Goal: Task Accomplishment & Management: Manage account settings

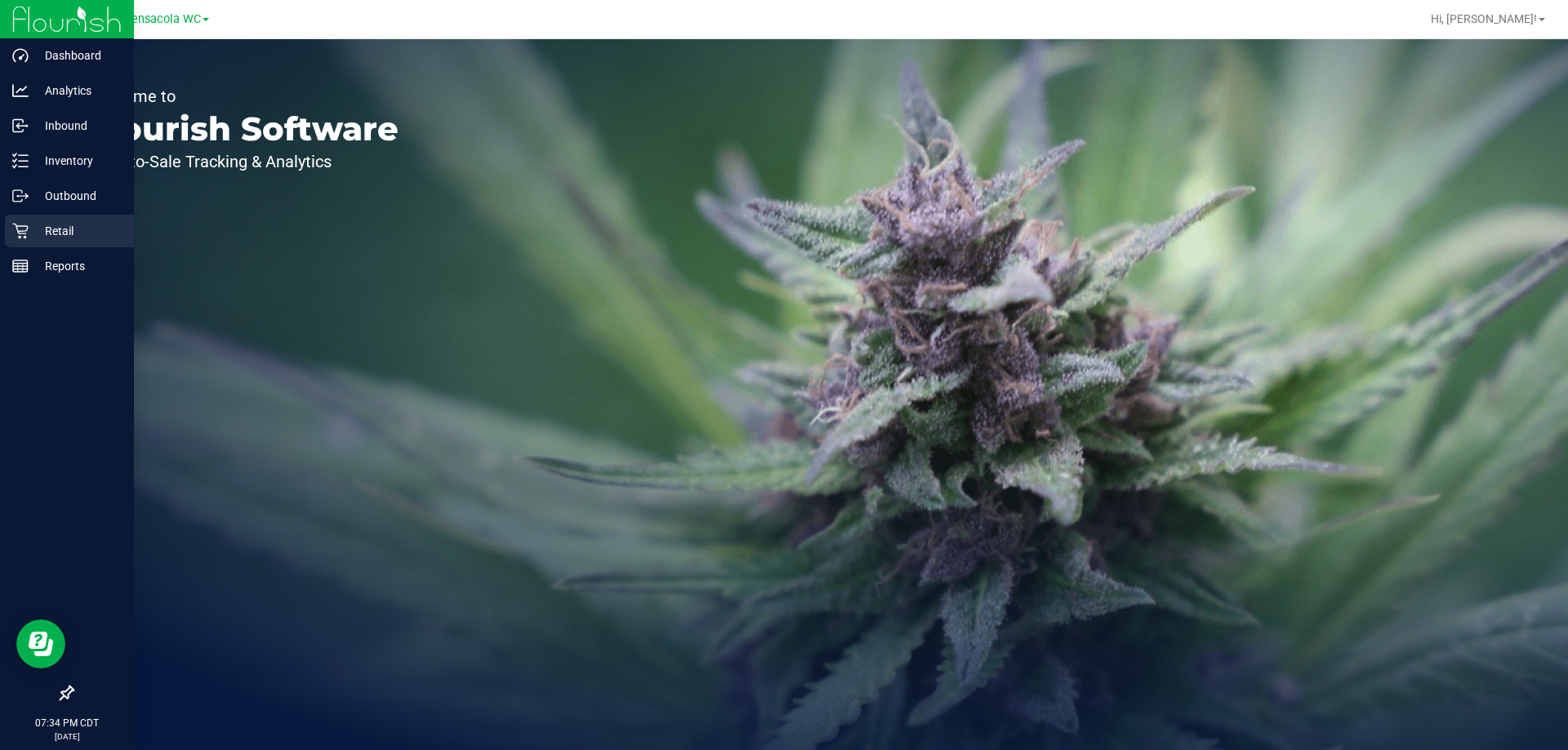
click at [27, 223] on icon at bounding box center [20, 231] width 17 height 17
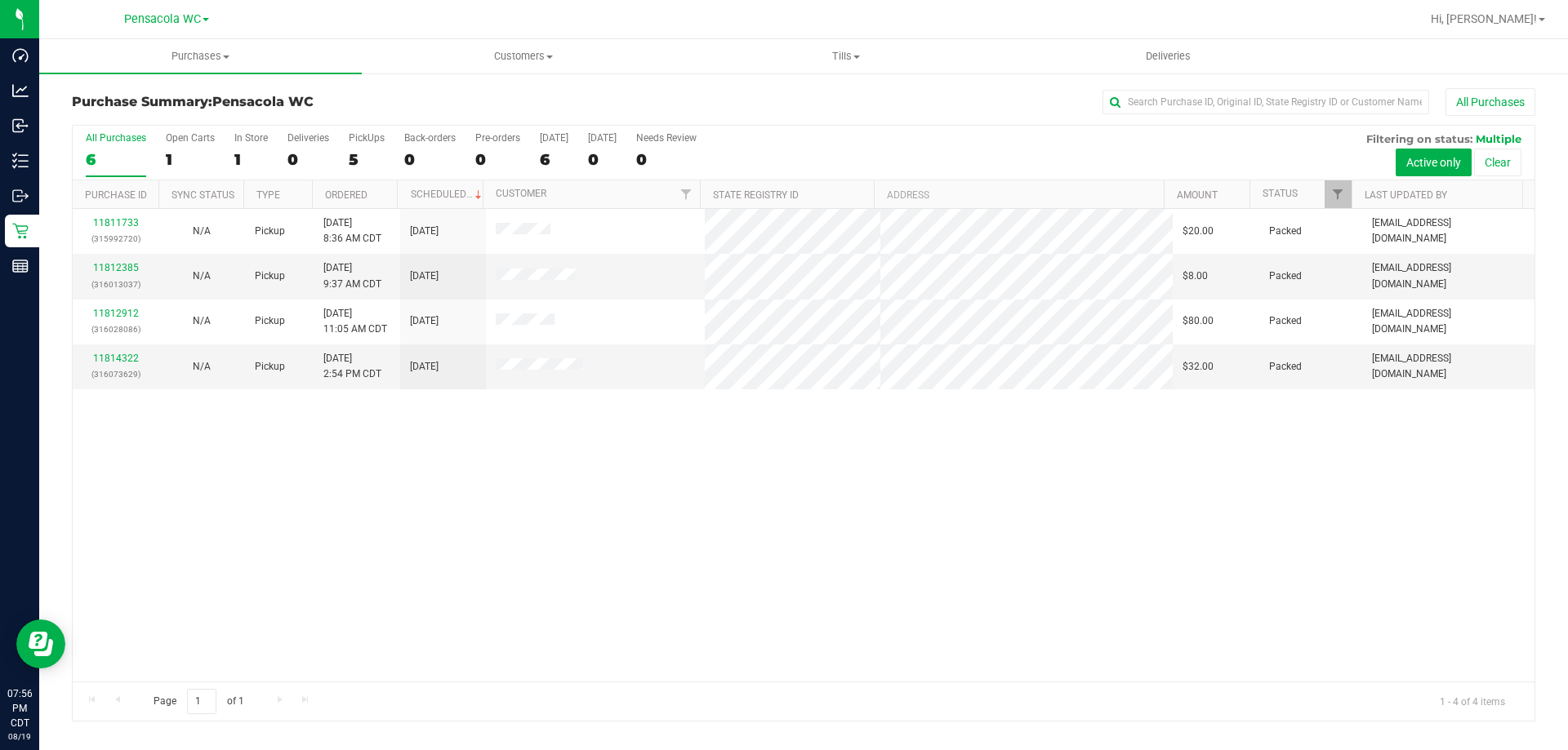
click at [355, 541] on div "11811733 (315992720) N/A Pickup 8/19/2025 8:36 AM CDT 8/19/2025 $20.00 Packed n…" at bounding box center [803, 445] width 1462 height 473
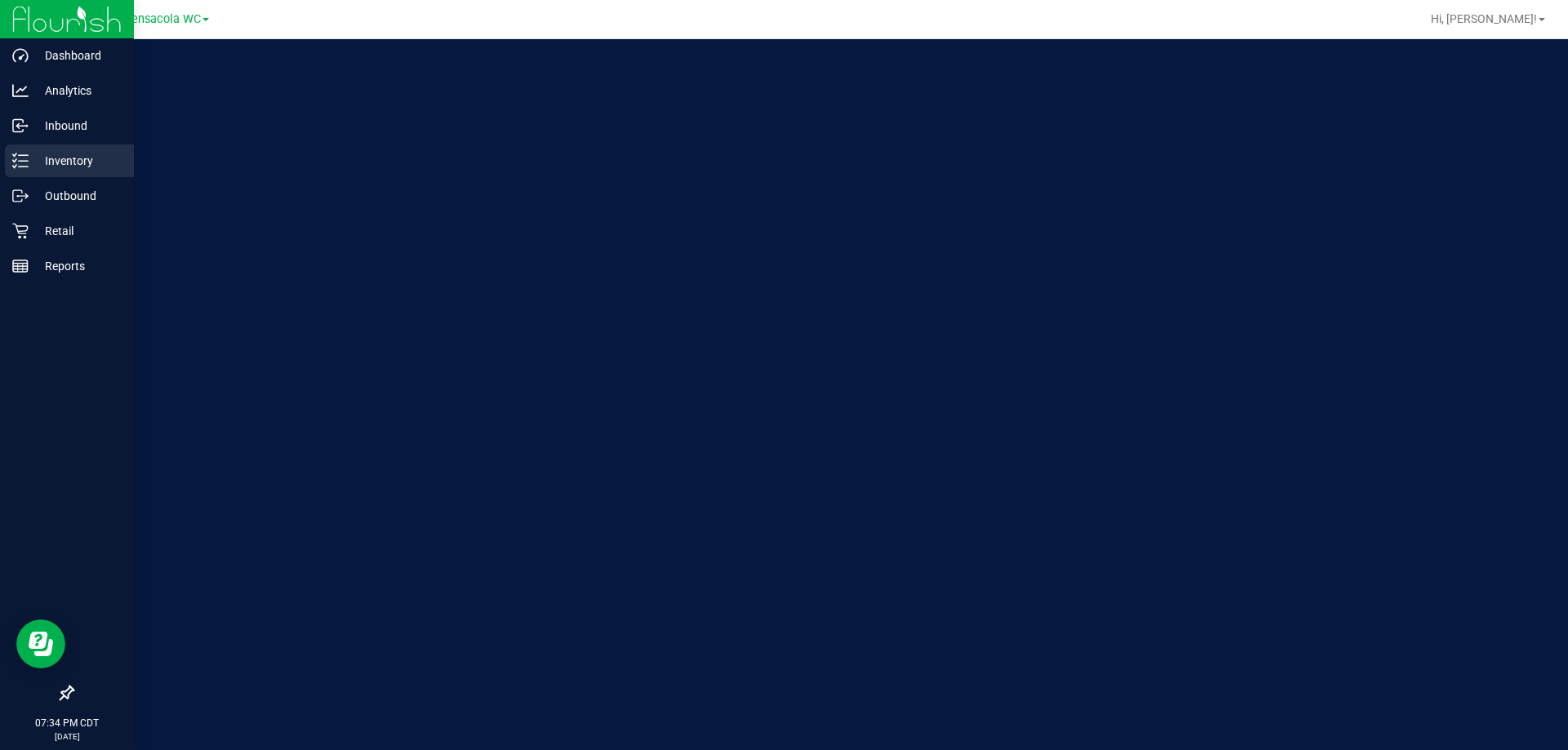
click at [20, 149] on div "Inventory" at bounding box center [70, 160] width 129 height 32
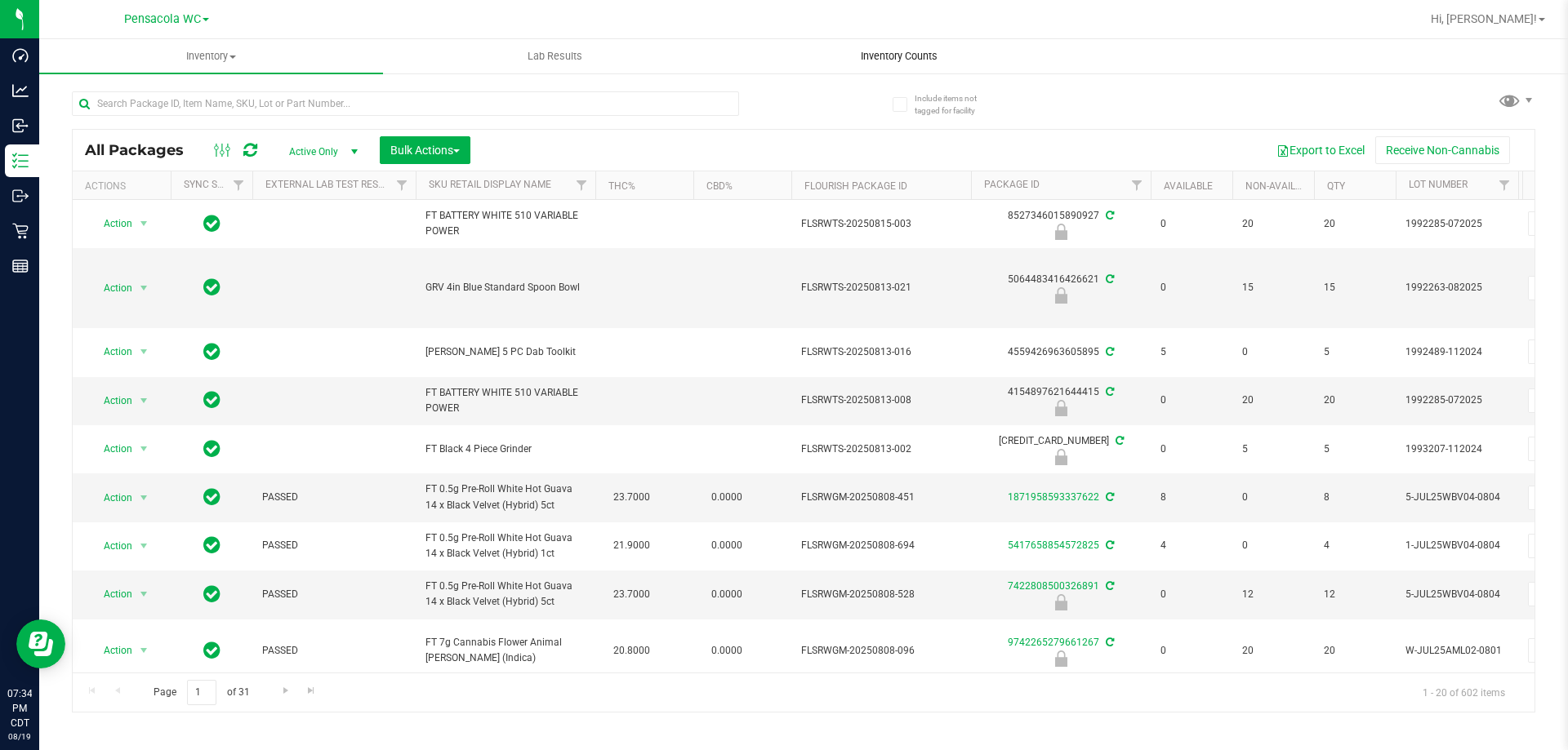
click at [880, 49] on span "Inventory Counts" at bounding box center [899, 56] width 121 height 15
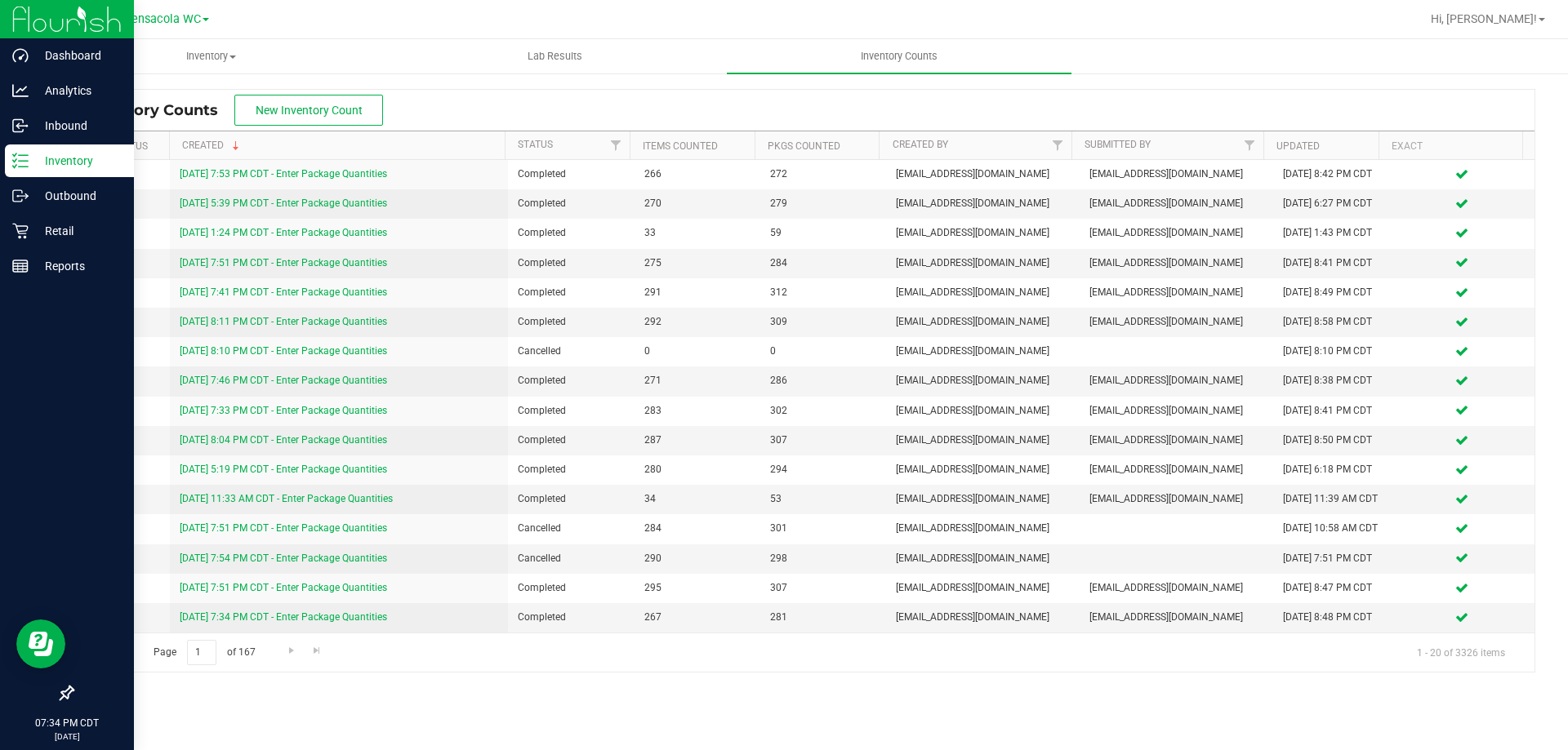
click at [16, 154] on icon at bounding box center [15, 154] width 3 height 3
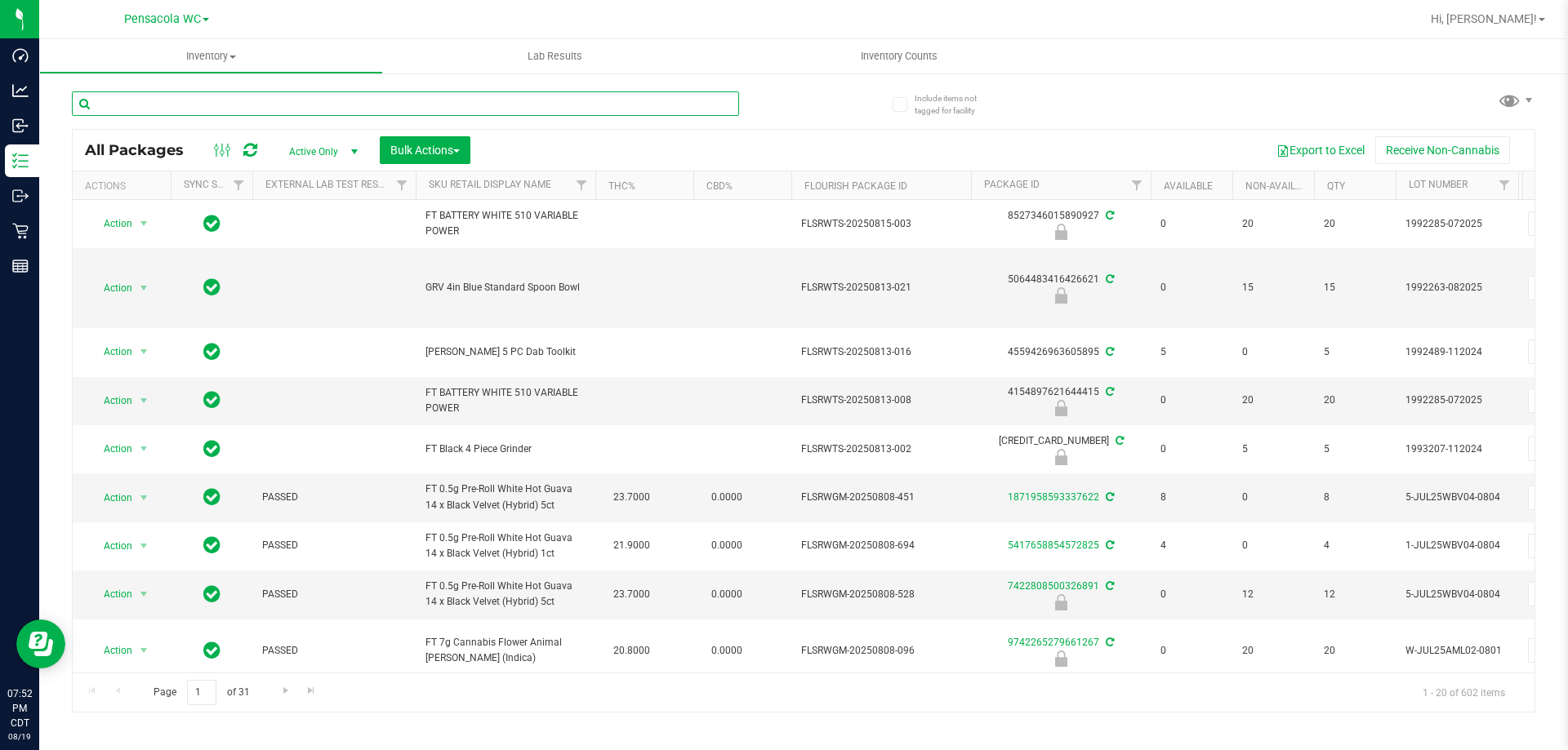
click at [315, 111] on input "text" at bounding box center [405, 104] width 668 height 24
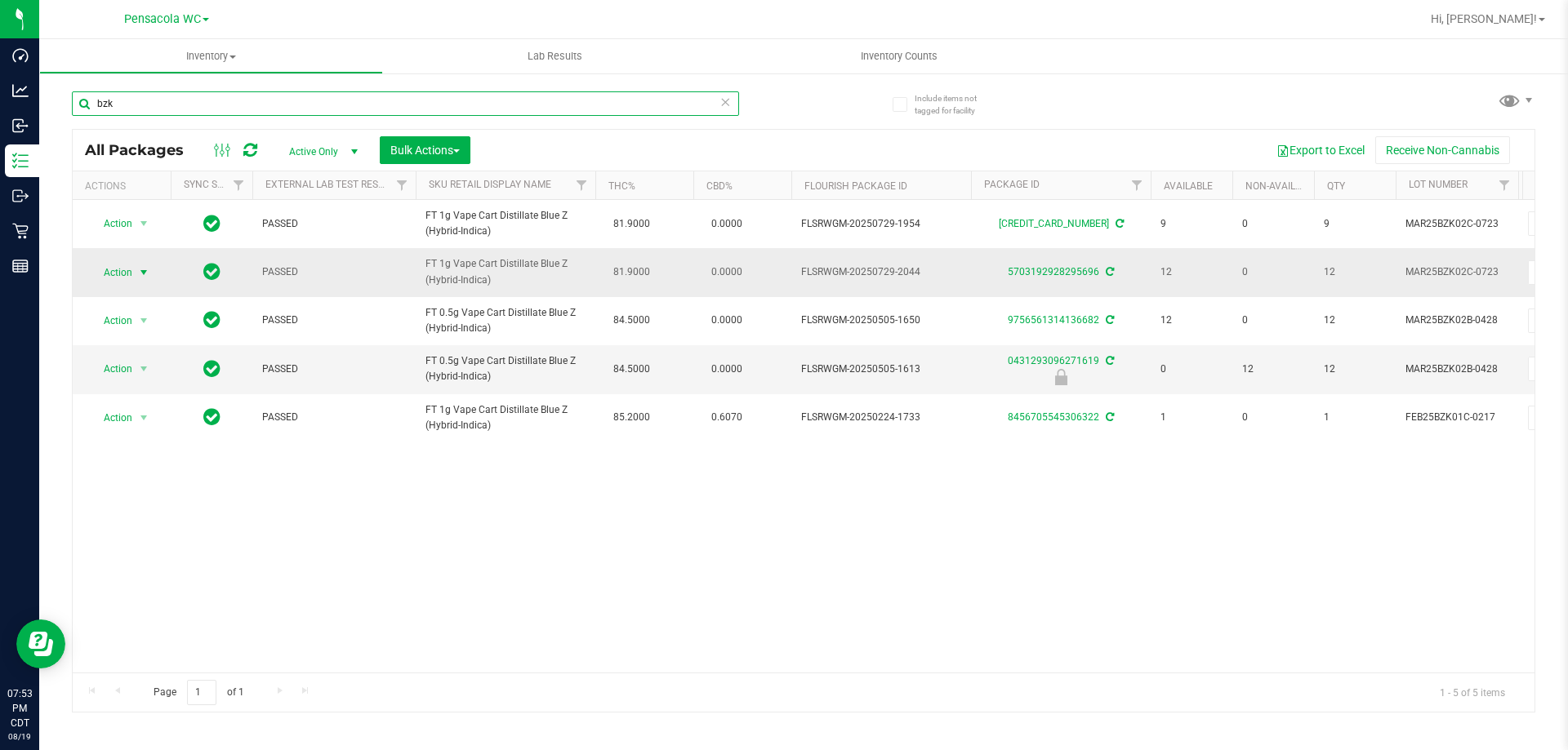
type input "bzk"
click at [135, 271] on span "select" at bounding box center [144, 273] width 20 height 23
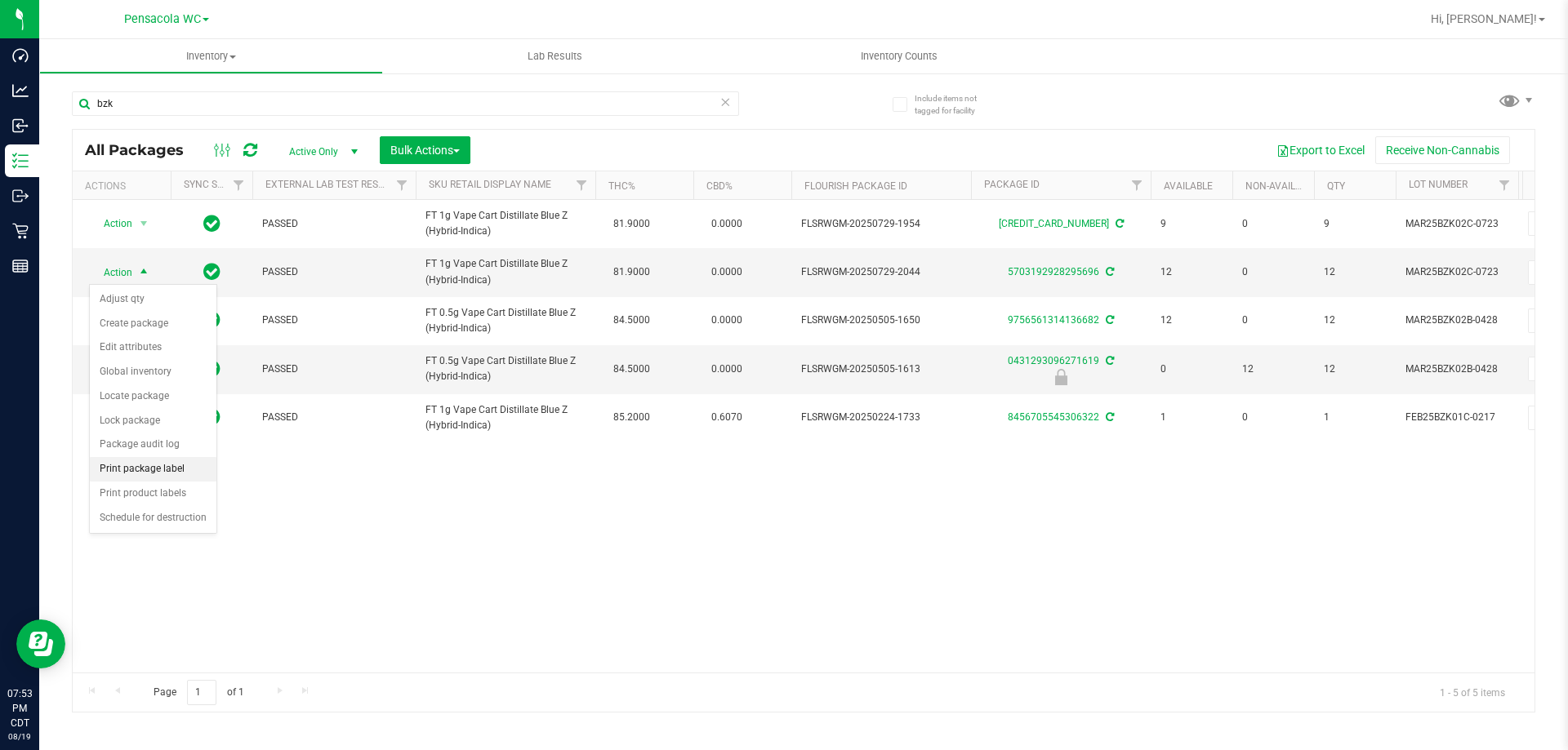
click at [180, 461] on li "Print package label" at bounding box center [153, 470] width 126 height 24
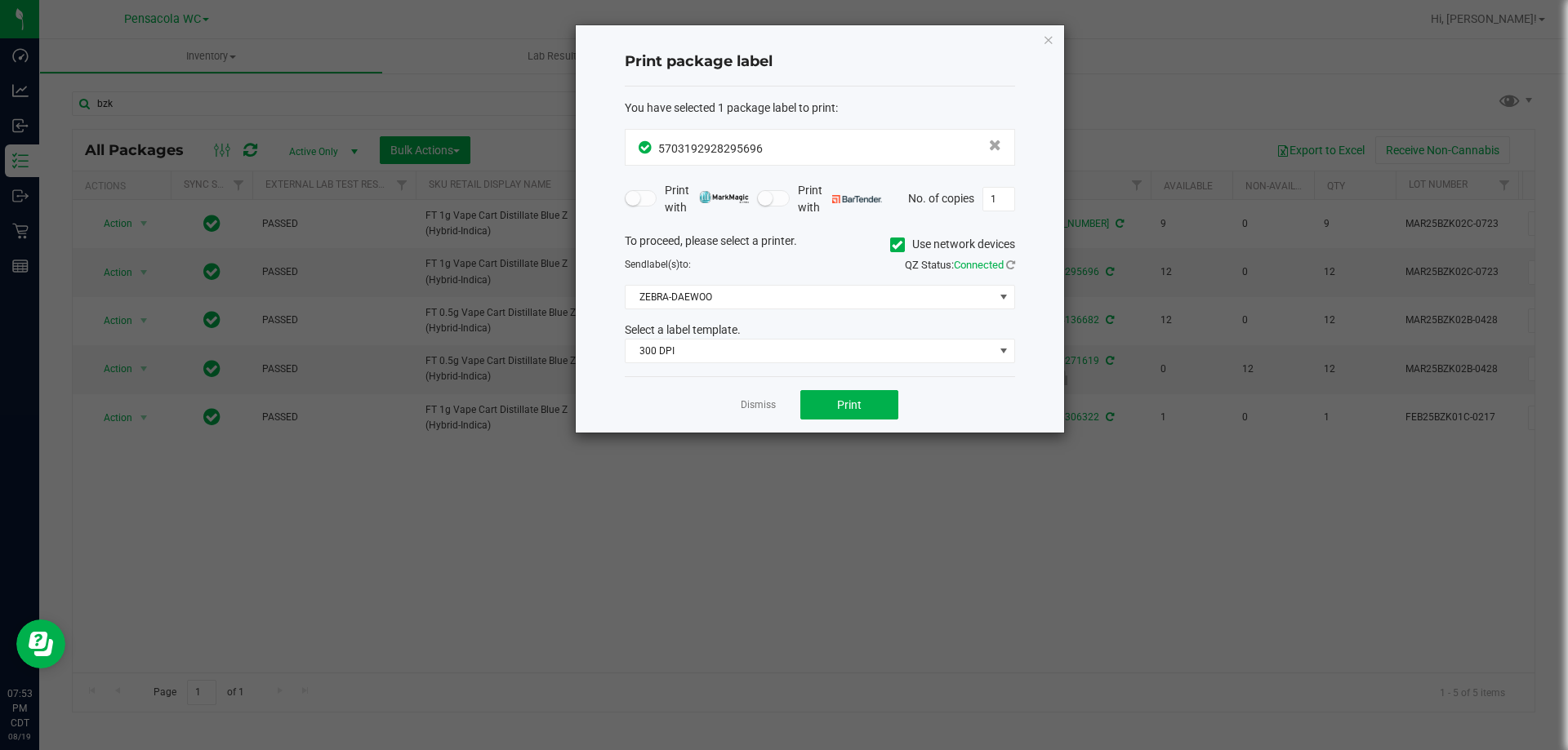
click at [687, 329] on div "Select a label template." at bounding box center [820, 330] width 415 height 17
click at [682, 355] on span "300 DPI" at bounding box center [810, 351] width 369 height 23
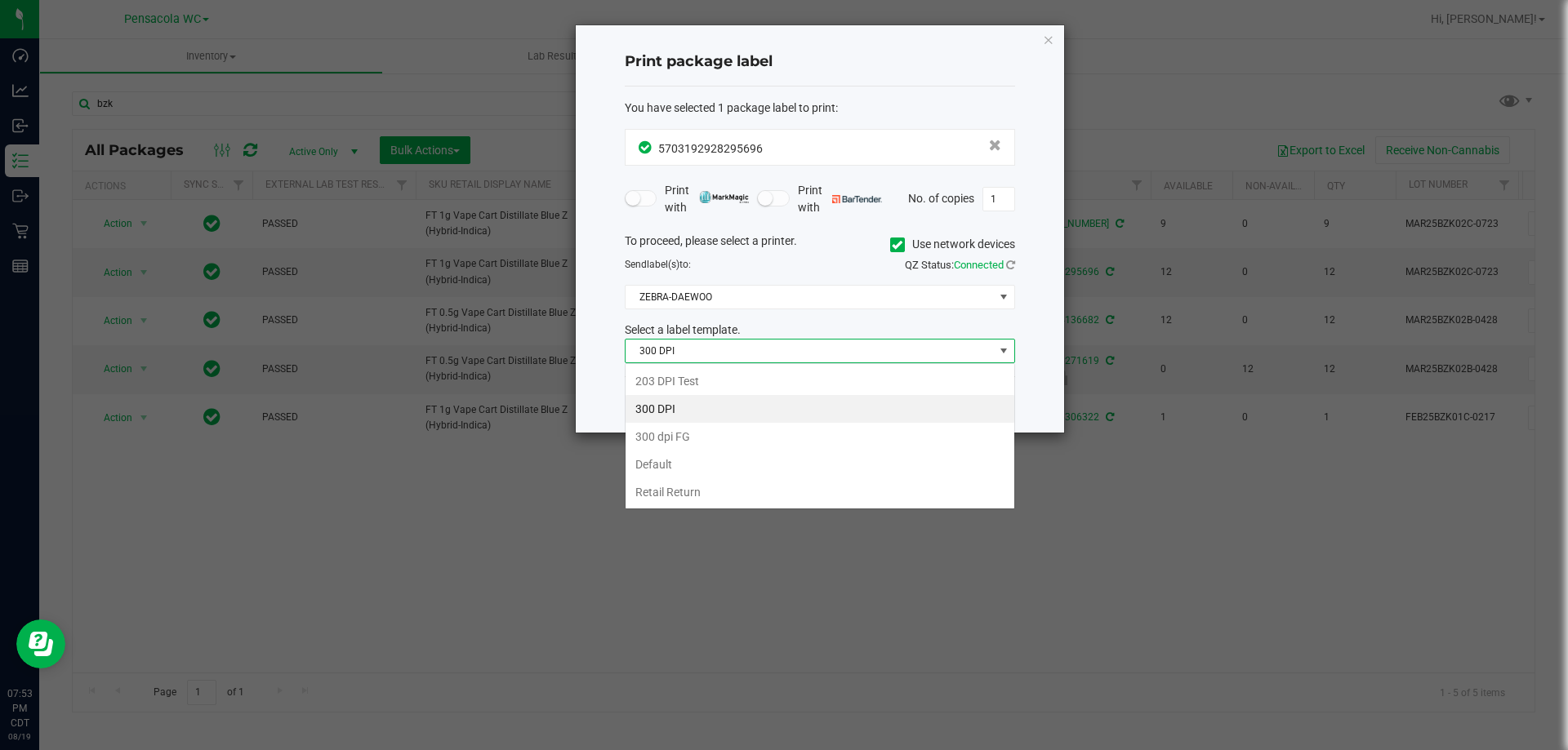
scroll to position [24, 390]
click at [689, 377] on li "203 DPI Test" at bounding box center [820, 382] width 389 height 28
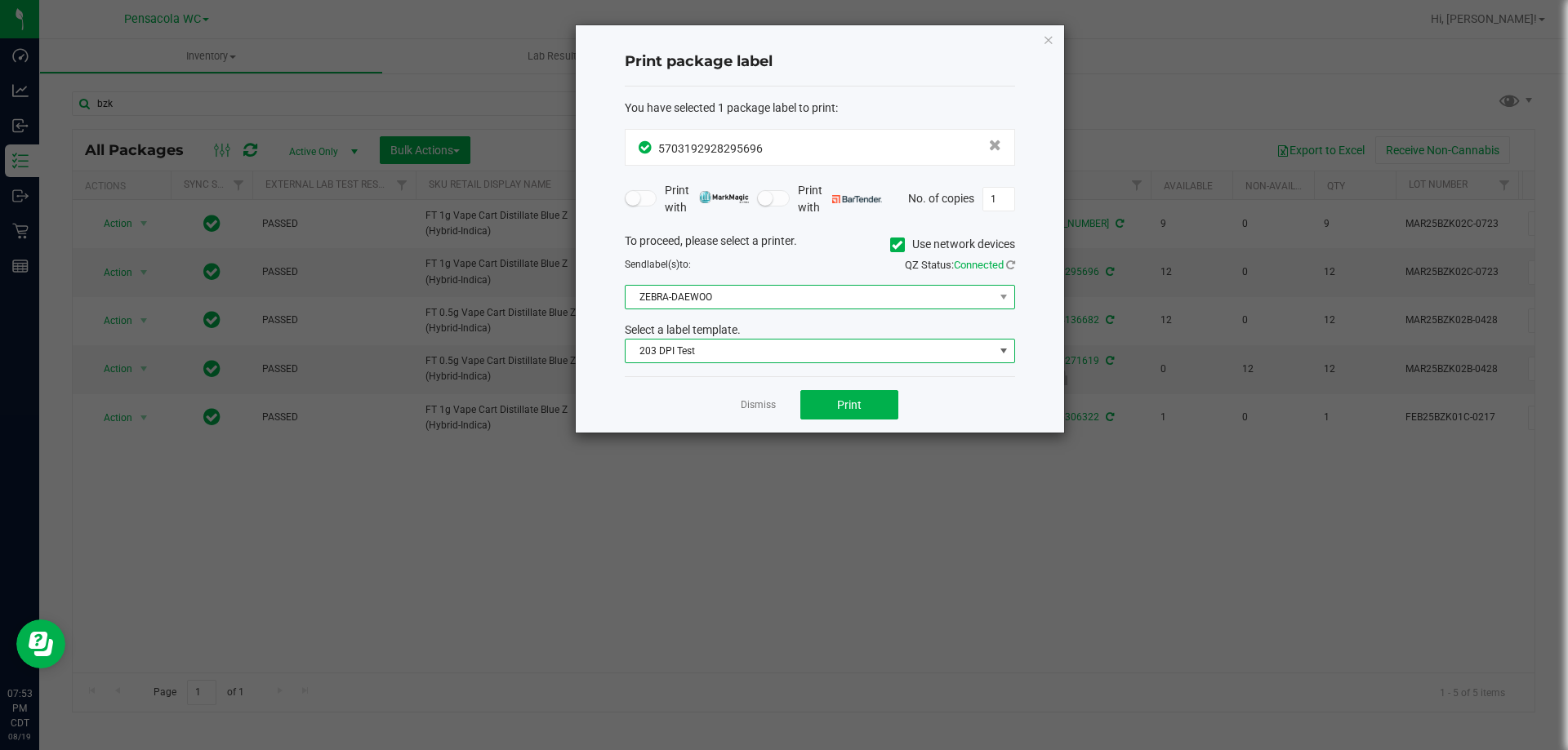
click at [707, 304] on span "ZEBRA-DAEWOO" at bounding box center [810, 297] width 369 height 23
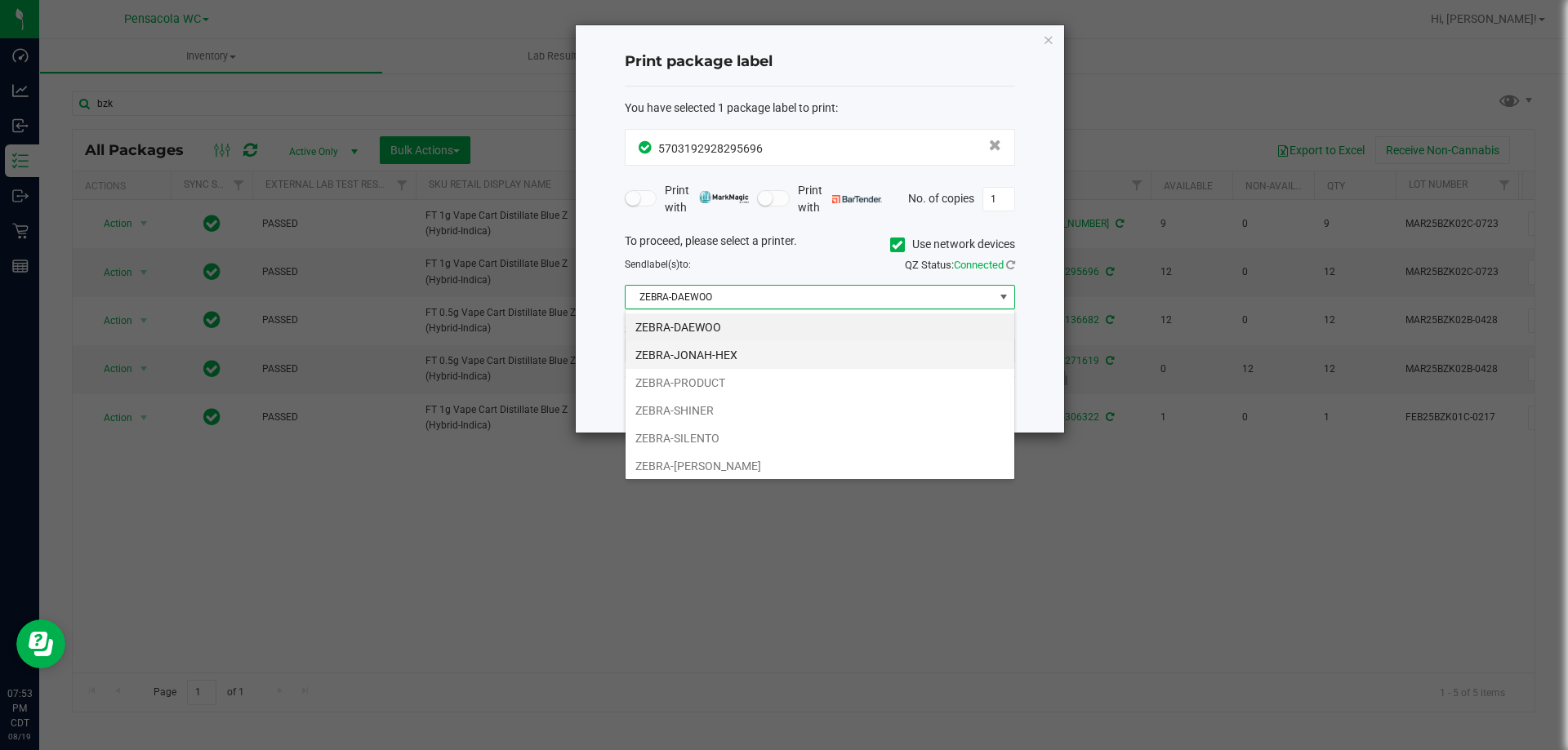
click at [719, 363] on li "ZEBRA-JONAH-HEX" at bounding box center [820, 355] width 389 height 28
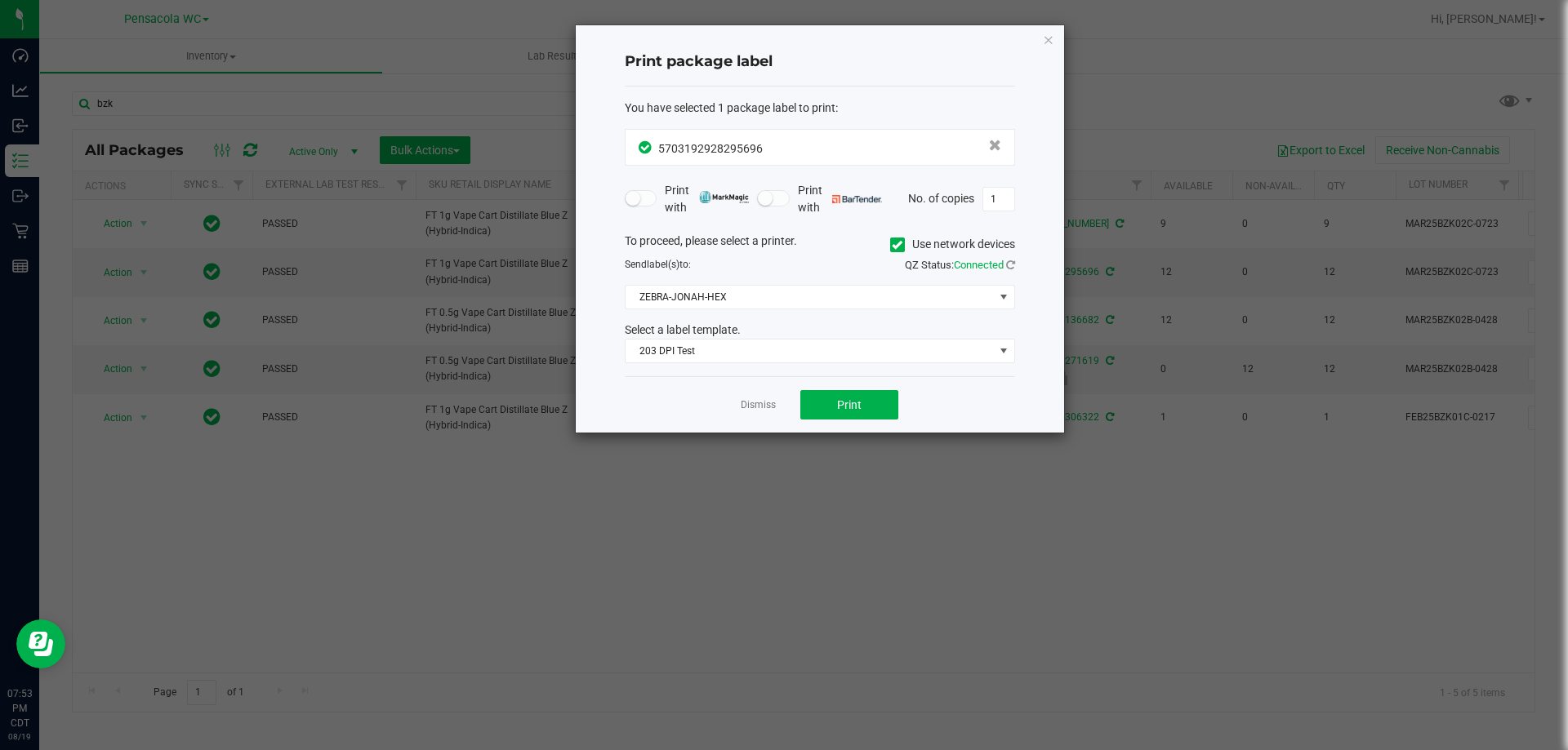
click at [836, 429] on div "Dismiss Print" at bounding box center [820, 404] width 390 height 57
click at [832, 408] on button "Print" at bounding box center [849, 405] width 98 height 30
click at [771, 409] on link "Dismiss" at bounding box center [758, 405] width 35 height 14
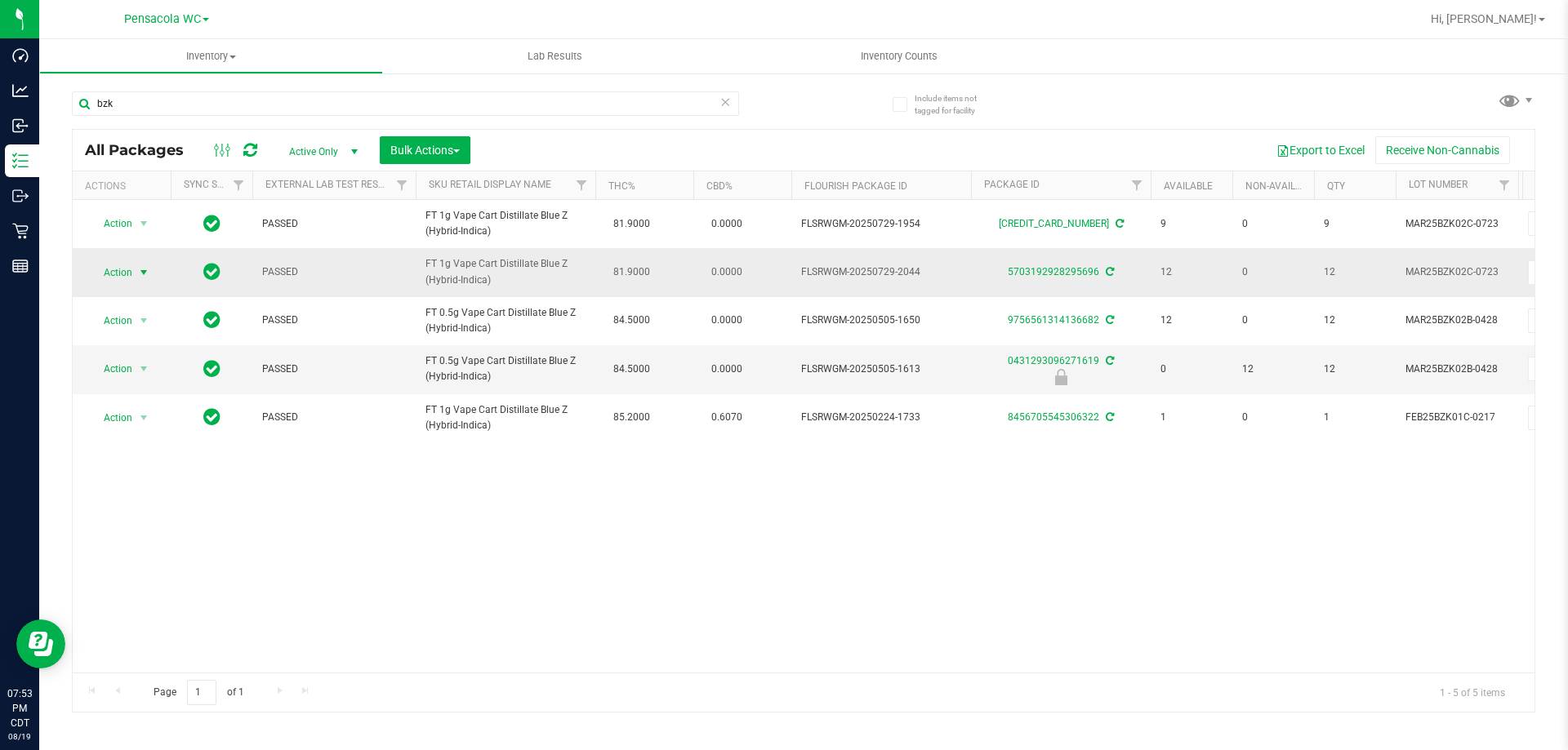
click at [123, 272] on span "Action" at bounding box center [111, 273] width 44 height 23
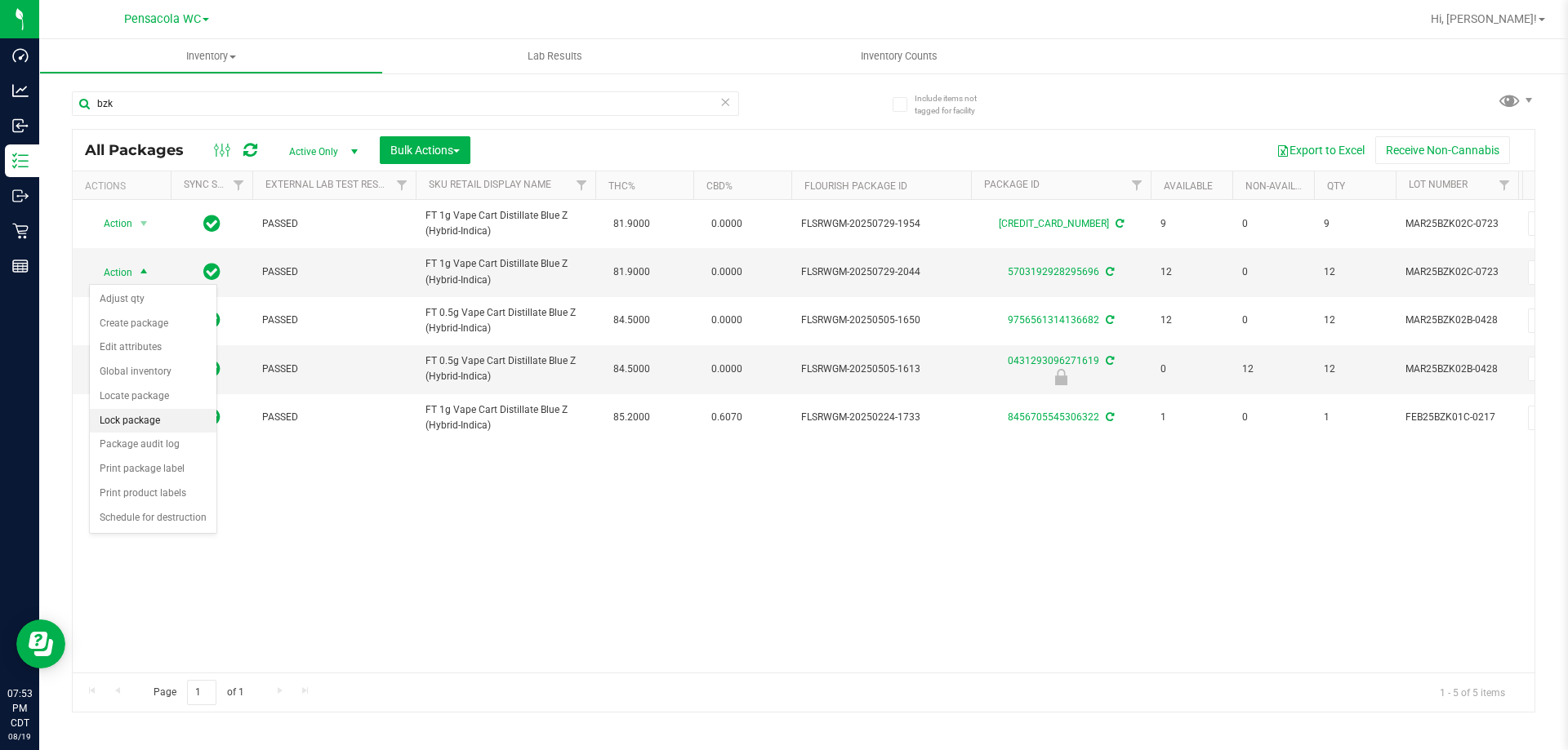
drag, startPoint x: 161, startPoint y: 408, endPoint x: 167, endPoint y: 426, distance: 19.0
click at [167, 426] on ul "Adjust qty Create package Edit attributes Global inventory Locate package Lock …" at bounding box center [153, 409] width 126 height 242
click at [167, 426] on li "Lock package" at bounding box center [153, 422] width 126 height 24
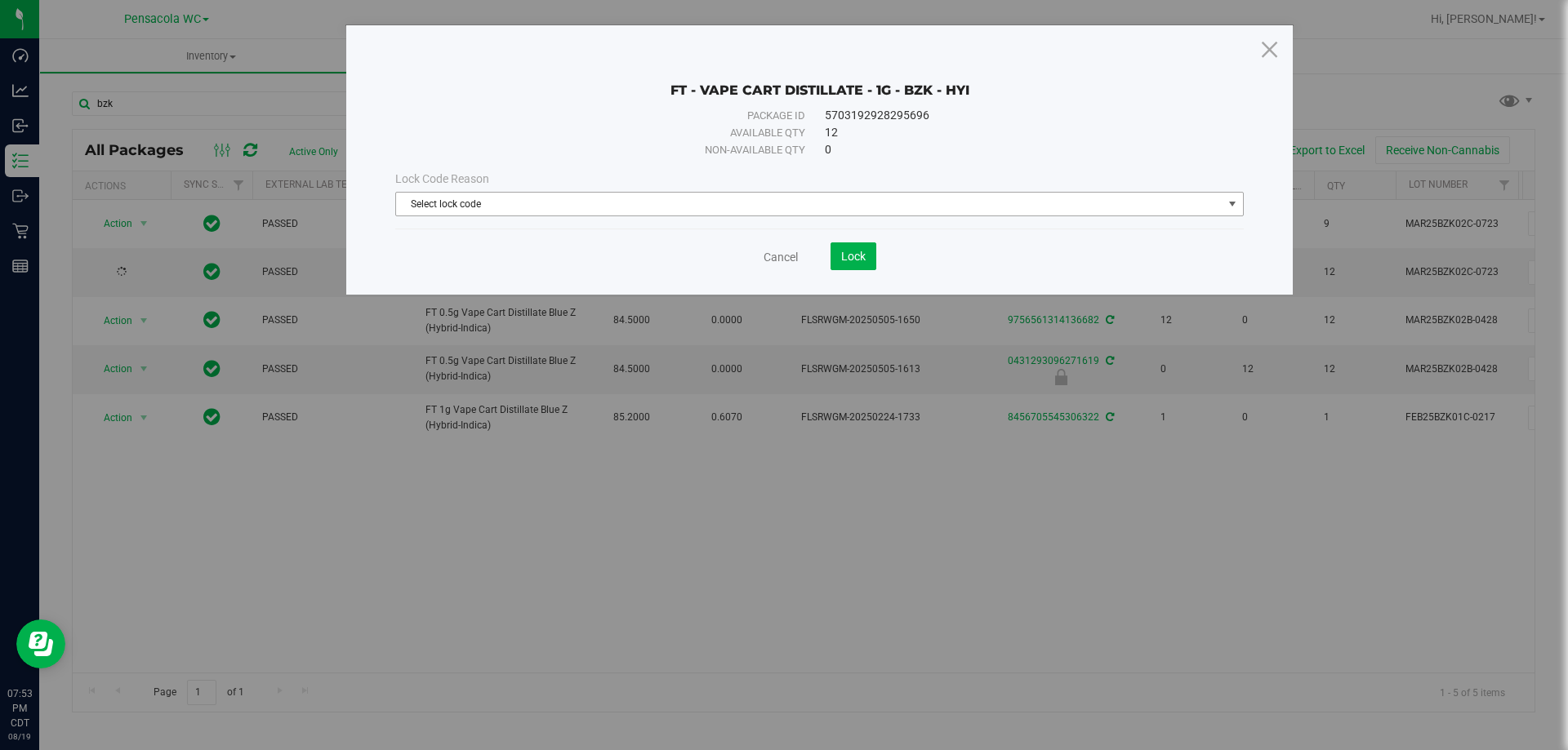
click at [779, 199] on span "Select lock code" at bounding box center [810, 204] width 826 height 23
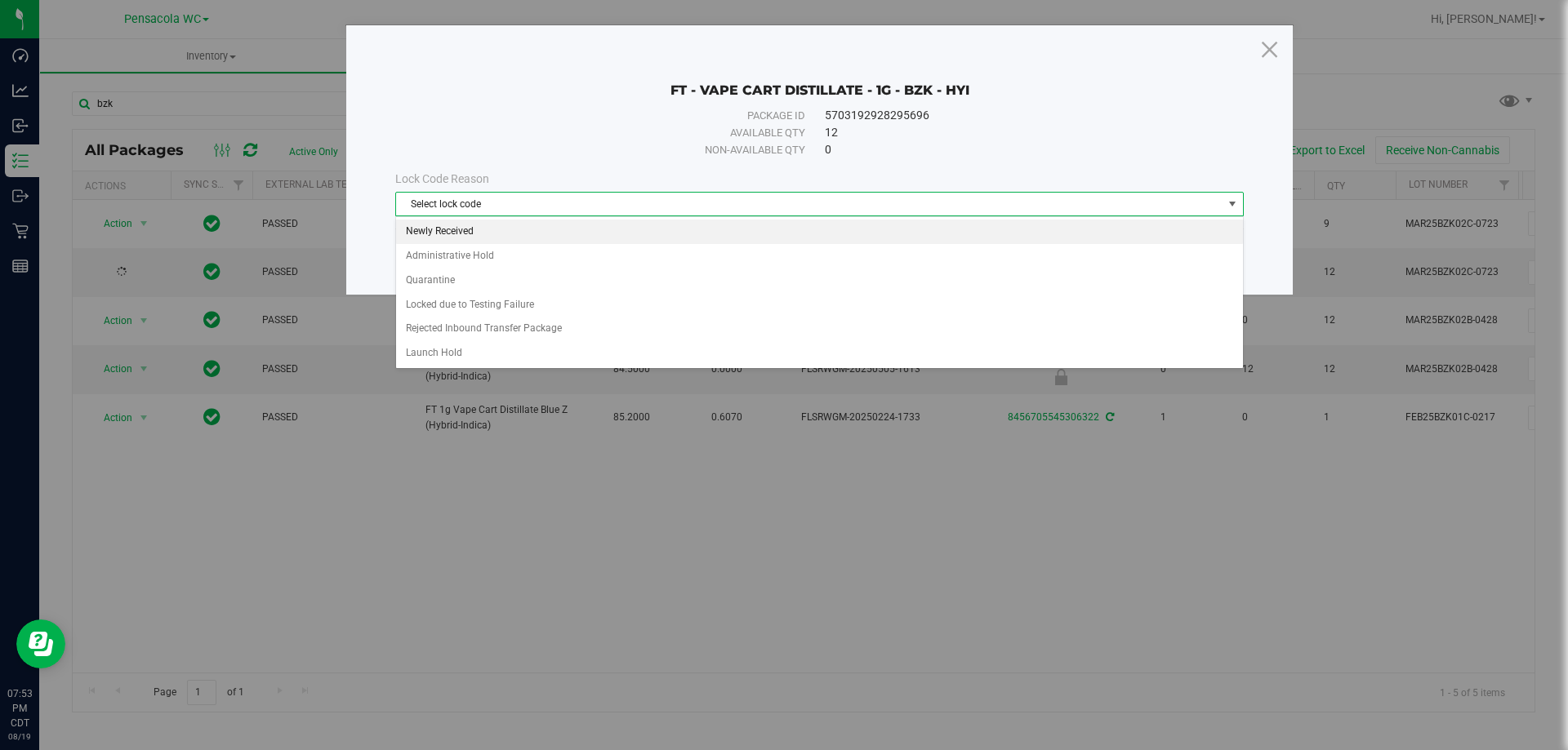
click at [476, 226] on li "Newly Received" at bounding box center [820, 232] width 847 height 24
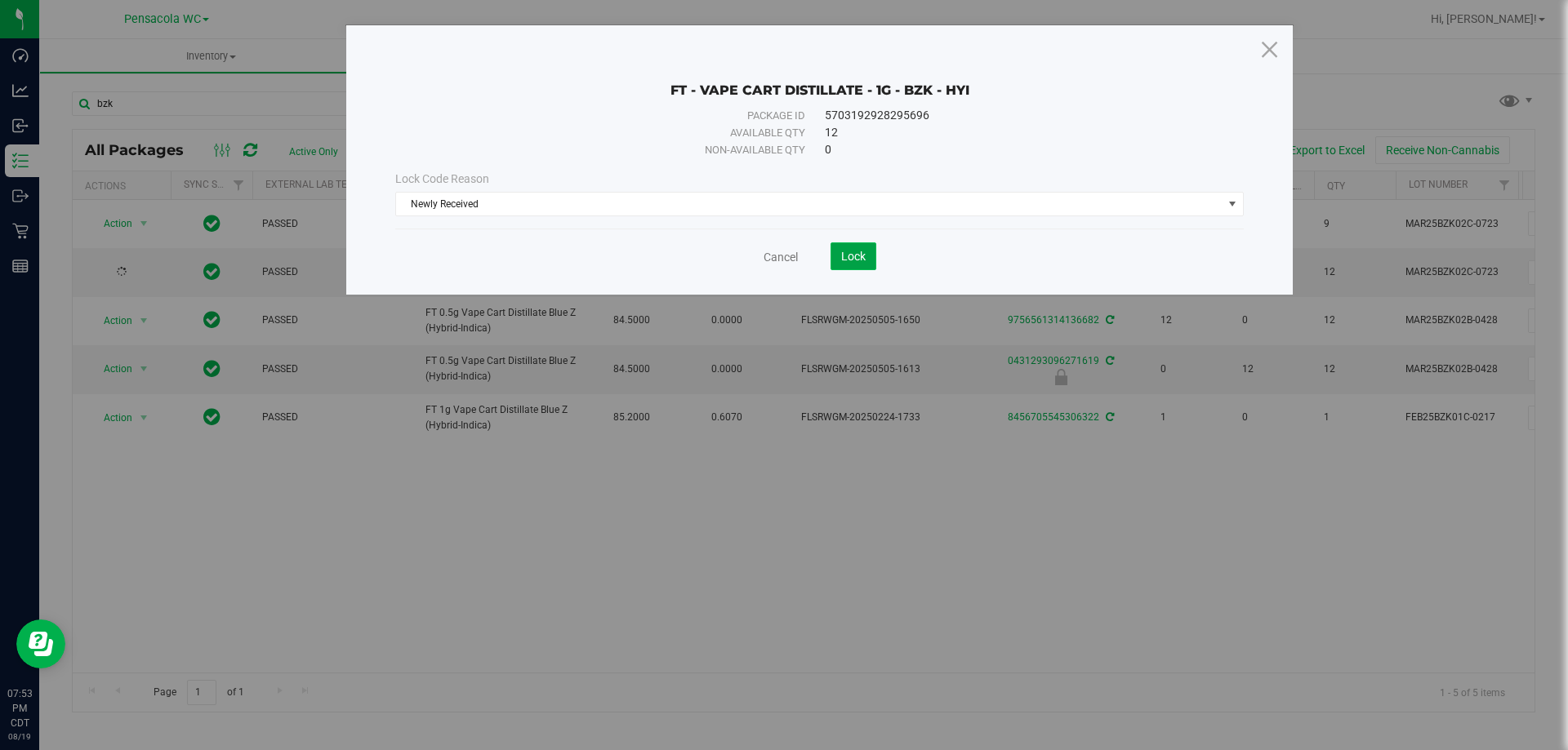
click at [851, 250] on span "Lock" at bounding box center [853, 256] width 24 height 13
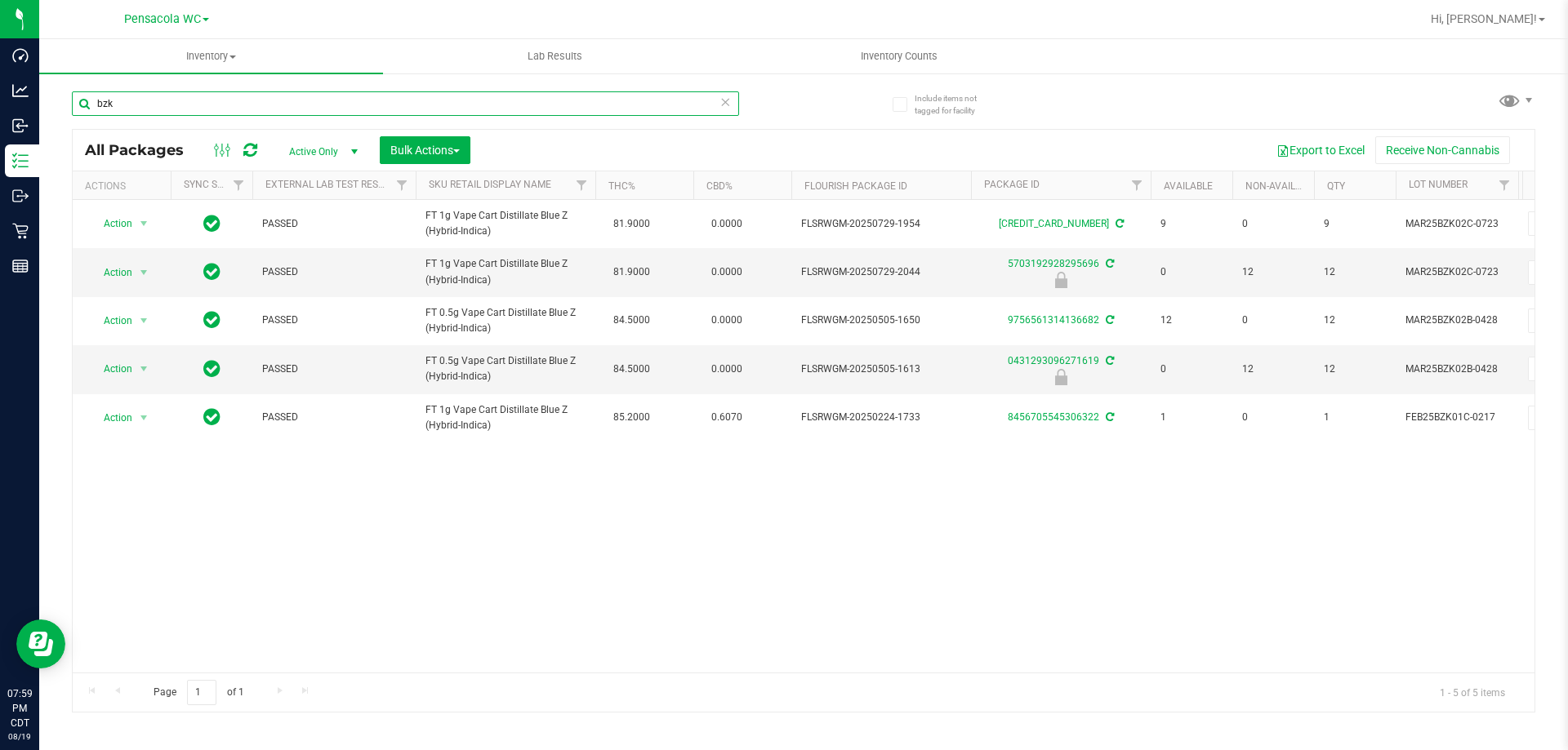
click at [256, 104] on input "bzk" at bounding box center [405, 104] width 668 height 24
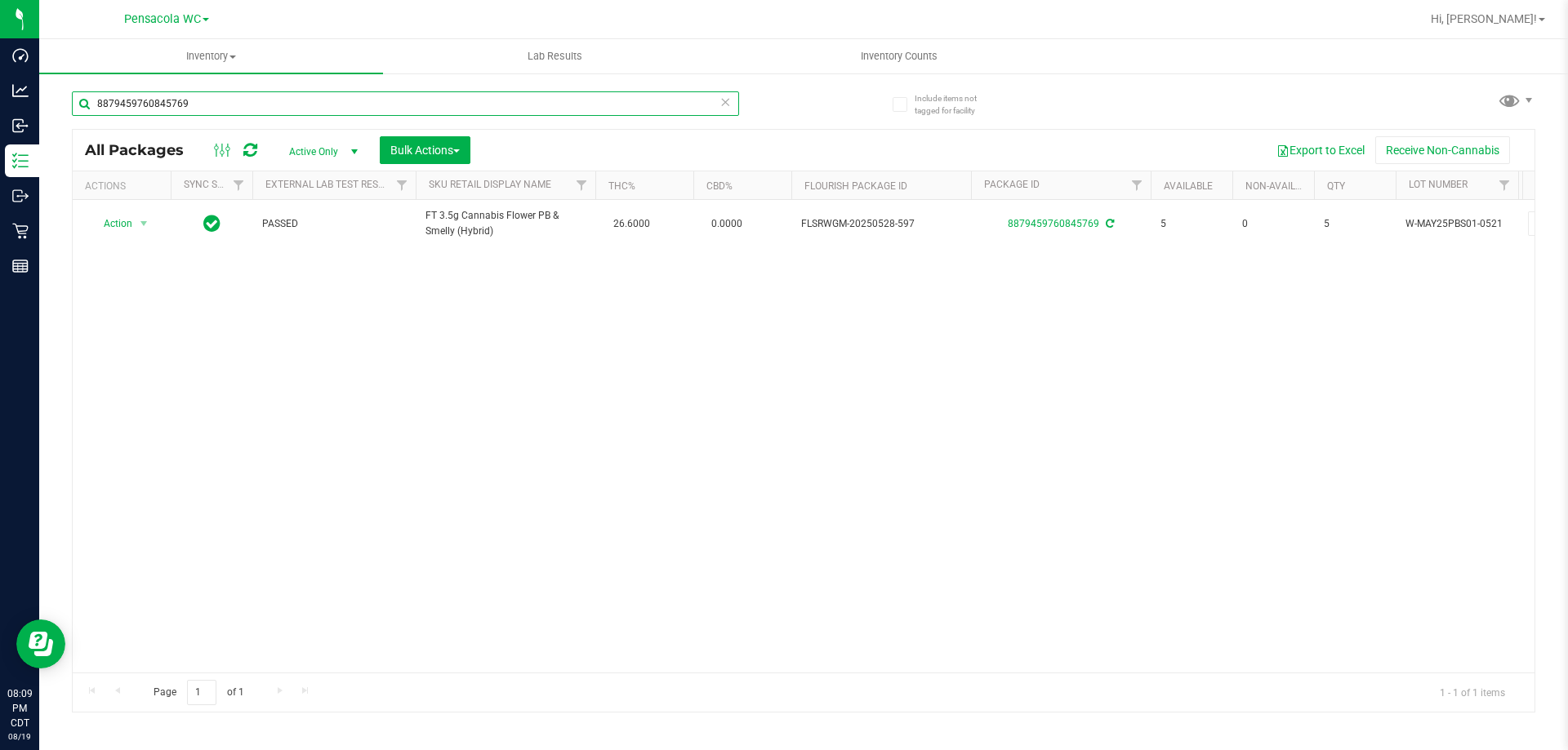
type input "8879459760845769"
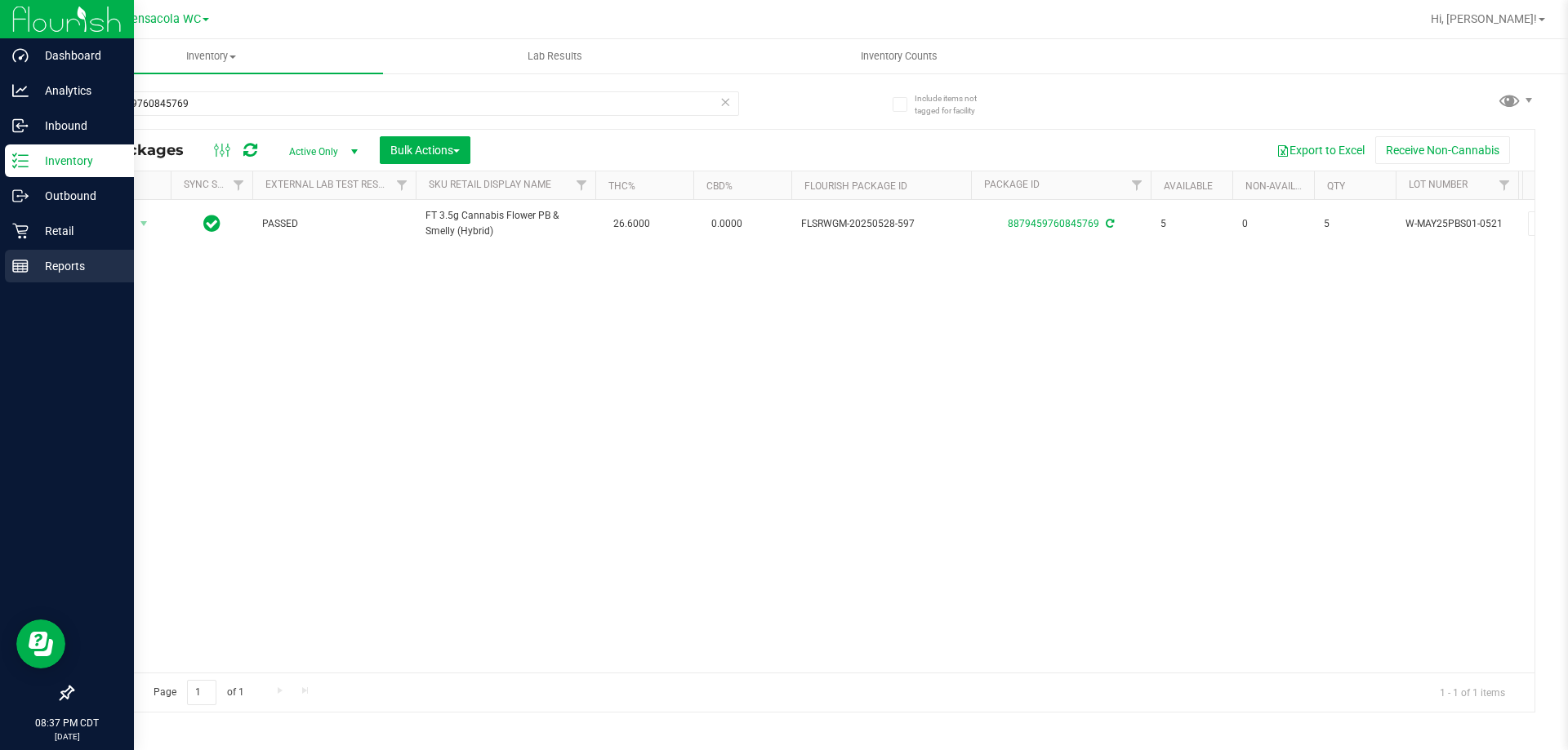
click at [19, 255] on div "Reports" at bounding box center [70, 266] width 129 height 32
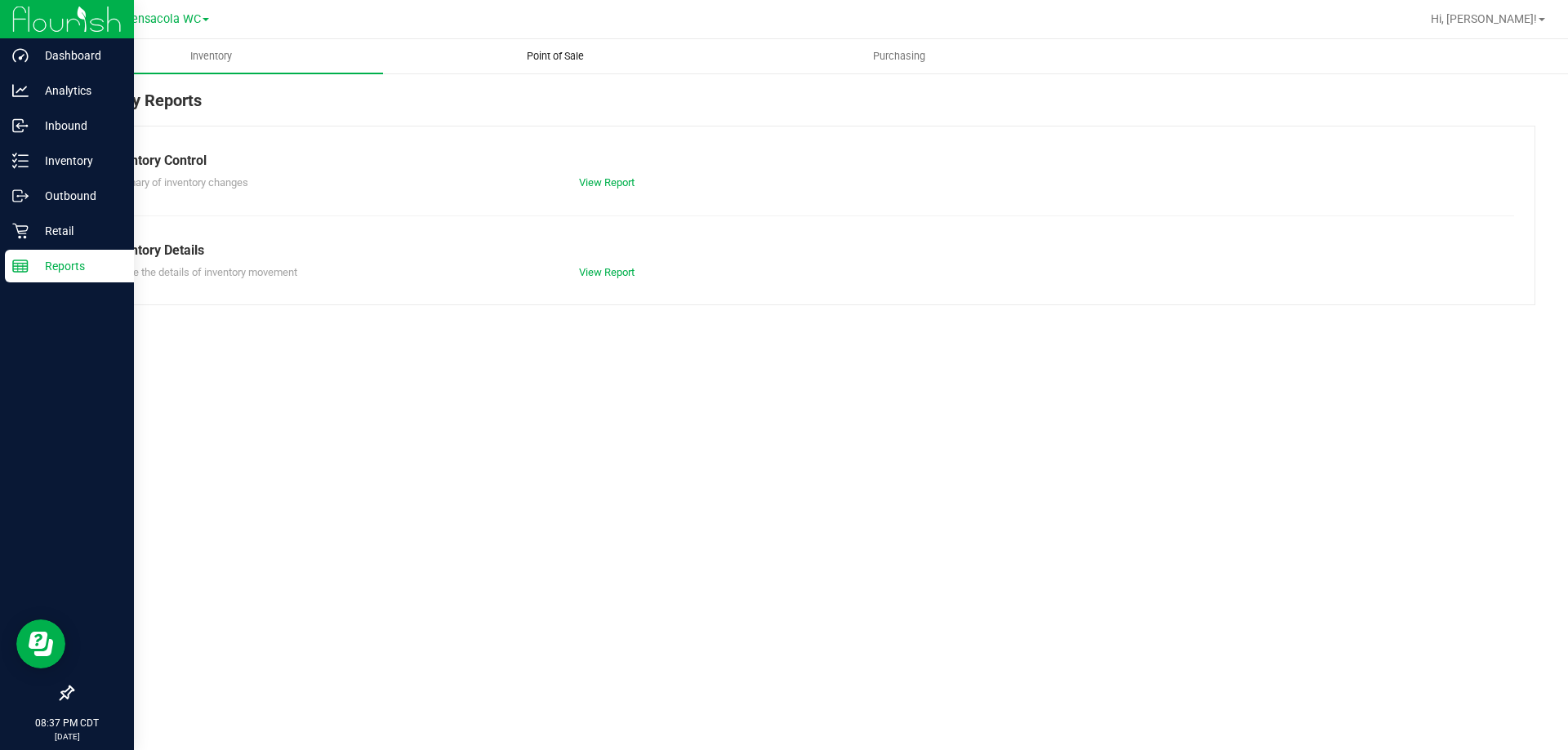
click at [568, 51] on span "Point of Sale" at bounding box center [555, 56] width 101 height 15
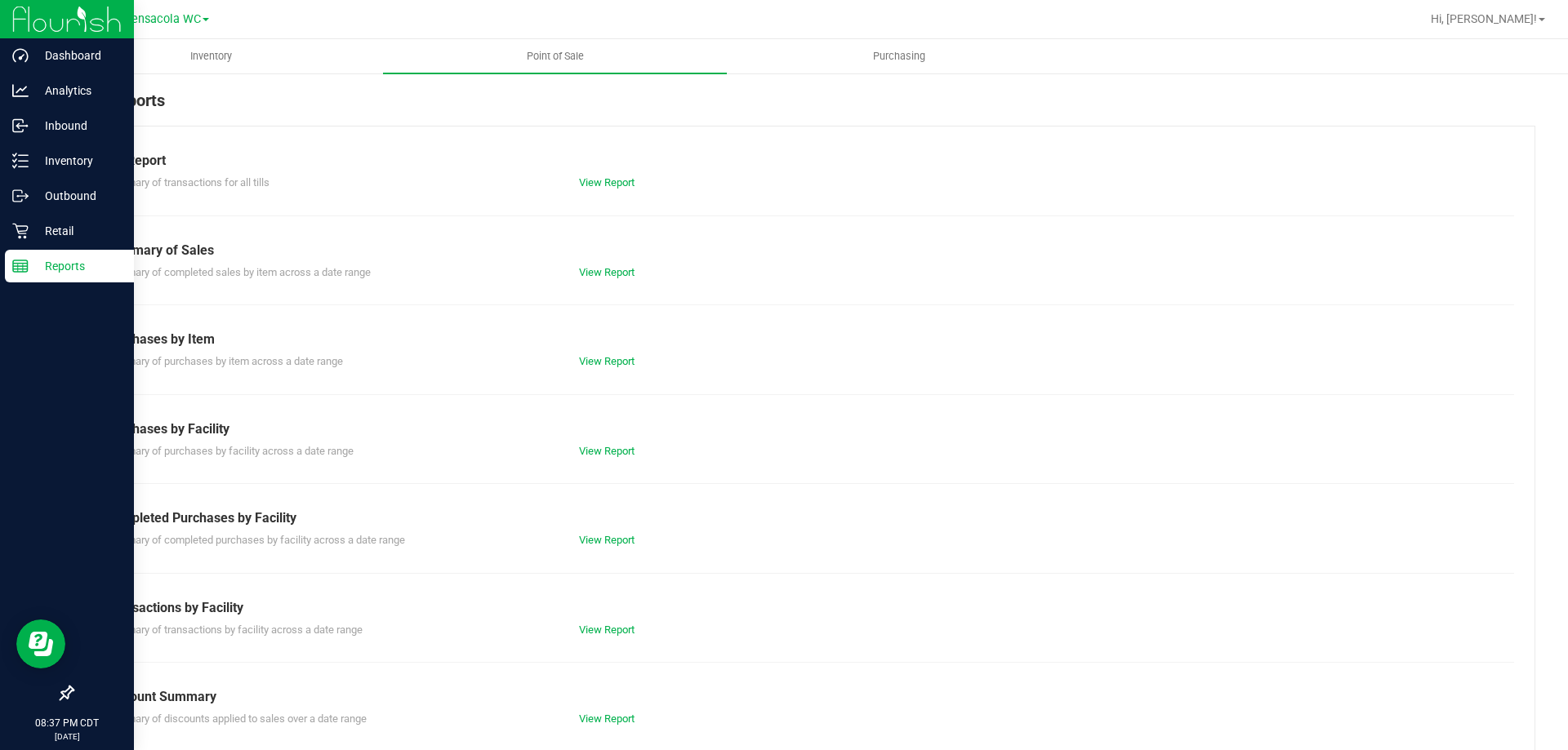
click at [617, 192] on div "Till Report Summary of transactions for all tills View Report Summary of Sales …" at bounding box center [803, 483] width 1463 height 716
click at [615, 186] on link "View Report" at bounding box center [607, 182] width 56 height 12
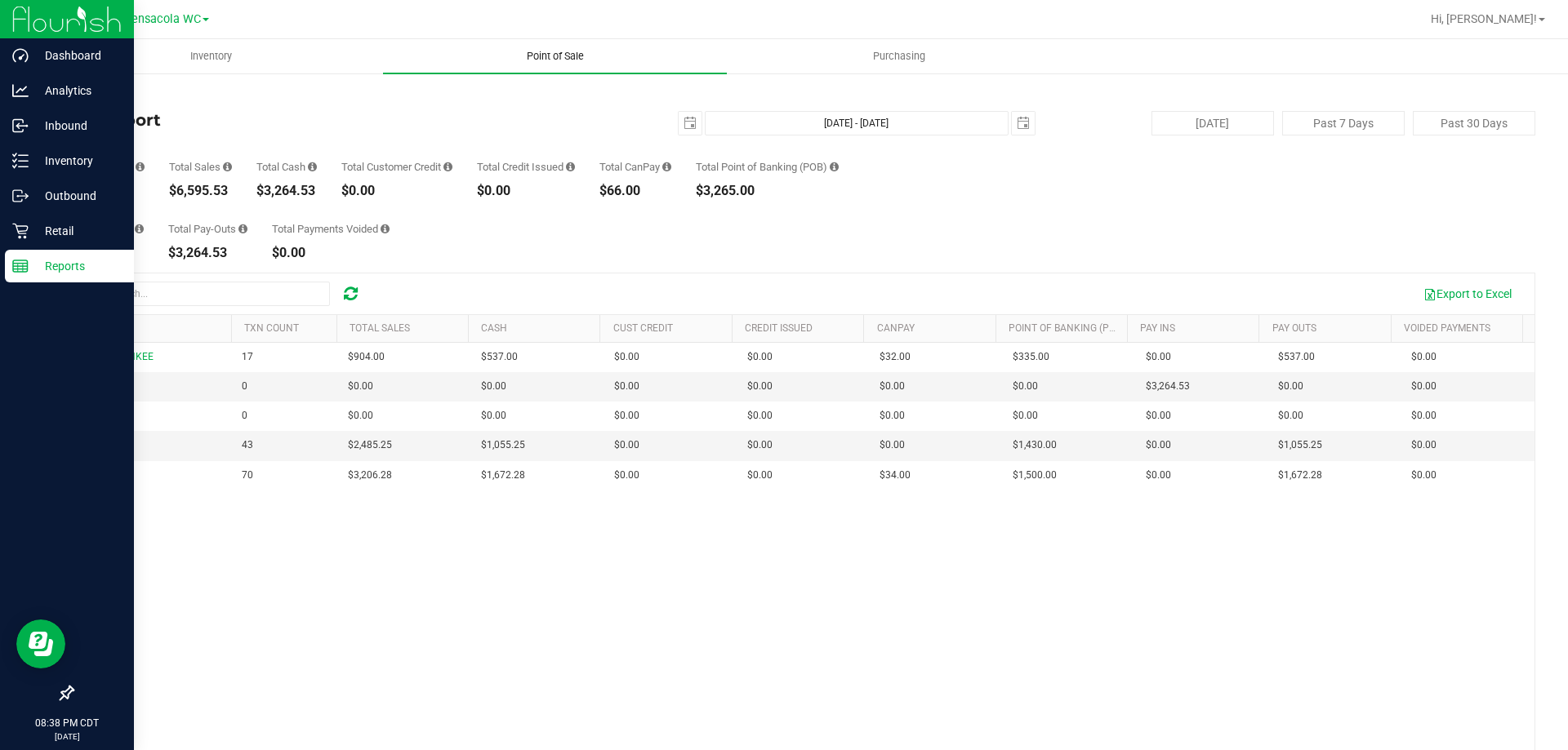
click at [562, 53] on span "Point of Sale" at bounding box center [555, 56] width 101 height 15
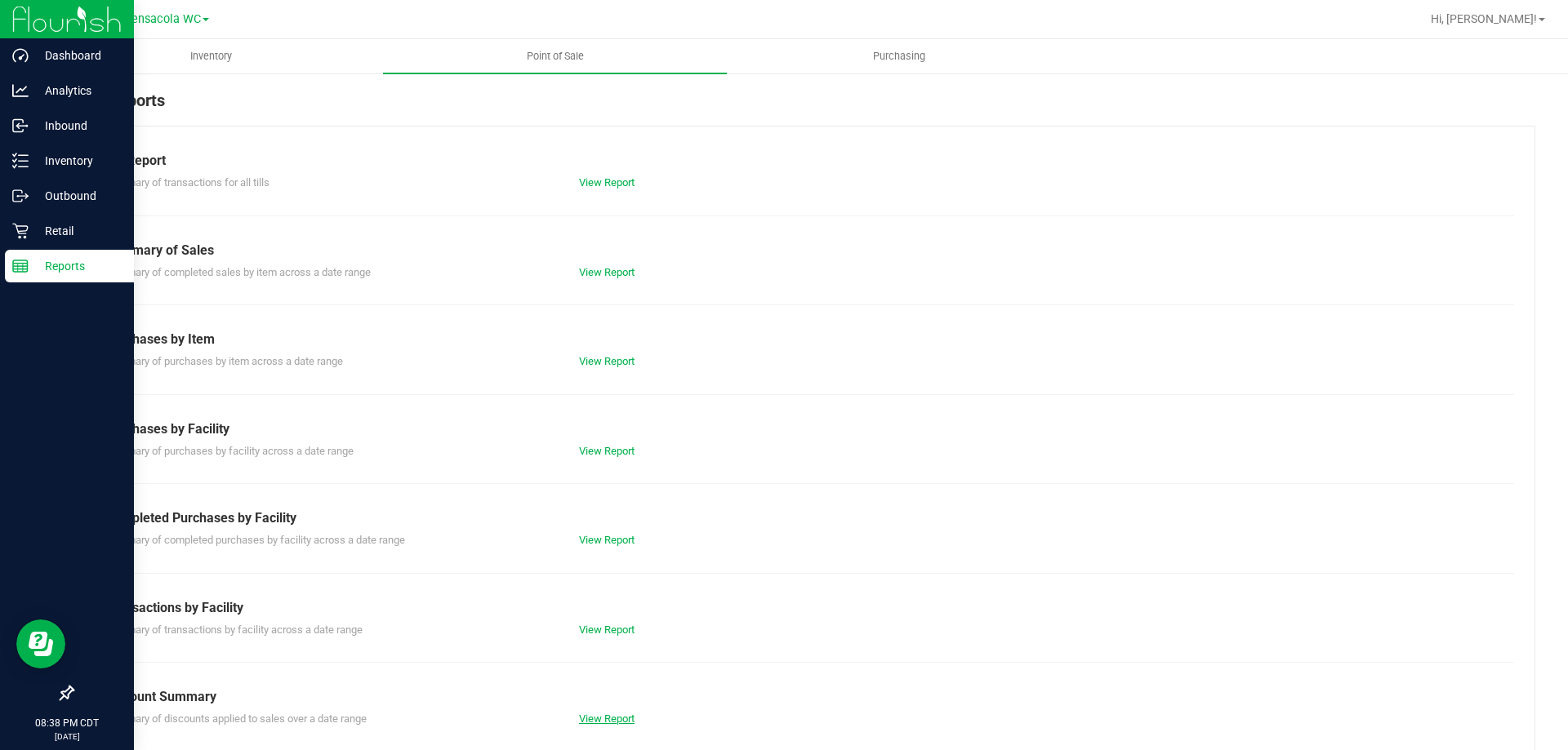
click at [627, 713] on link "View Report" at bounding box center [607, 719] width 56 height 12
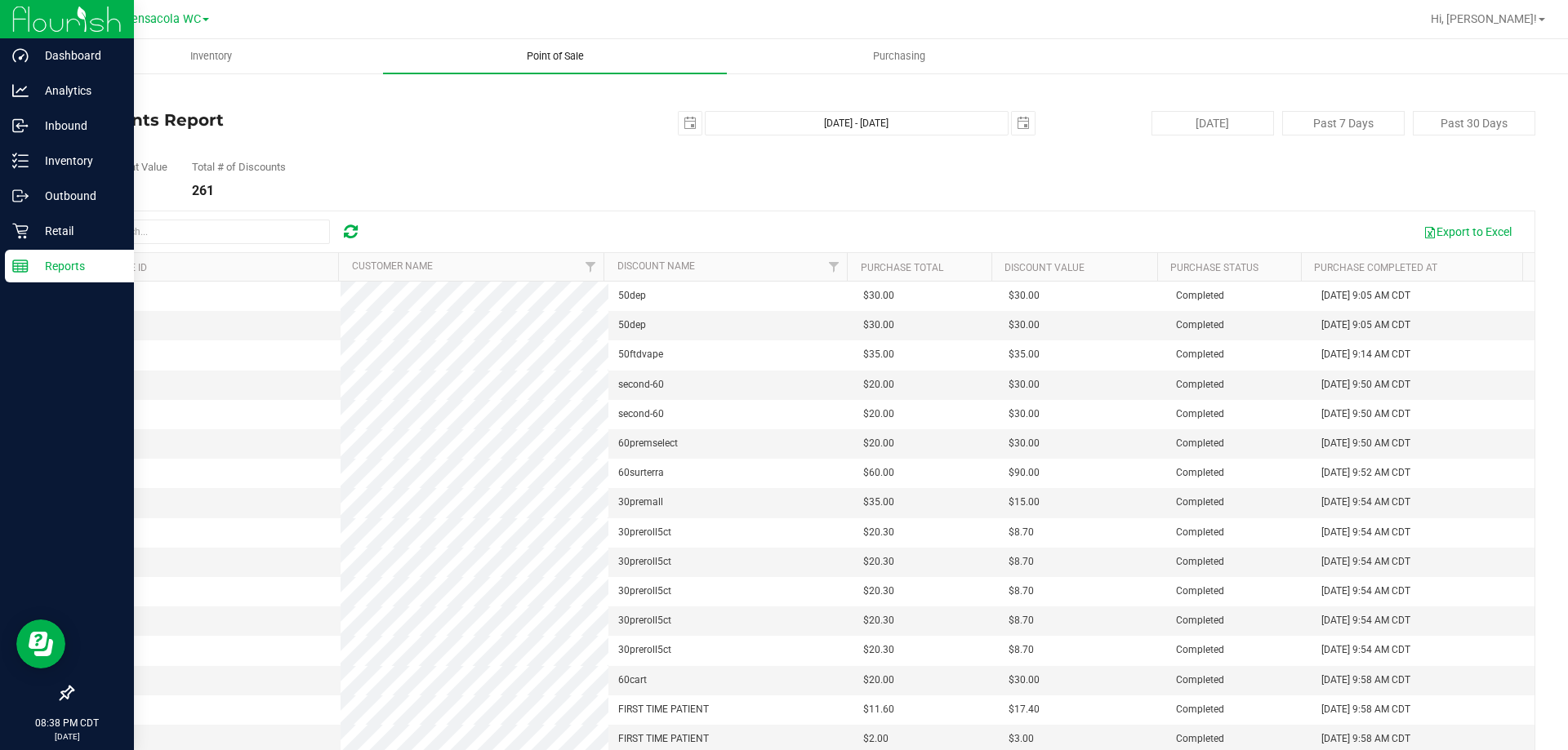
click at [573, 49] on span "Point of Sale" at bounding box center [555, 56] width 101 height 15
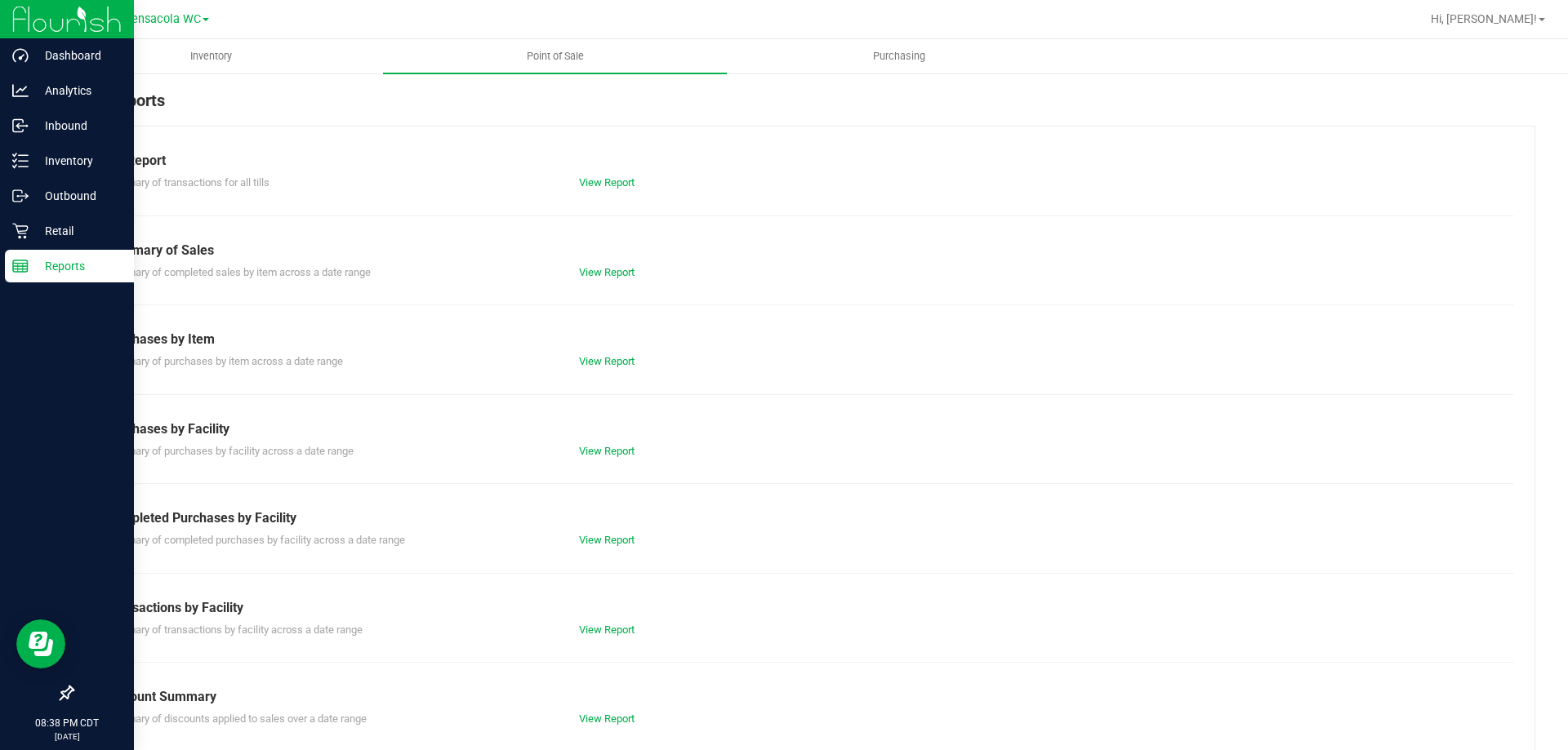
click at [608, 193] on div "Till Report Summary of transactions for all tills View Report Summary of Sales …" at bounding box center [803, 483] width 1463 height 716
click at [607, 186] on link "View Report" at bounding box center [607, 182] width 56 height 12
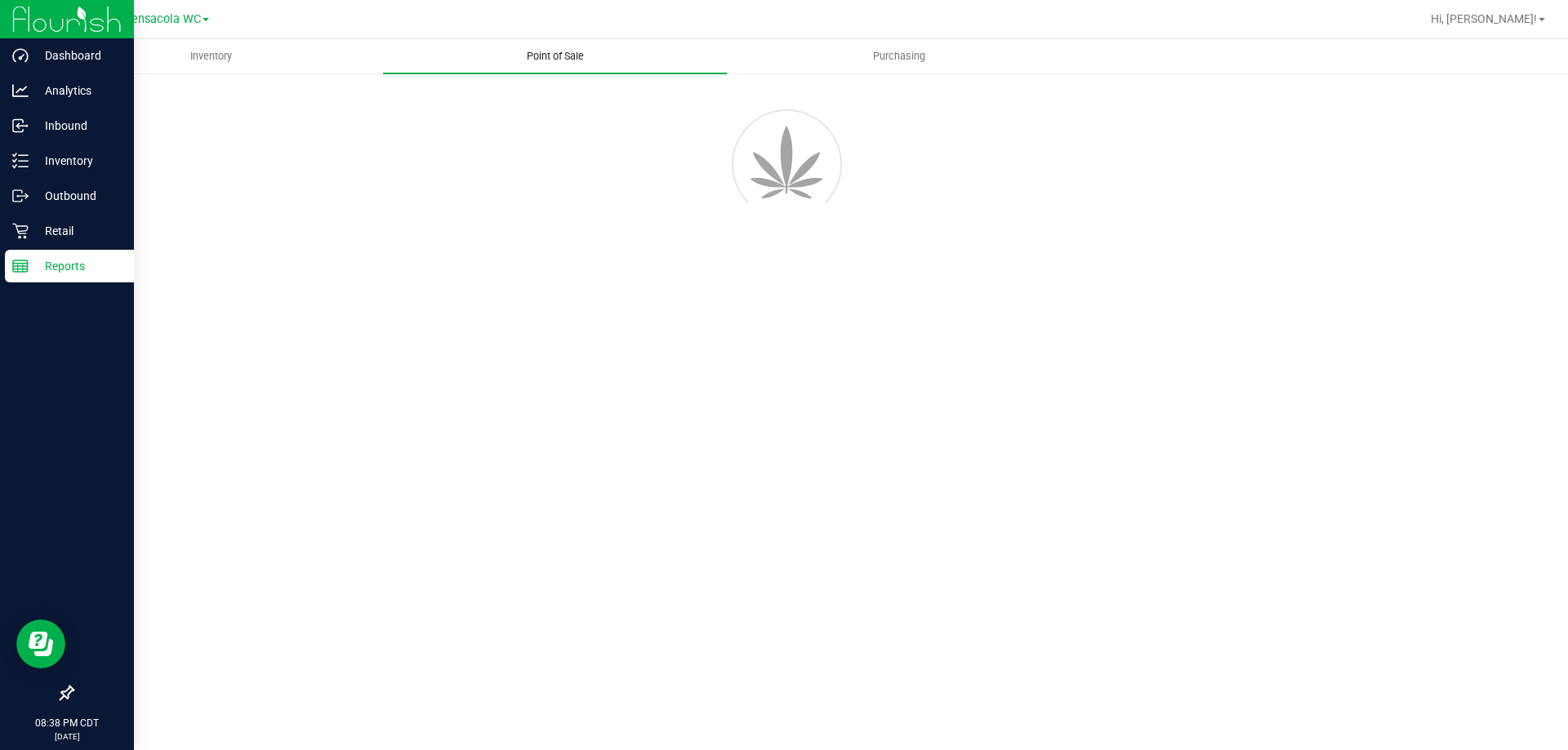
click at [547, 53] on span "Point of Sale" at bounding box center [555, 56] width 101 height 15
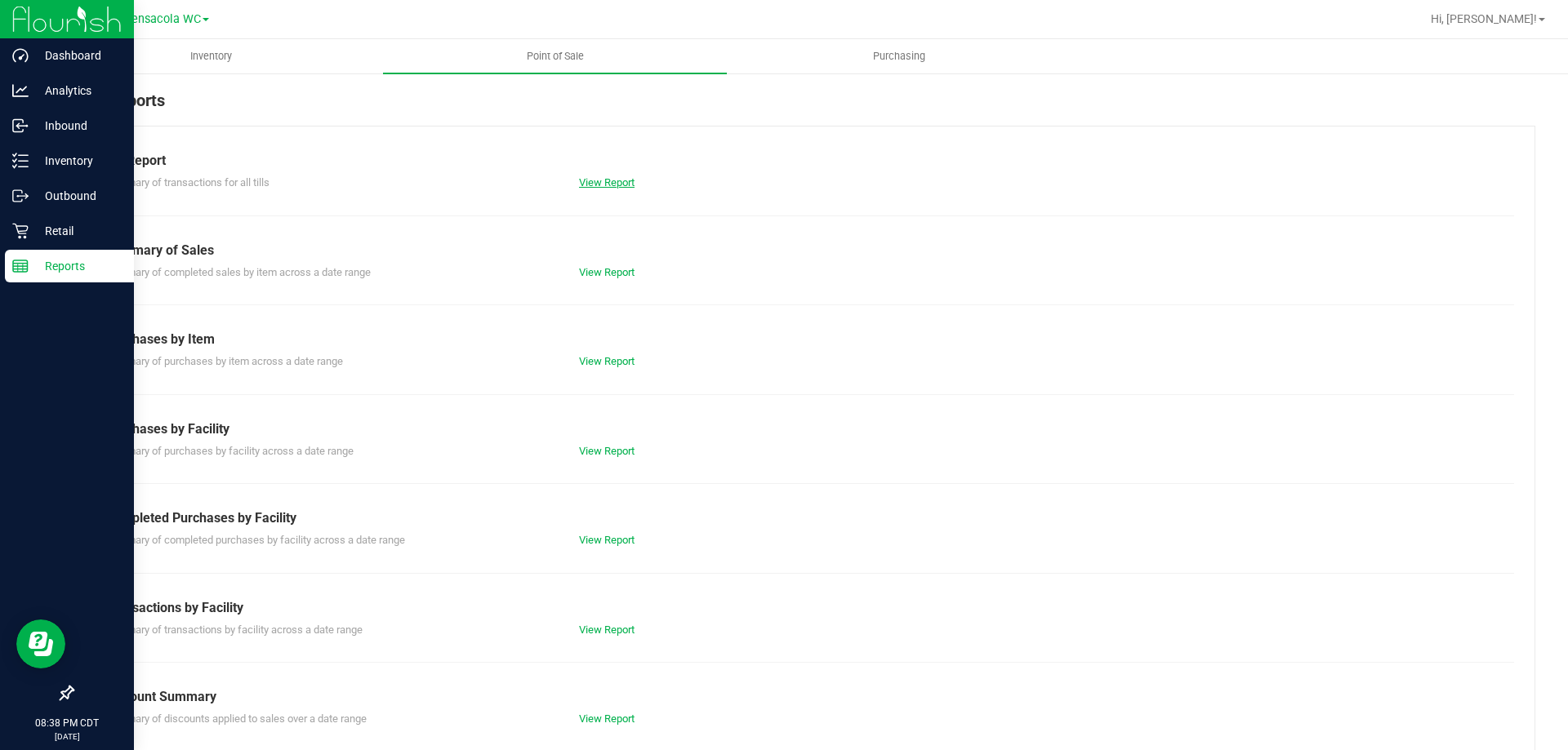
click at [587, 186] on link "View Report" at bounding box center [607, 182] width 56 height 12
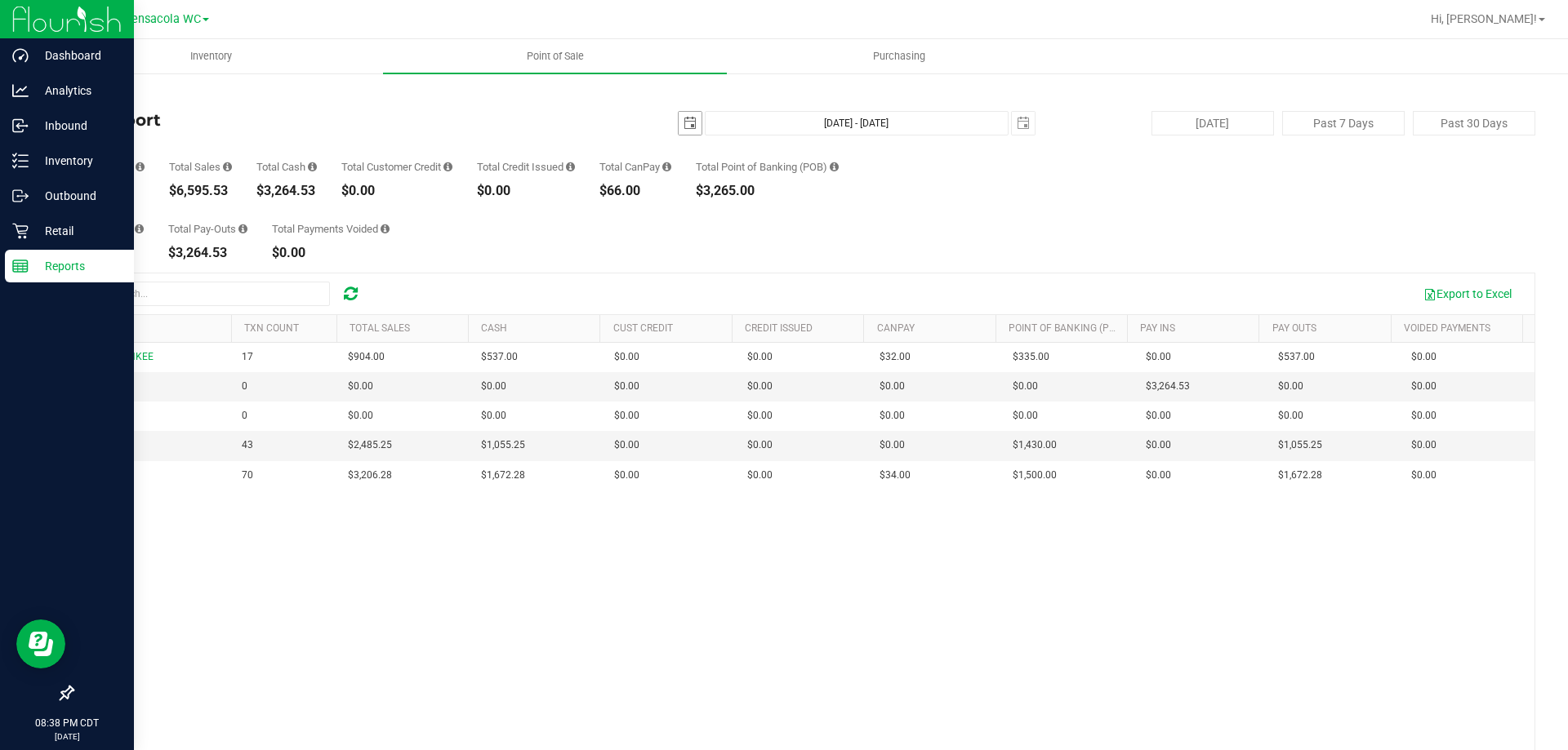
click at [683, 118] on span "select" at bounding box center [689, 123] width 13 height 13
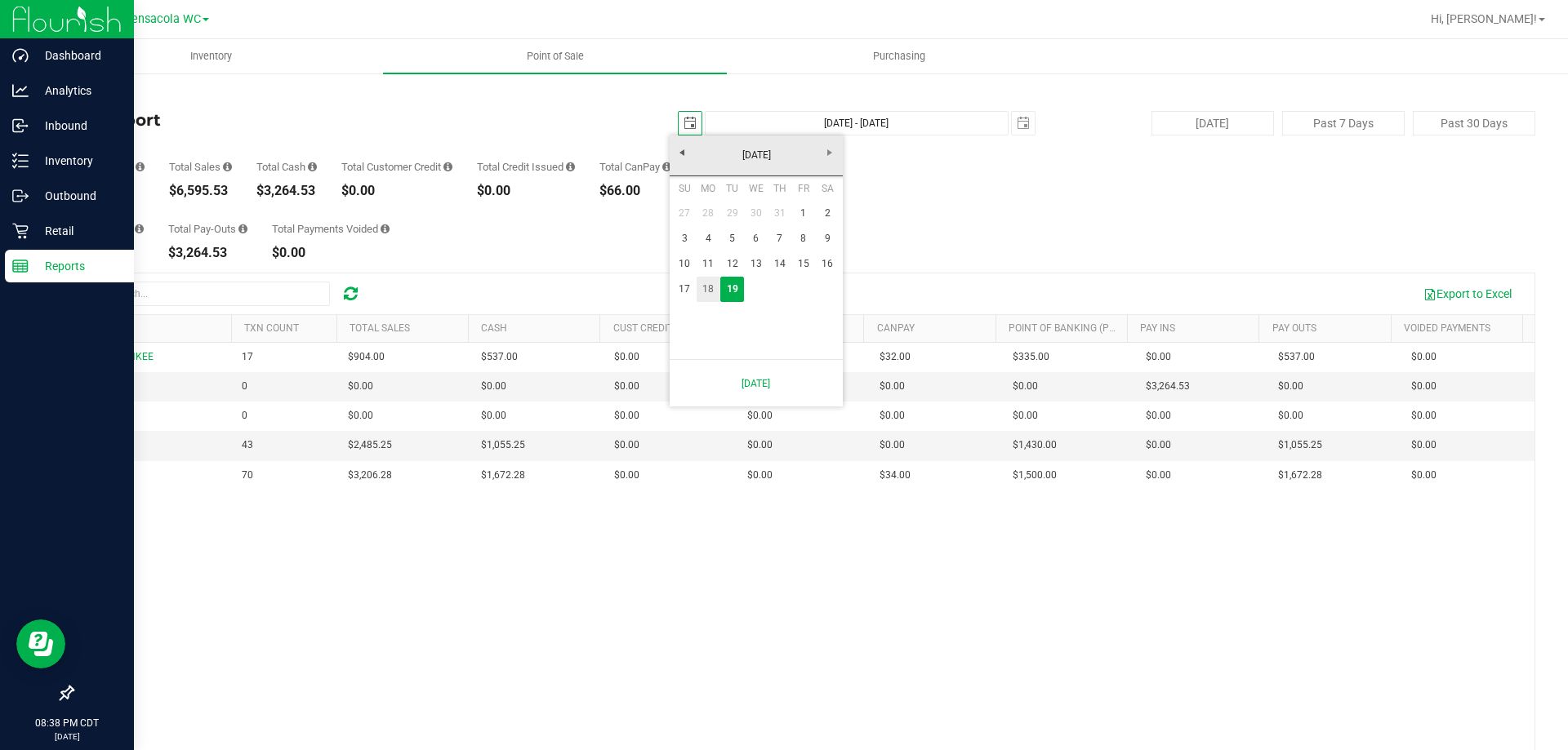
click at [709, 292] on link "18" at bounding box center [708, 289] width 24 height 25
type input "2025-08-18"
type input "Aug 18, 2025 - Aug 19, 2025"
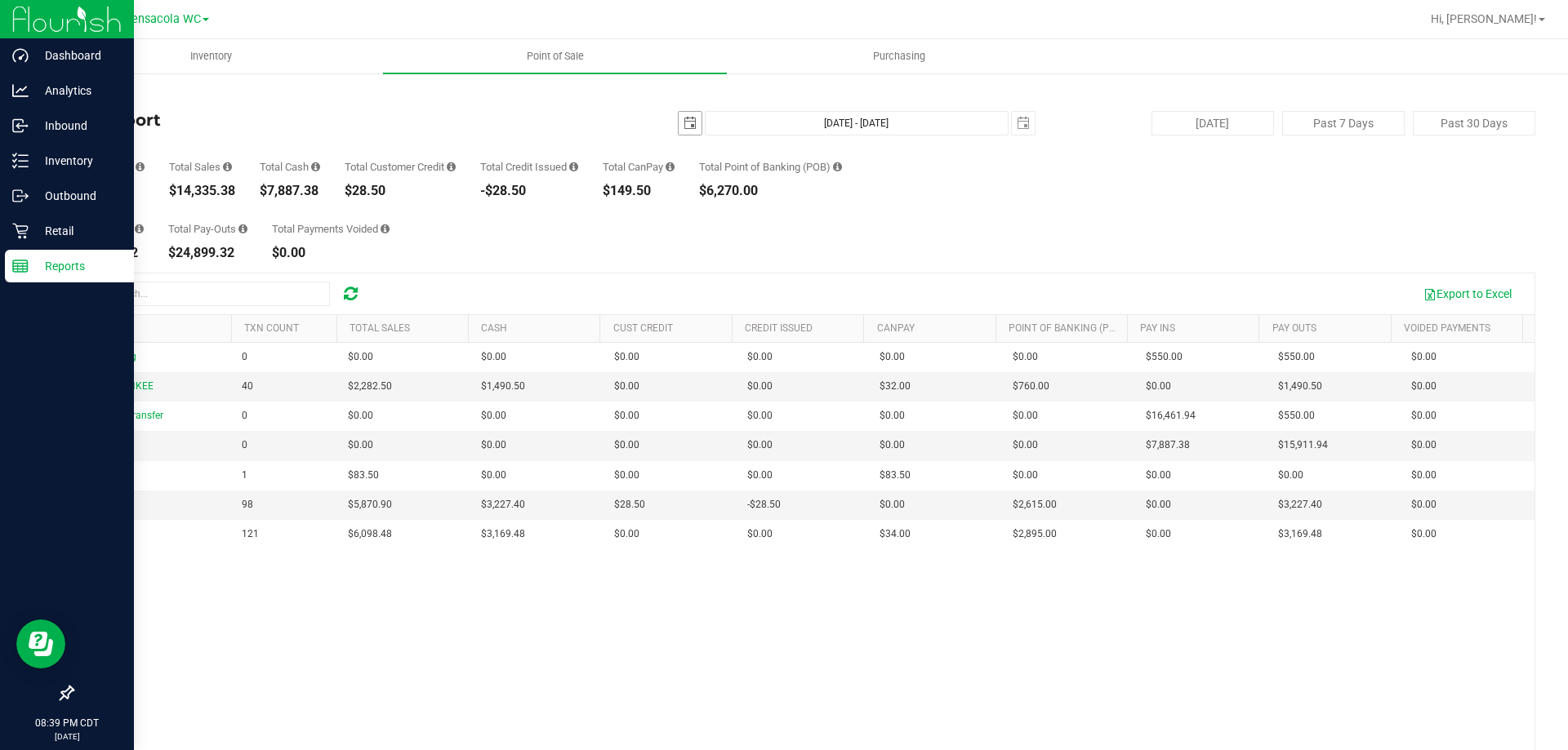
click at [683, 127] on span "select" at bounding box center [689, 123] width 13 height 13
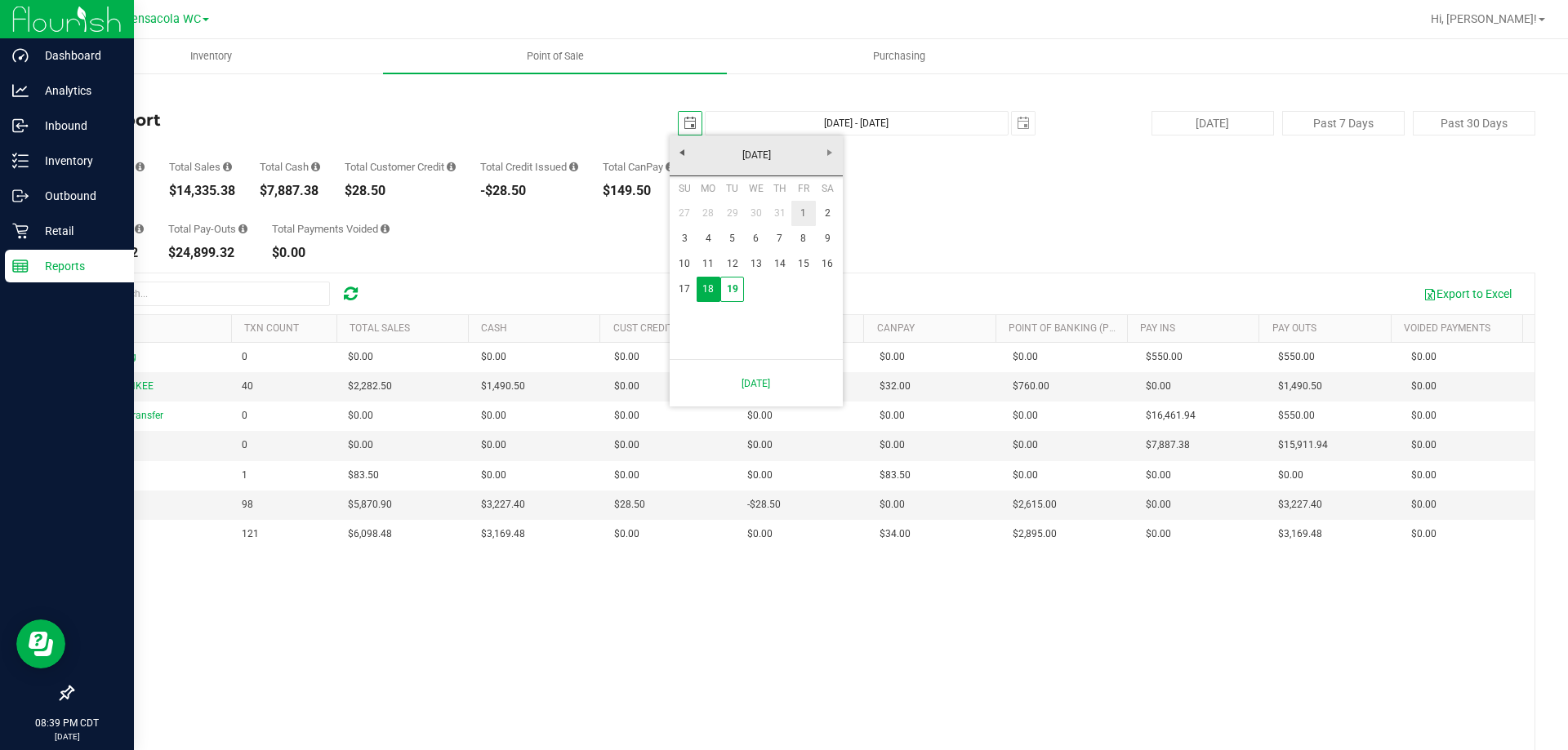
click at [802, 207] on link "1" at bounding box center [803, 213] width 24 height 25
type input "2025-08-01"
type input "Aug 1, 2025 - Aug 19, 2025"
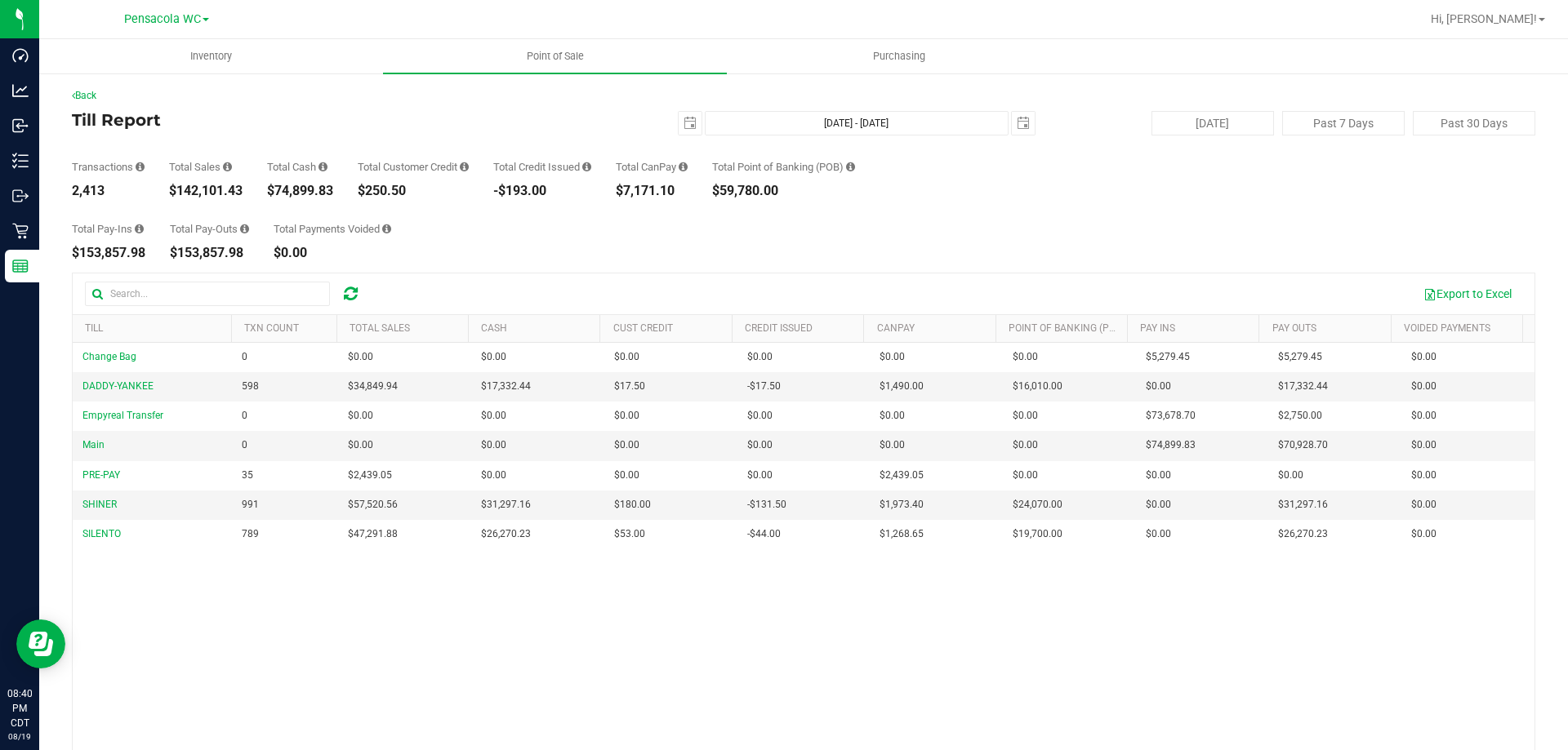
click at [676, 105] on div "Back Till Report 2025-08-01 Aug 1, 2025 - Aug 19, 2025 2025-08-19 Today Past 7 …" at bounding box center [803, 471] width 1463 height 767
click at [678, 137] on div "Transactions 2,413 Total Sales $142,101.43 Total Cash $74,899.83 Total Customer…" at bounding box center [803, 166] width 1463 height 62
click at [683, 121] on span "select" at bounding box center [689, 123] width 13 height 13
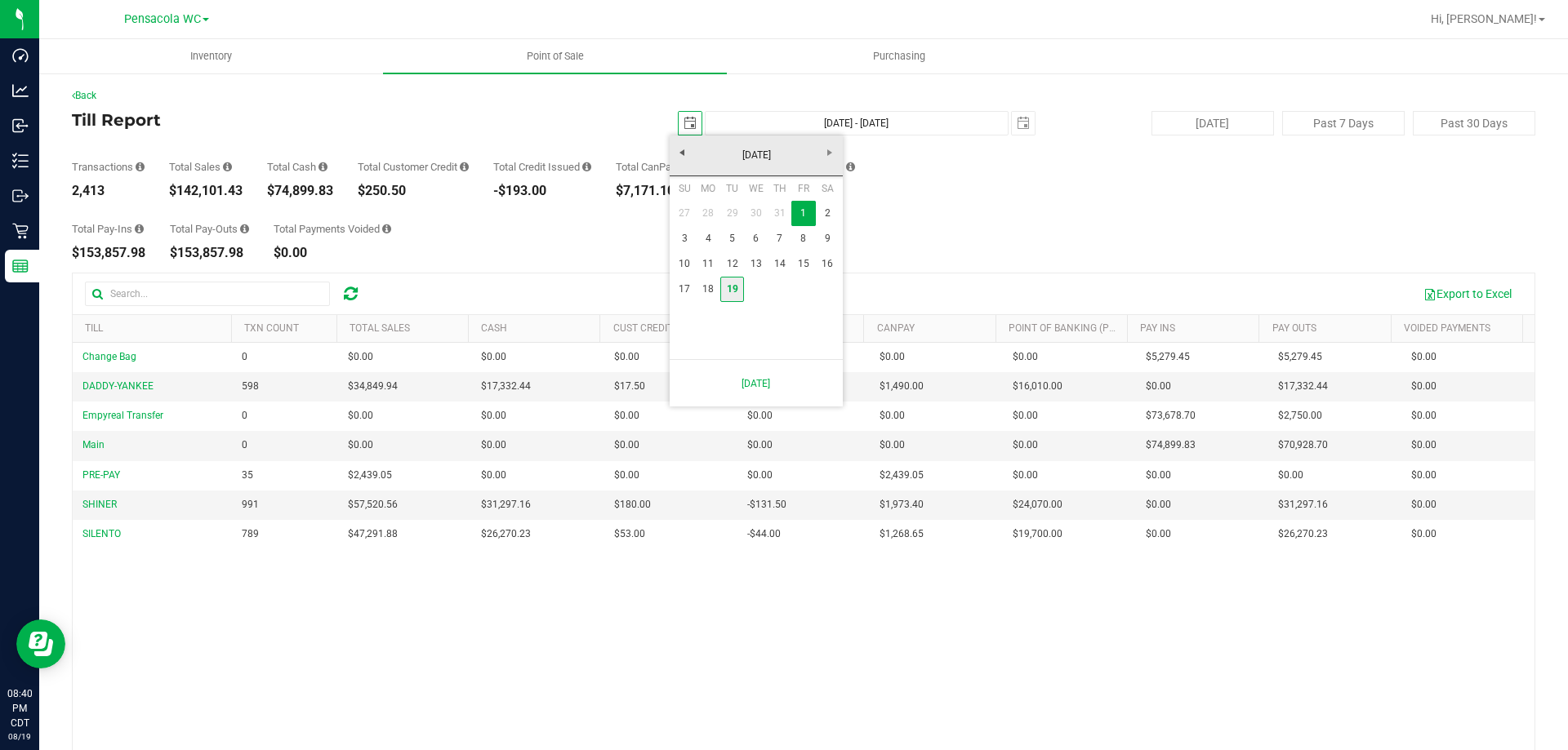
click at [732, 286] on link "19" at bounding box center [732, 289] width 24 height 25
type input "2025-08-19"
type input "Aug 19, 2025 - Aug 19, 2025"
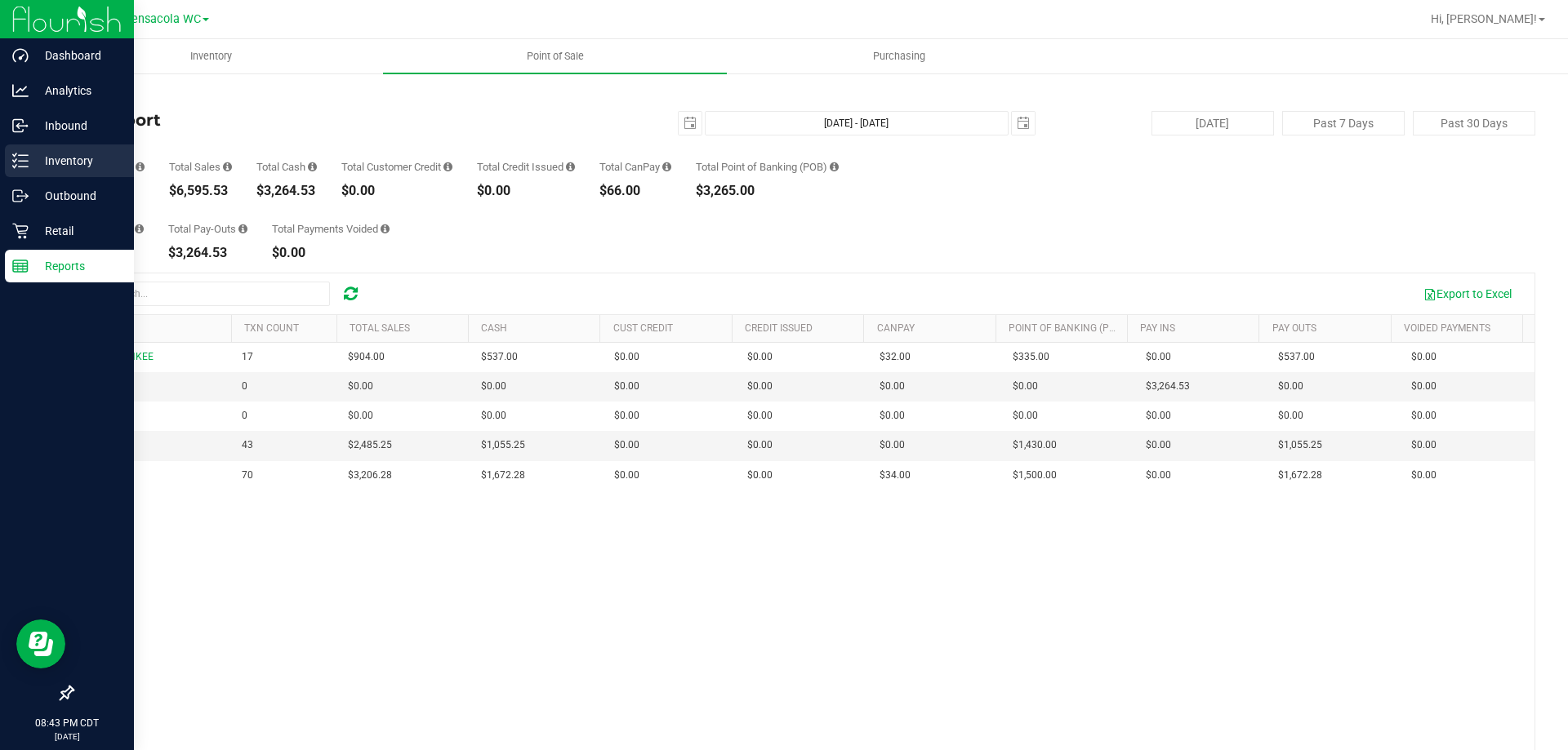
click at [27, 155] on line at bounding box center [24, 155] width 9 height 0
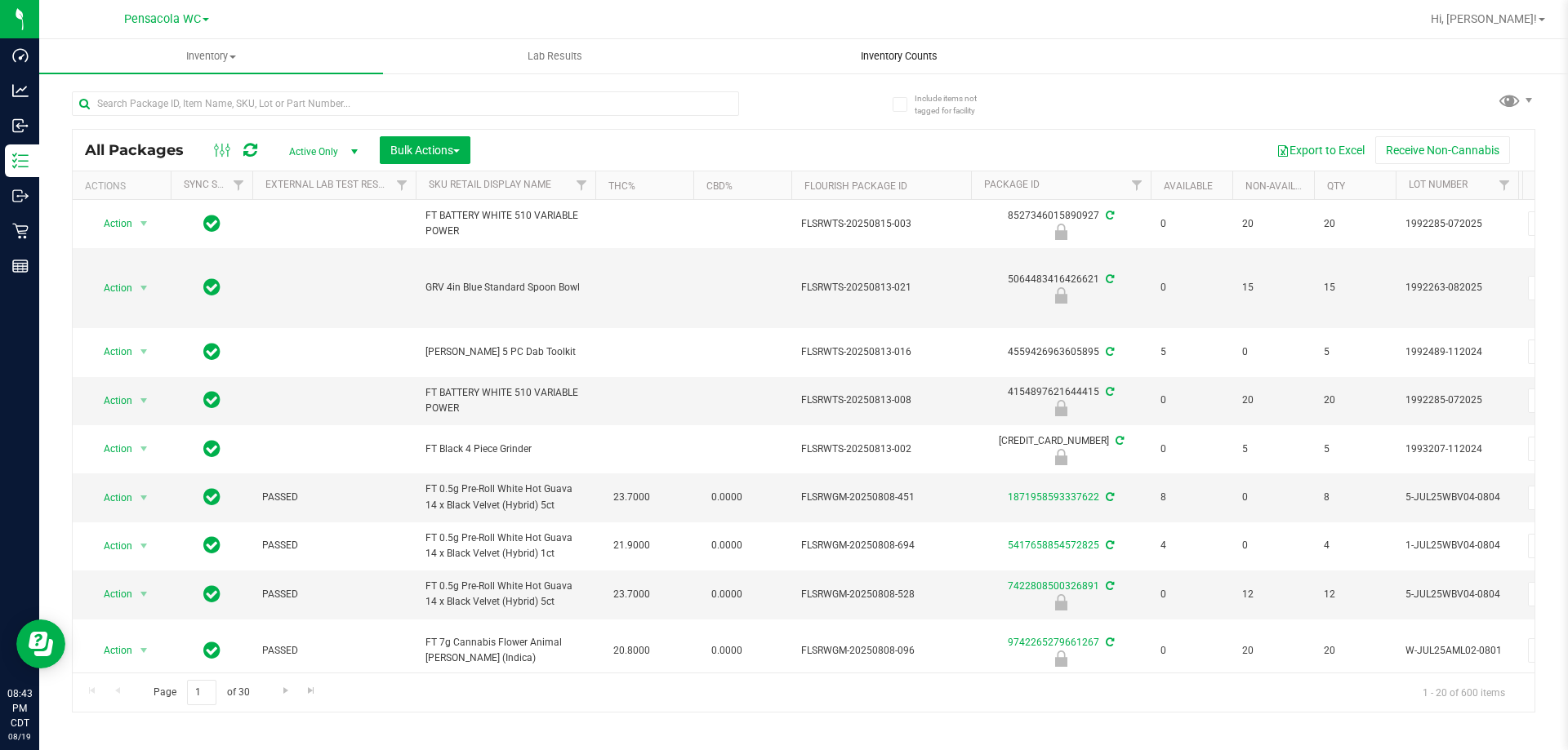
click at [896, 60] on span "Inventory Counts" at bounding box center [899, 56] width 121 height 15
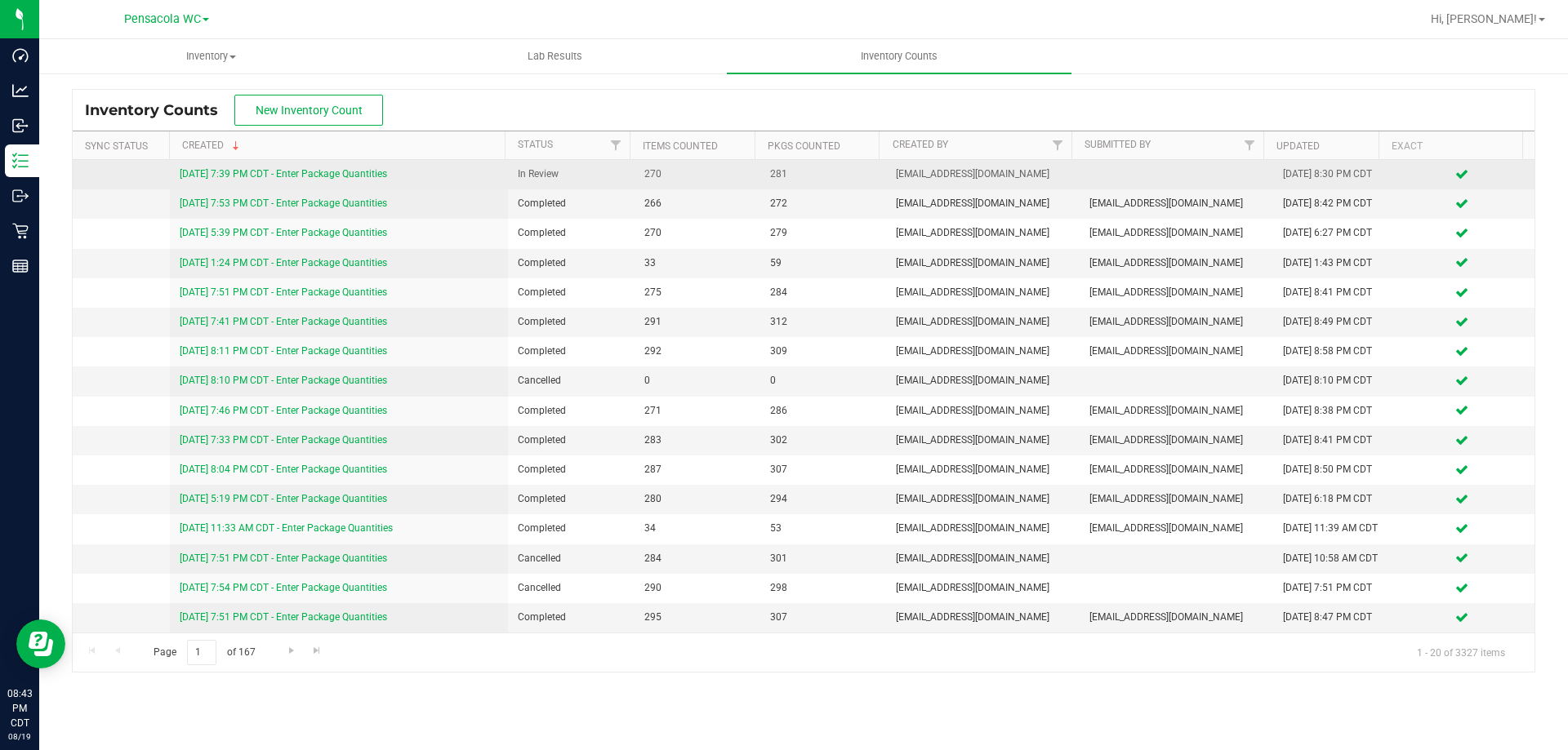
click at [291, 172] on link "8/19/25 7:39 PM CDT - Enter Package Quantities" at bounding box center [283, 173] width 207 height 11
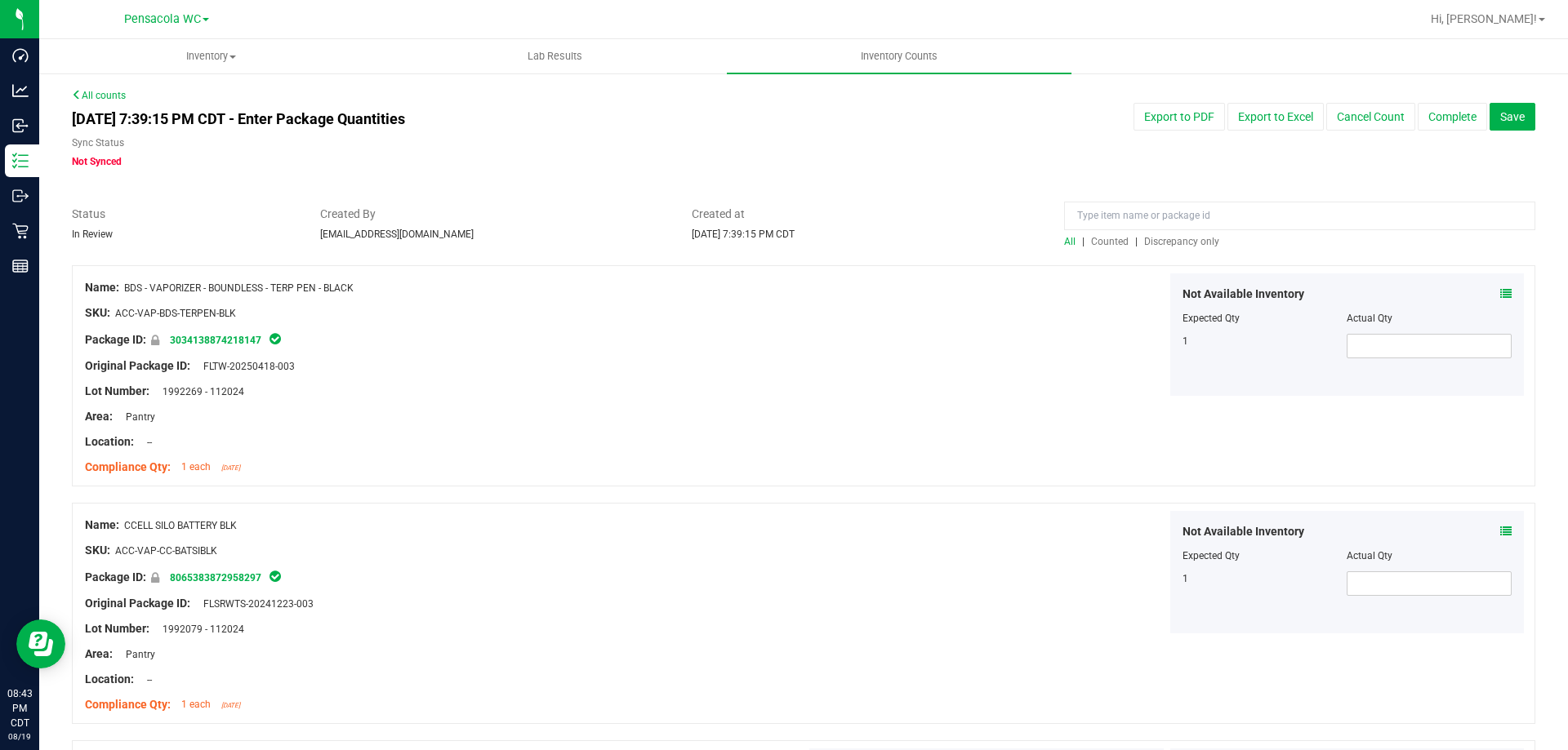
click at [1191, 239] on span "Discrepancy only" at bounding box center [1182, 241] width 75 height 11
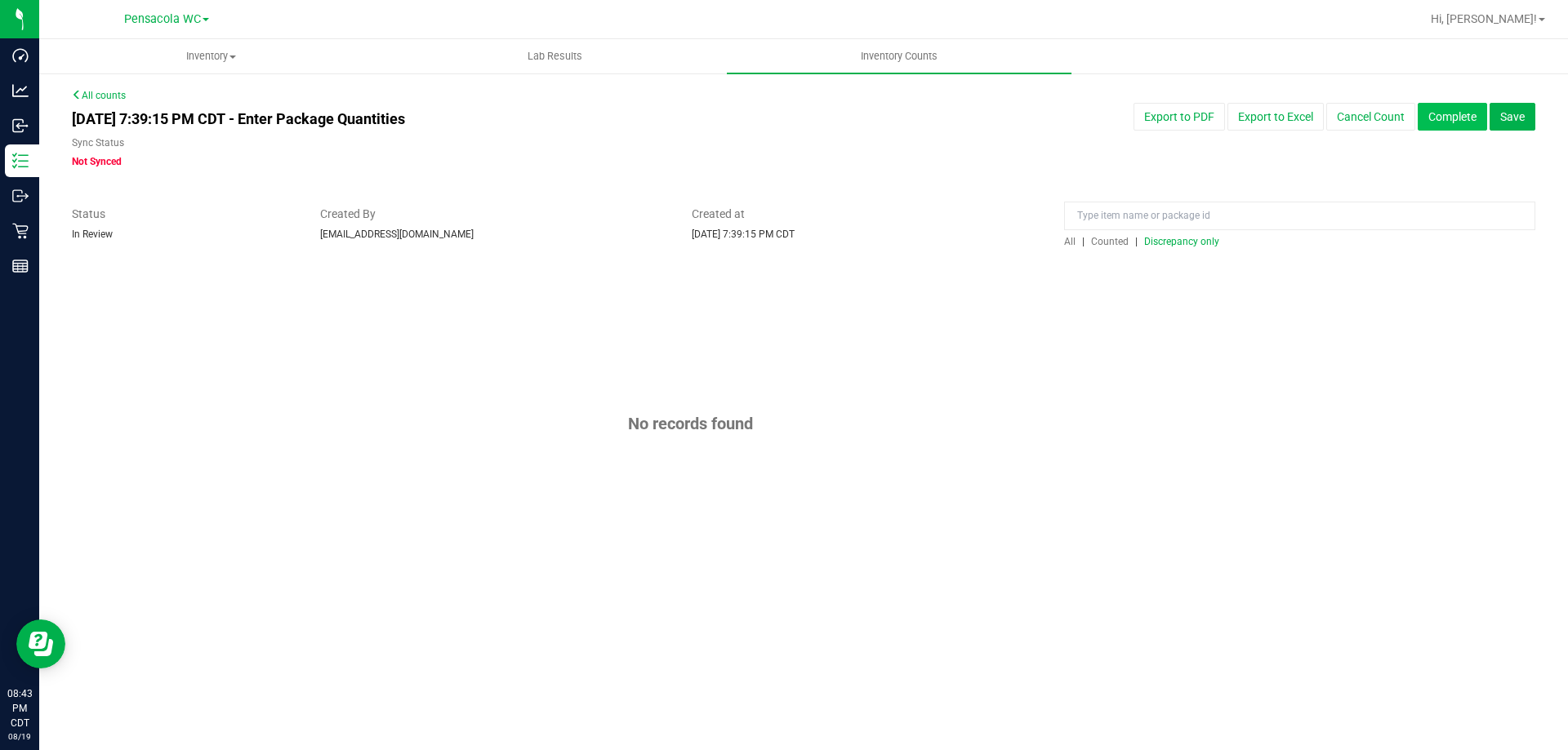
click at [1454, 110] on button "Complete" at bounding box center [1453, 117] width 70 height 28
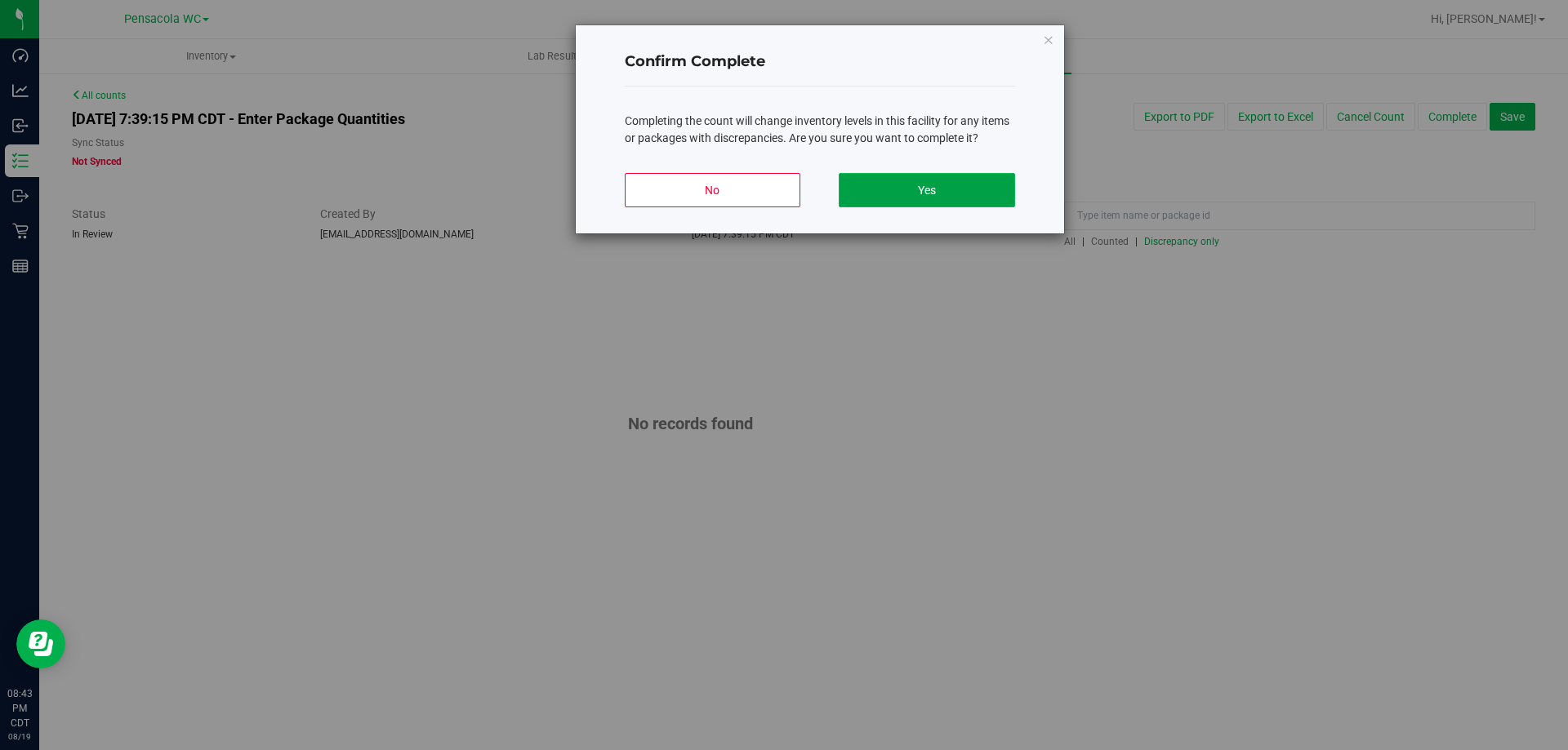
click at [981, 186] on button "Yes" at bounding box center [926, 190] width 175 height 34
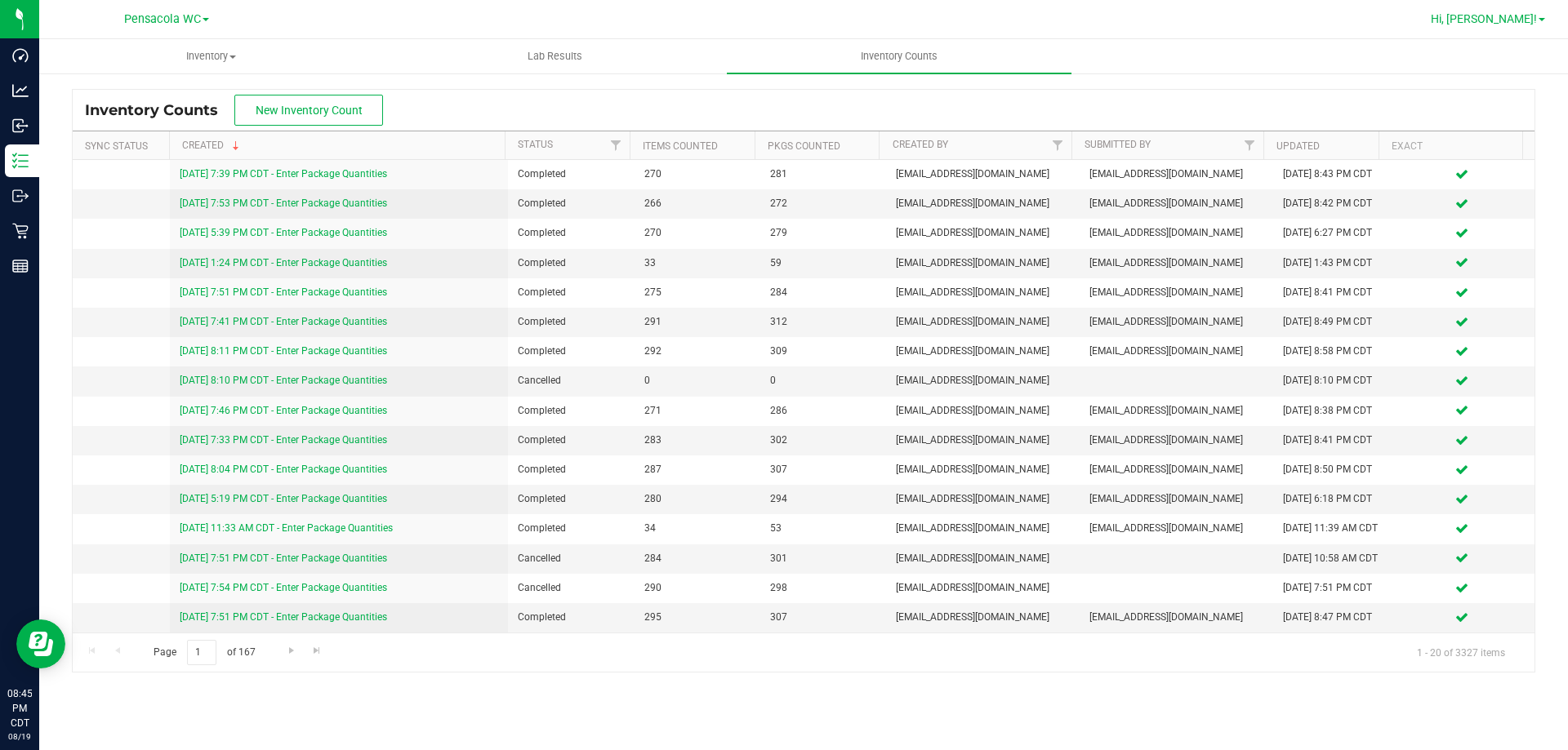
click at [1504, 21] on span "Hi, [PERSON_NAME]!" at bounding box center [1484, 18] width 106 height 13
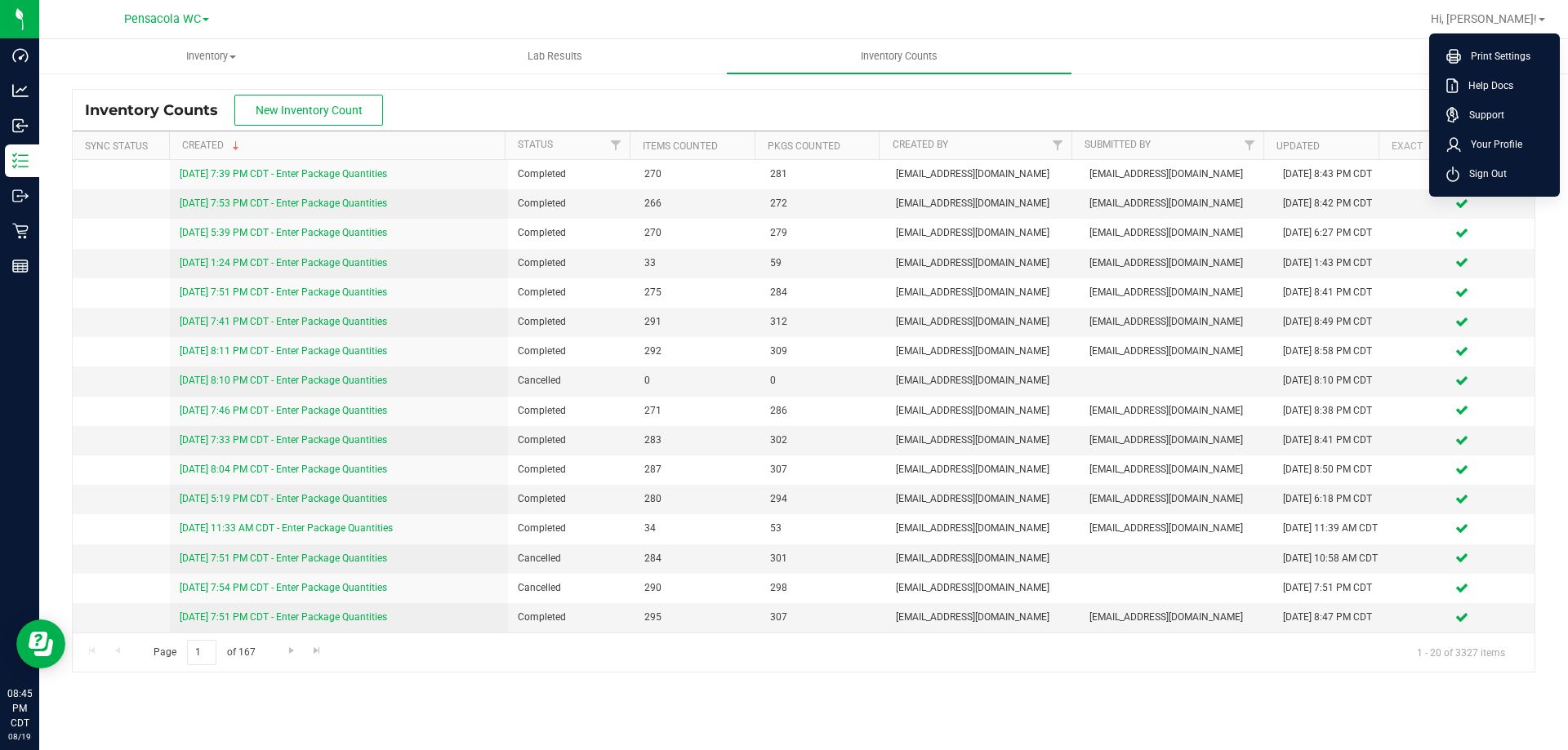
drag, startPoint x: 1490, startPoint y: 169, endPoint x: 1334, endPoint y: 98, distance: 171.4
click at [1490, 169] on span "Sign Out" at bounding box center [1483, 173] width 47 height 17
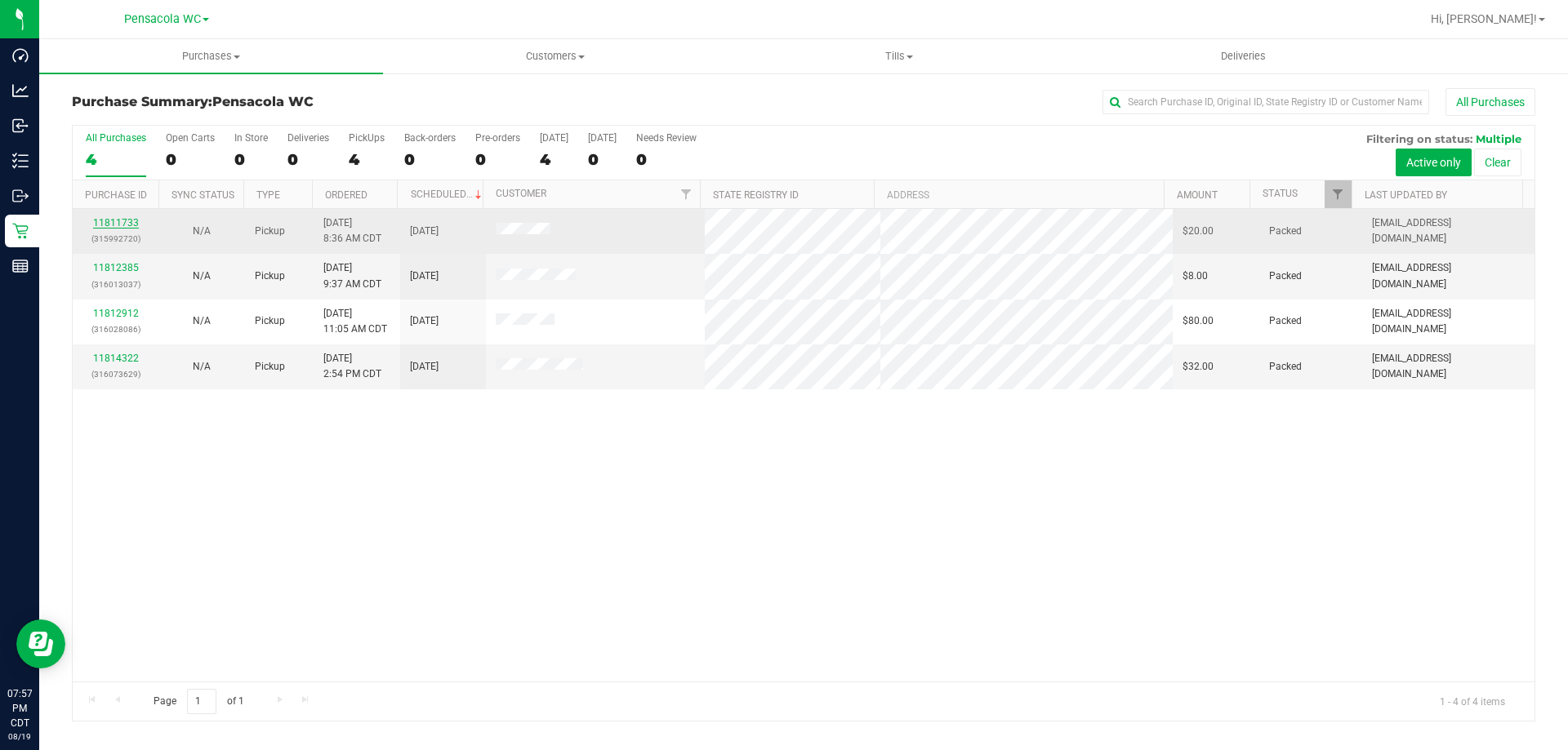
click at [129, 219] on link "11811733" at bounding box center [116, 222] width 45 height 11
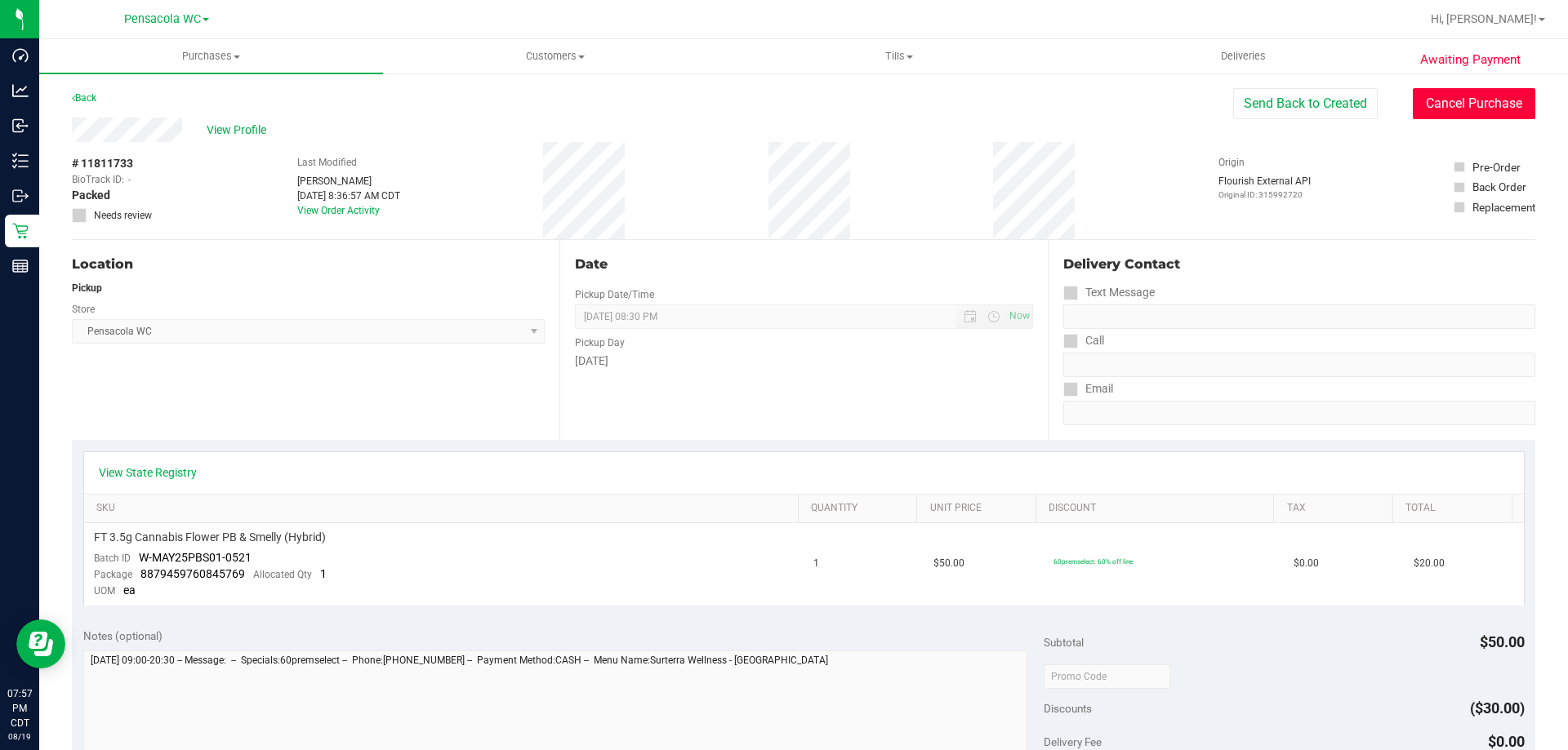
click at [1413, 99] on button "Cancel Purchase" at bounding box center [1474, 104] width 123 height 31
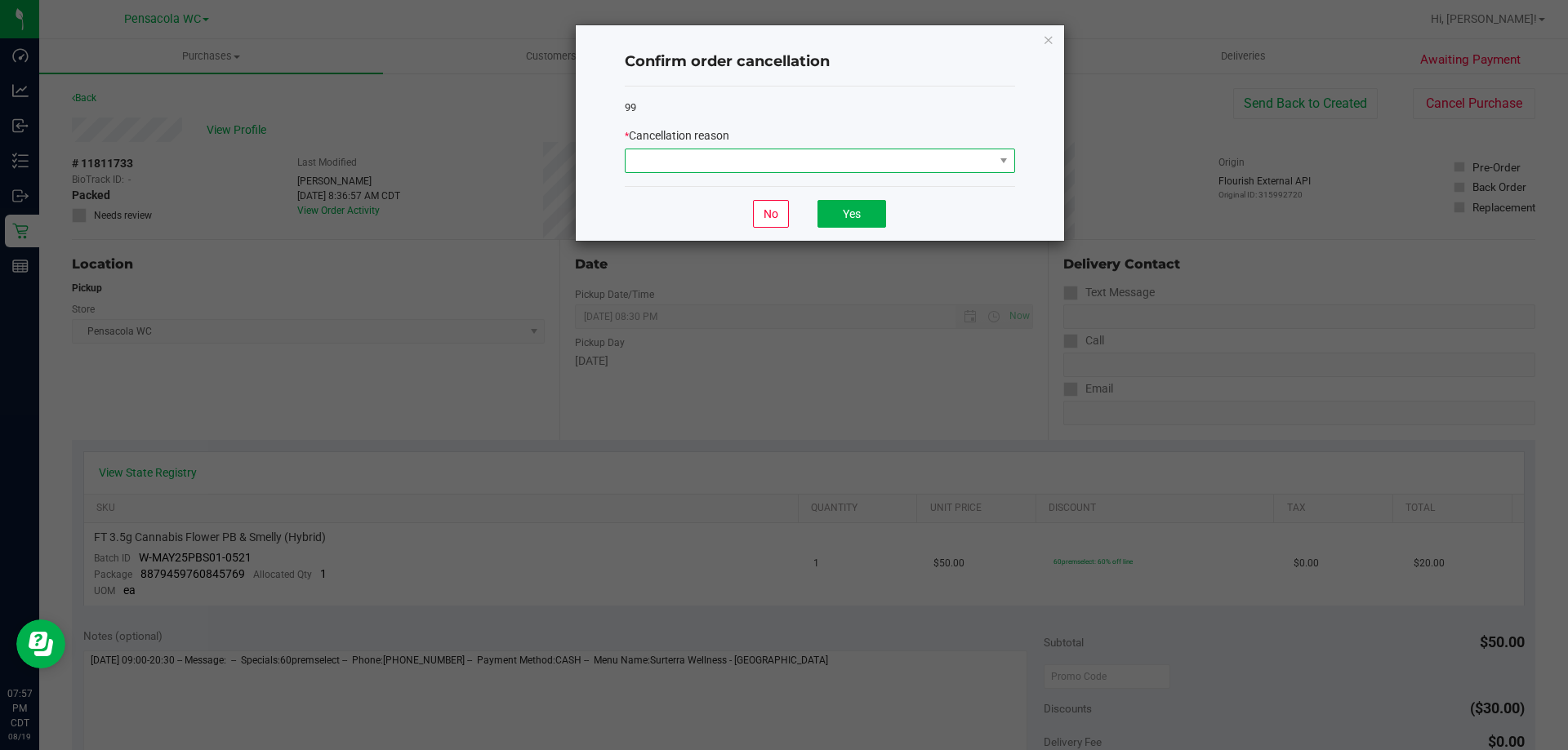
click at [742, 161] on span at bounding box center [810, 160] width 369 height 23
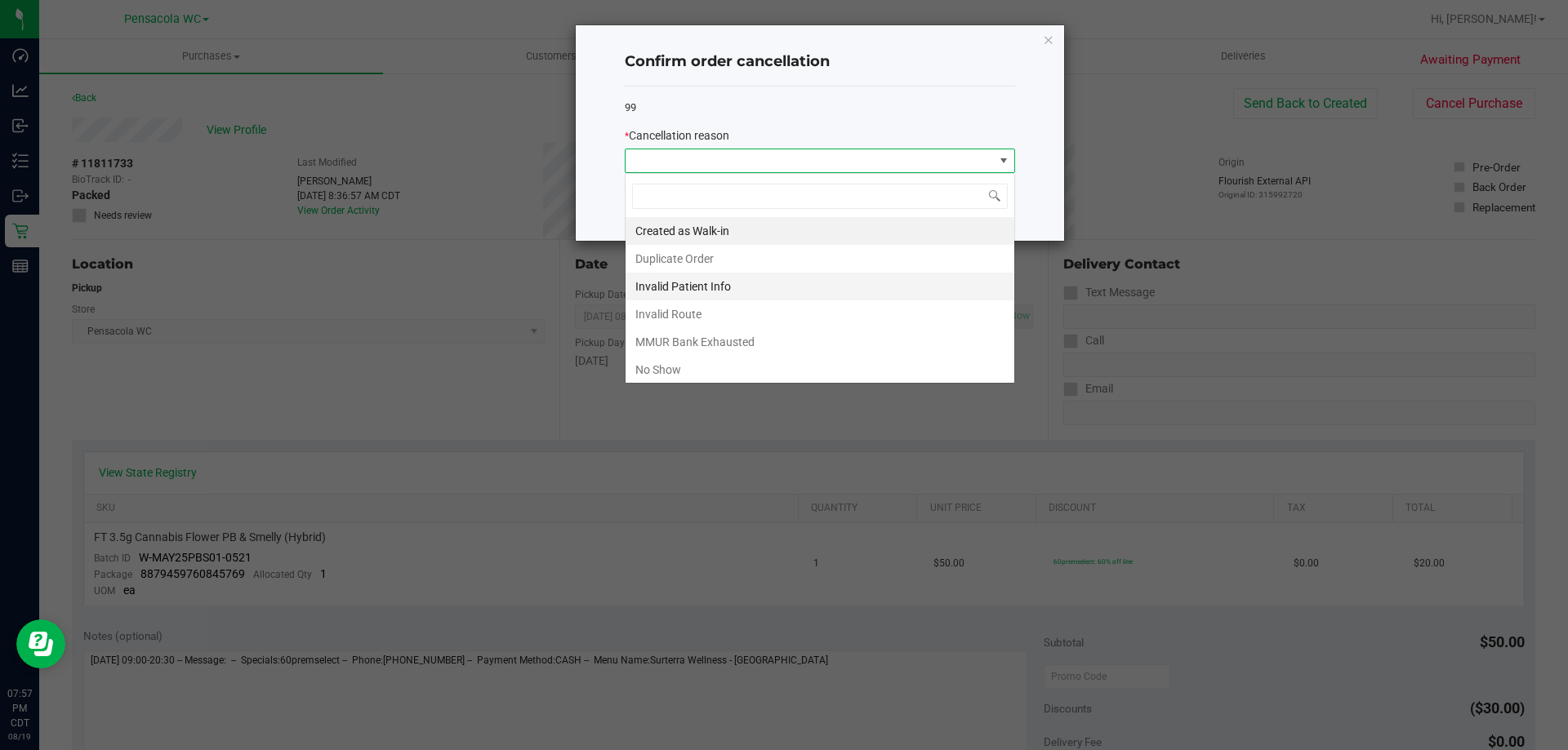
scroll to position [24, 390]
click at [682, 368] on li "No Show" at bounding box center [820, 370] width 389 height 28
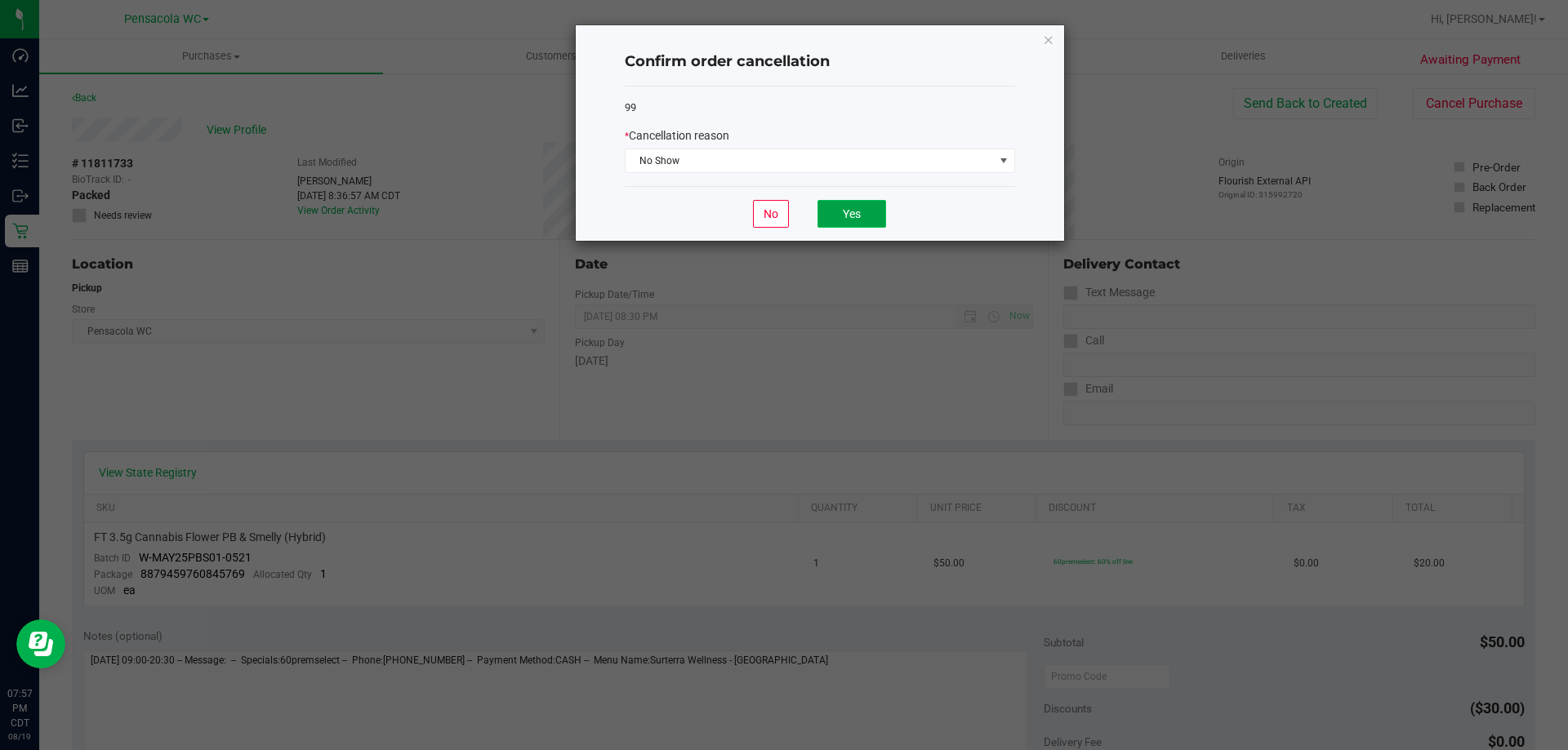
click at [832, 212] on button "Yes" at bounding box center [852, 214] width 69 height 28
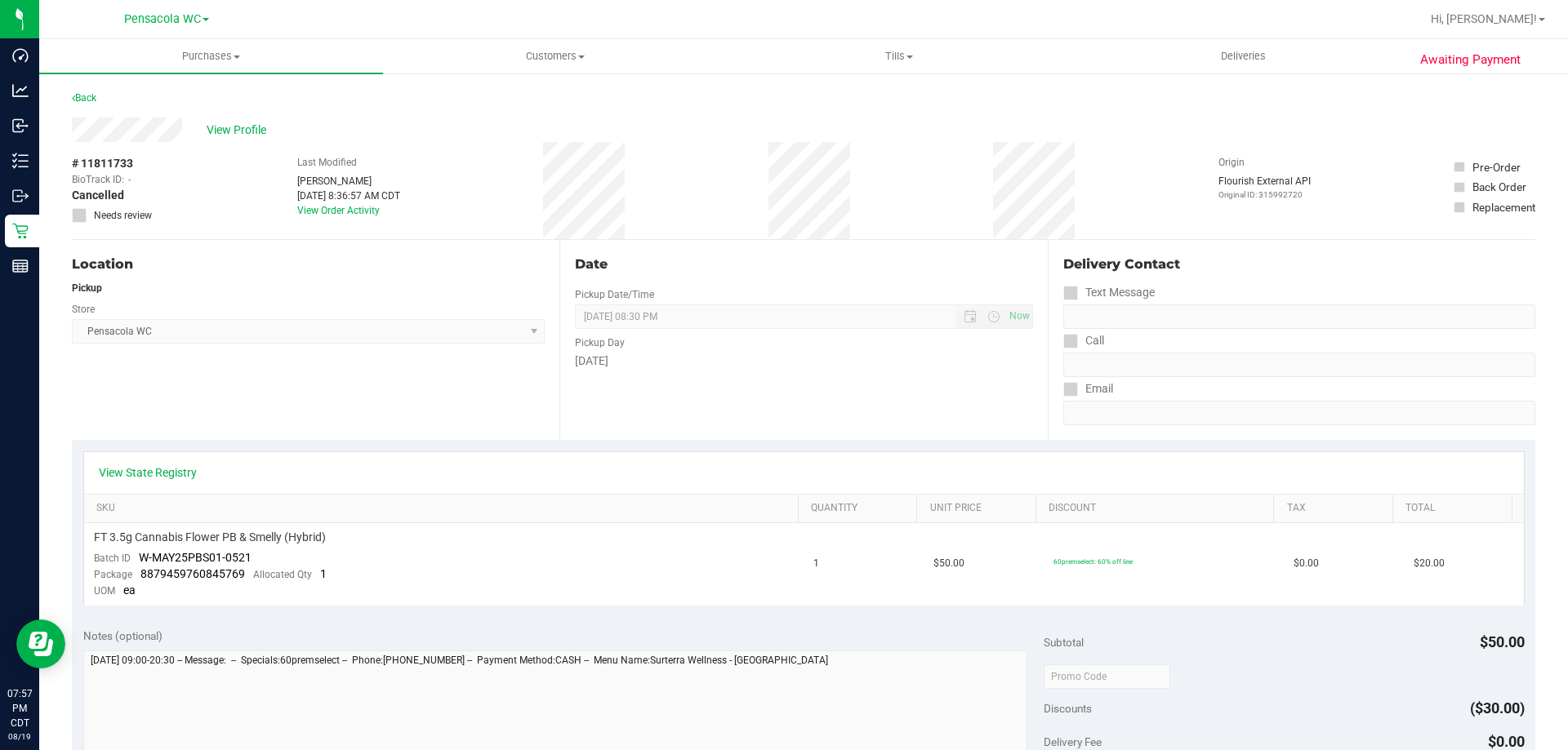
click at [419, 334] on span "Pensacola WC Select Store [PERSON_NAME][GEOGRAPHIC_DATA] [PERSON_NAME][GEOGRAPH…" at bounding box center [308, 331] width 473 height 24
click at [97, 98] on link "Back" at bounding box center [84, 98] width 24 height 11
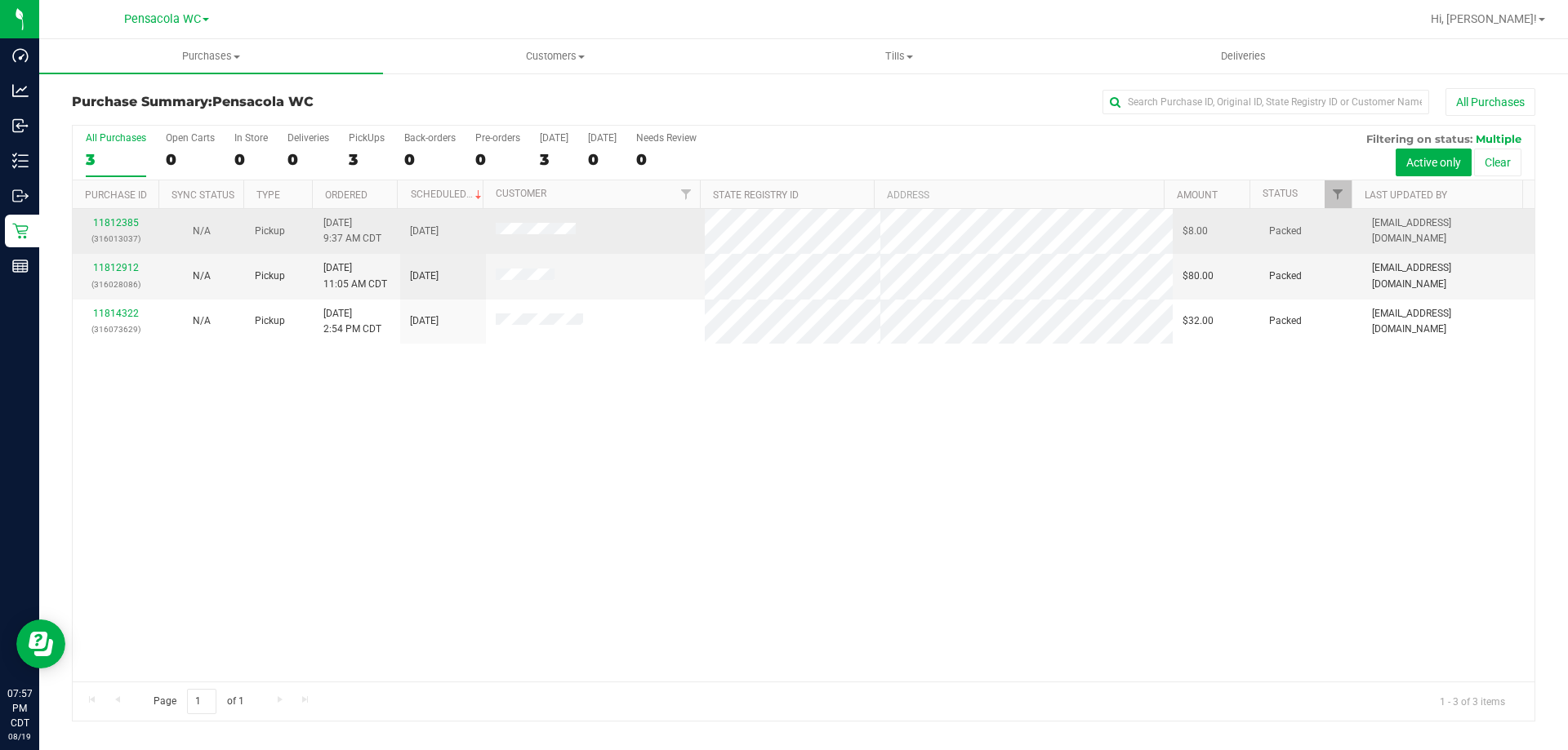
click at [121, 215] on div "11812385 (316013037)" at bounding box center [116, 231] width 66 height 31
click at [124, 220] on link "11812385" at bounding box center [116, 222] width 45 height 11
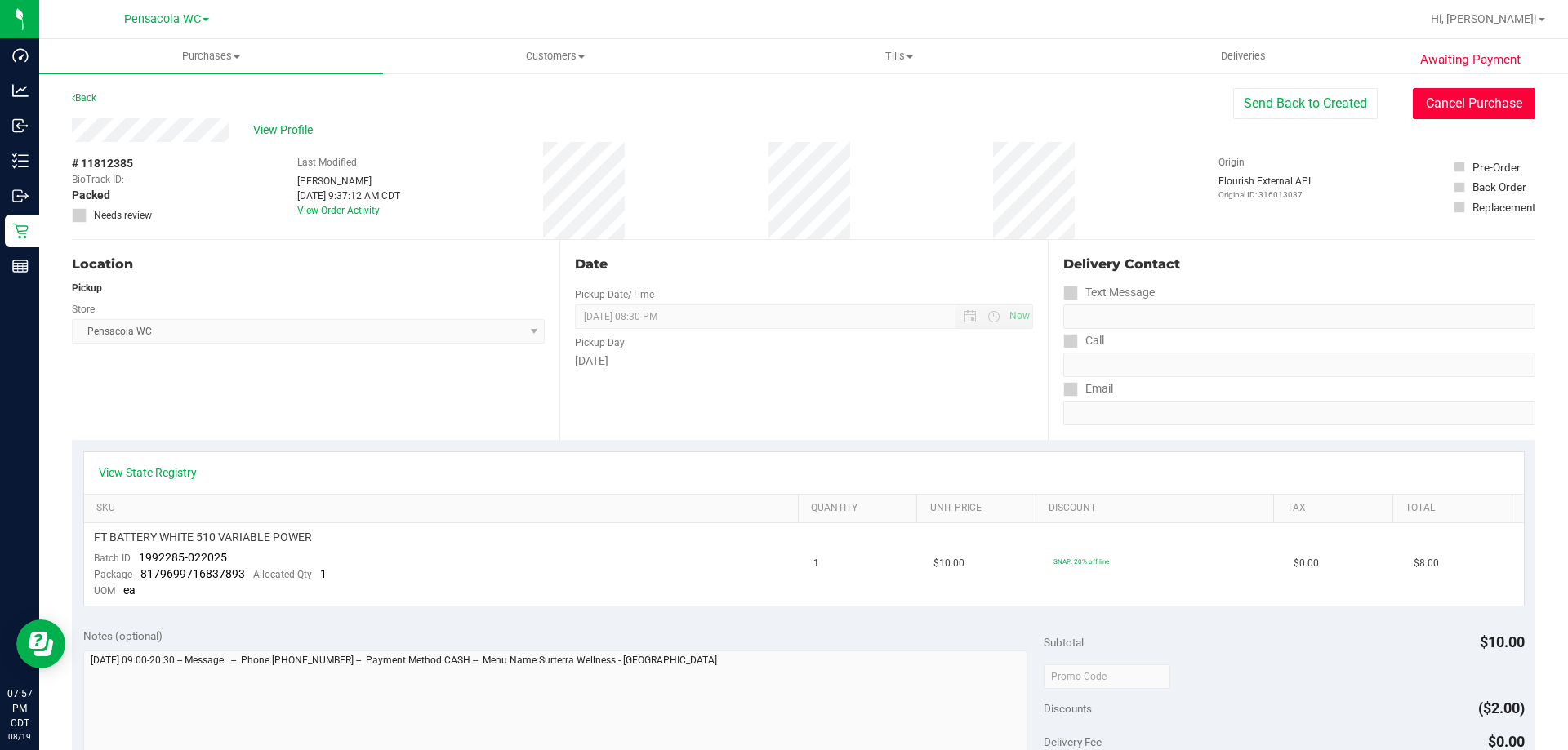
click at [1460, 98] on button "Cancel Purchase" at bounding box center [1474, 104] width 123 height 31
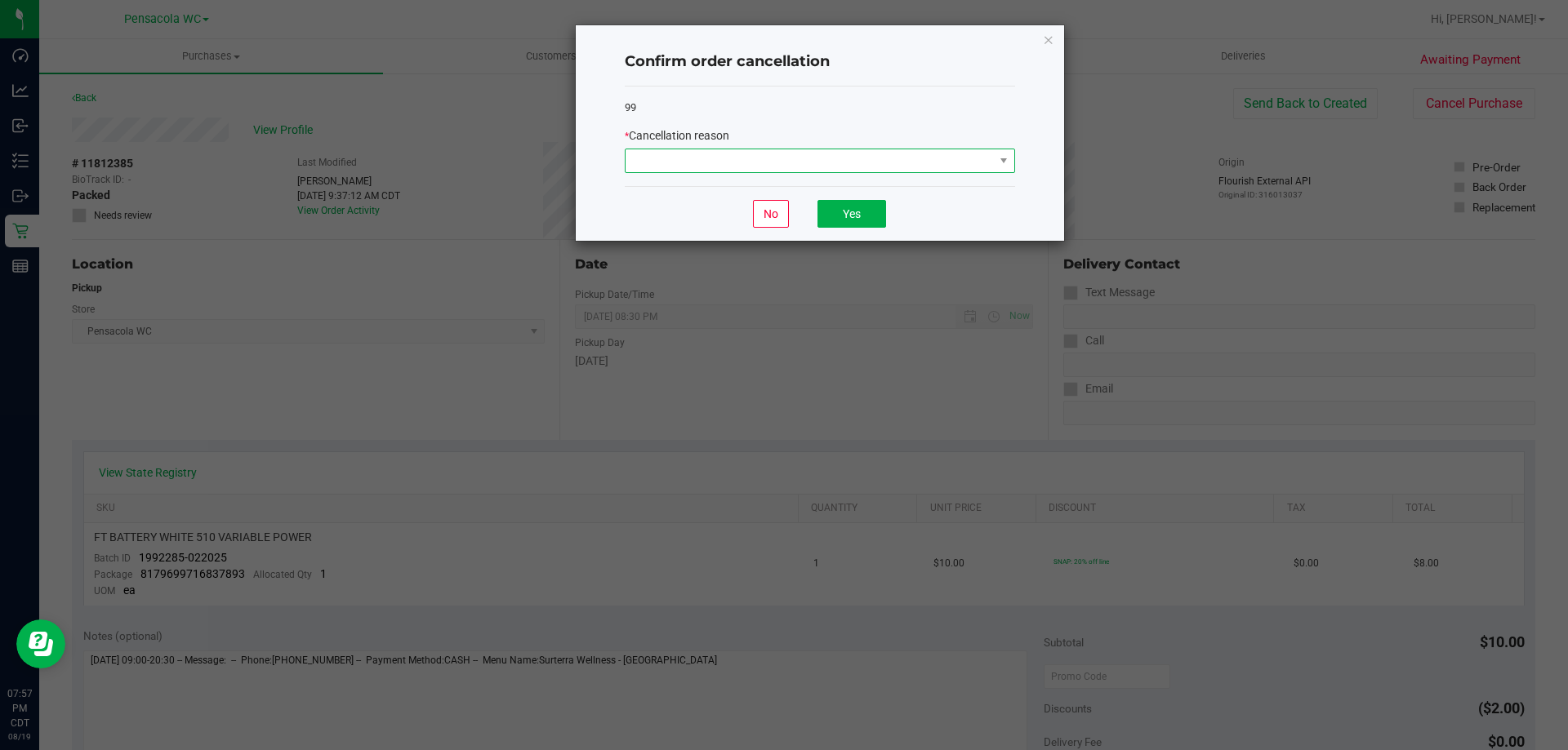
click at [987, 159] on span at bounding box center [810, 160] width 369 height 23
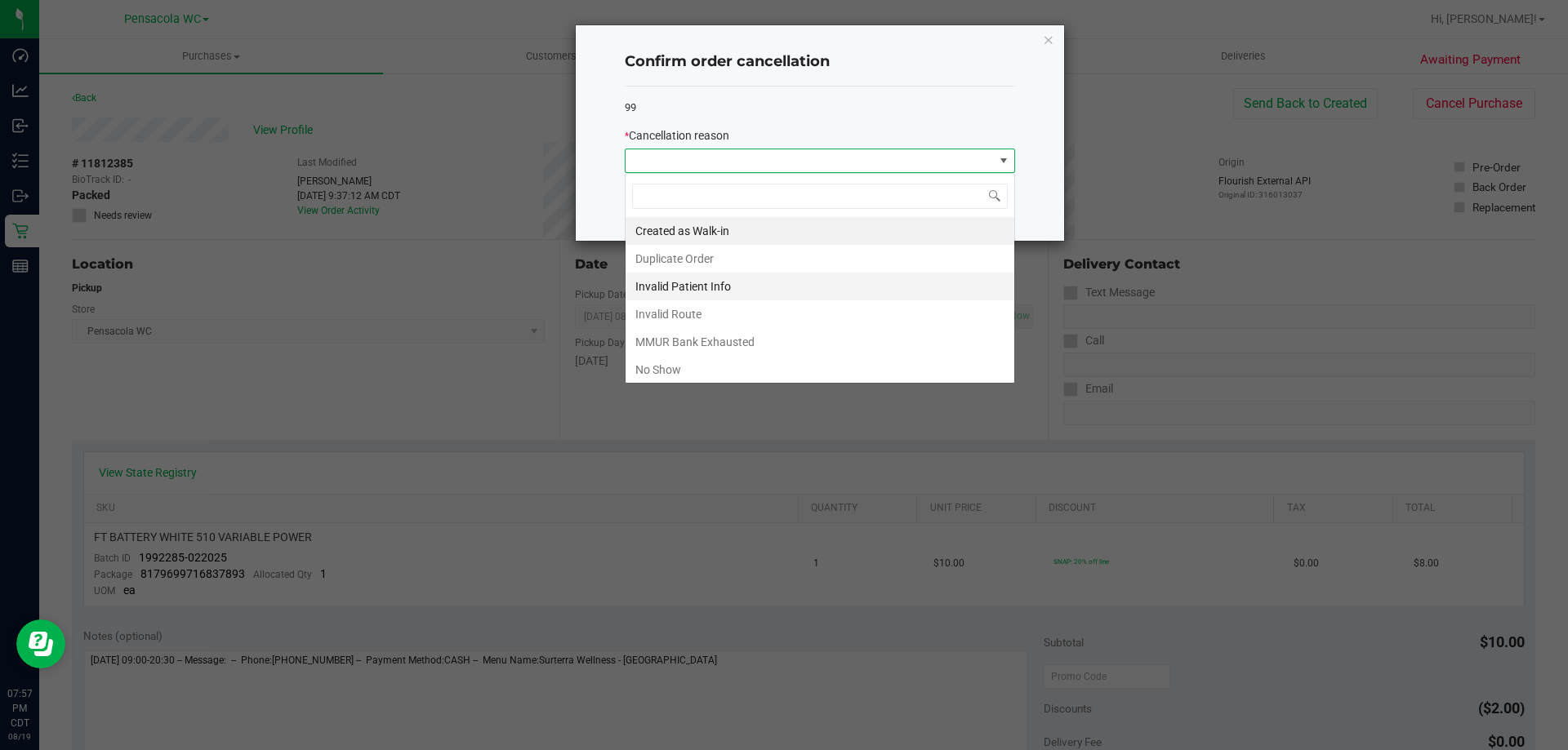
scroll to position [24, 390]
click at [713, 366] on li "No Show" at bounding box center [820, 370] width 389 height 28
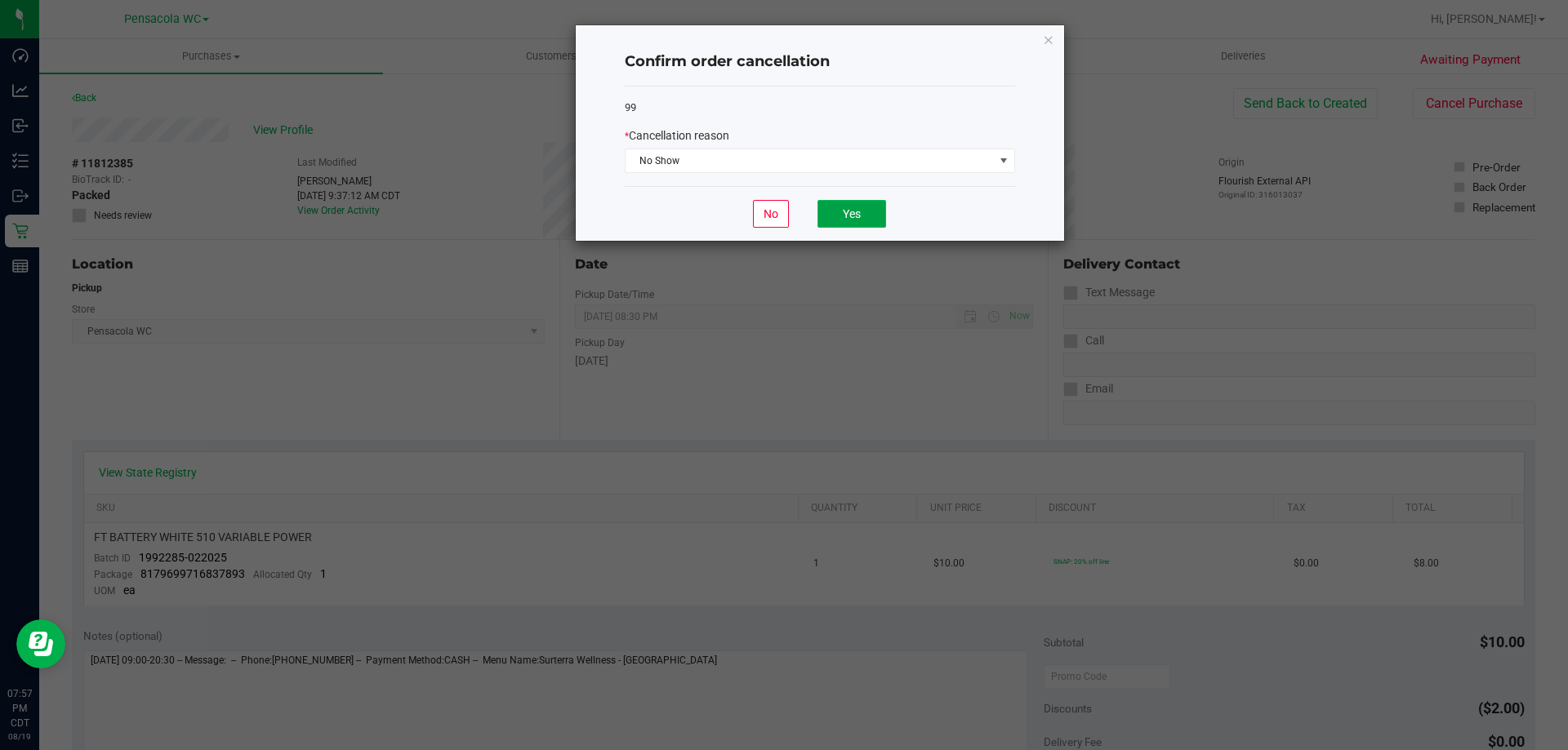
click at [825, 218] on button "Yes" at bounding box center [852, 214] width 69 height 28
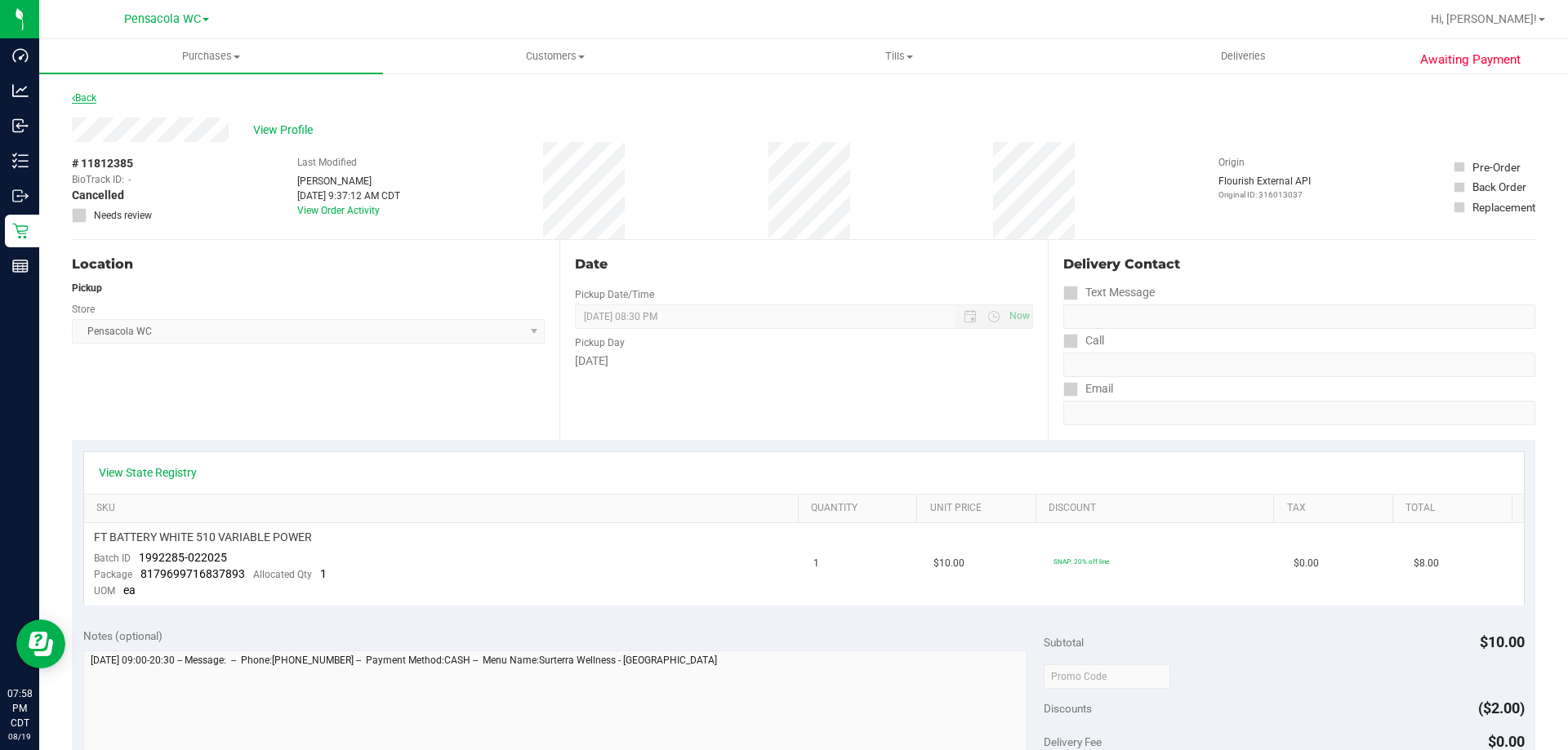
click at [97, 103] on link "Back" at bounding box center [84, 98] width 24 height 11
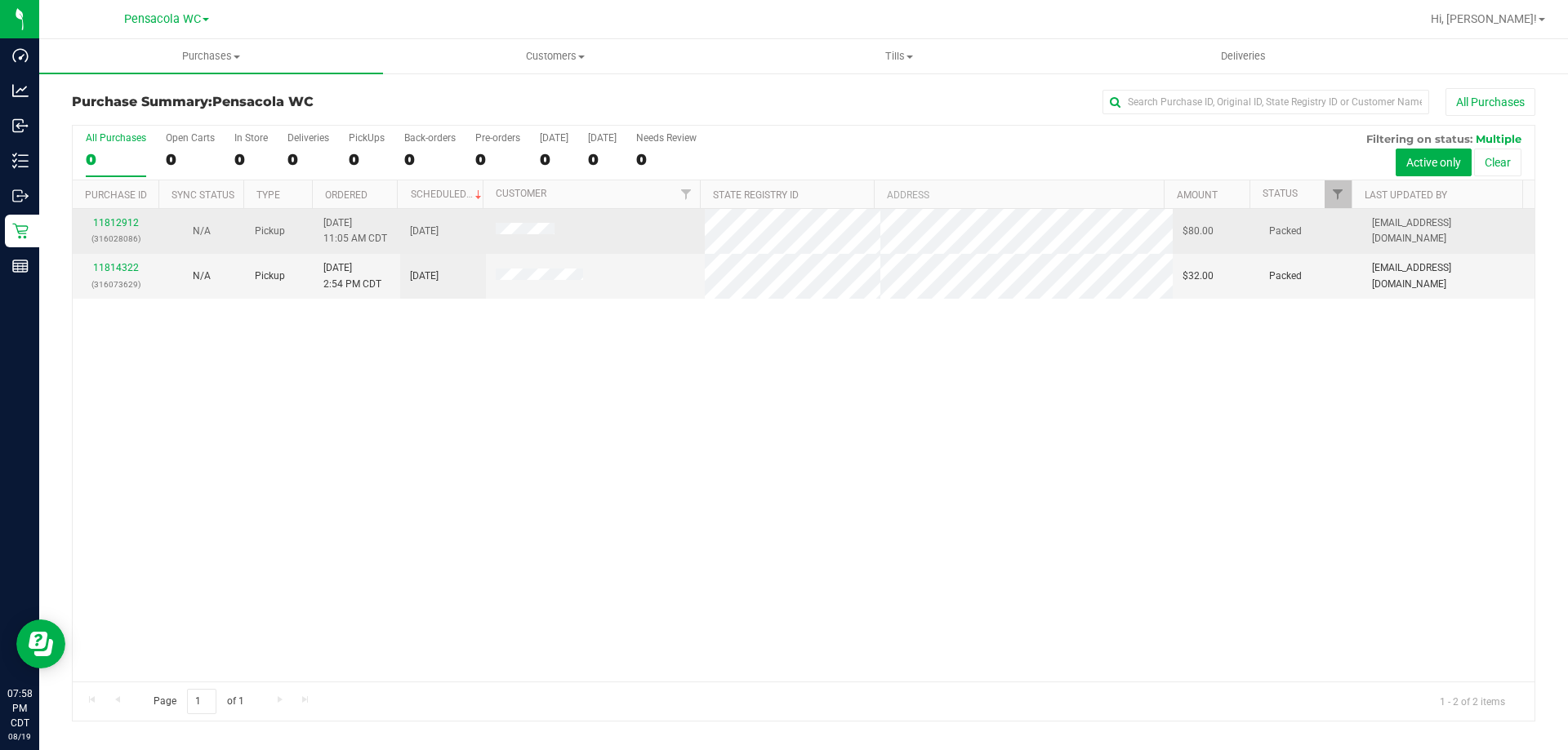
drag, startPoint x: 125, startPoint y: 222, endPoint x: 136, endPoint y: 209, distance: 17.0
click at [109, 218] on link "11812912" at bounding box center [116, 222] width 45 height 11
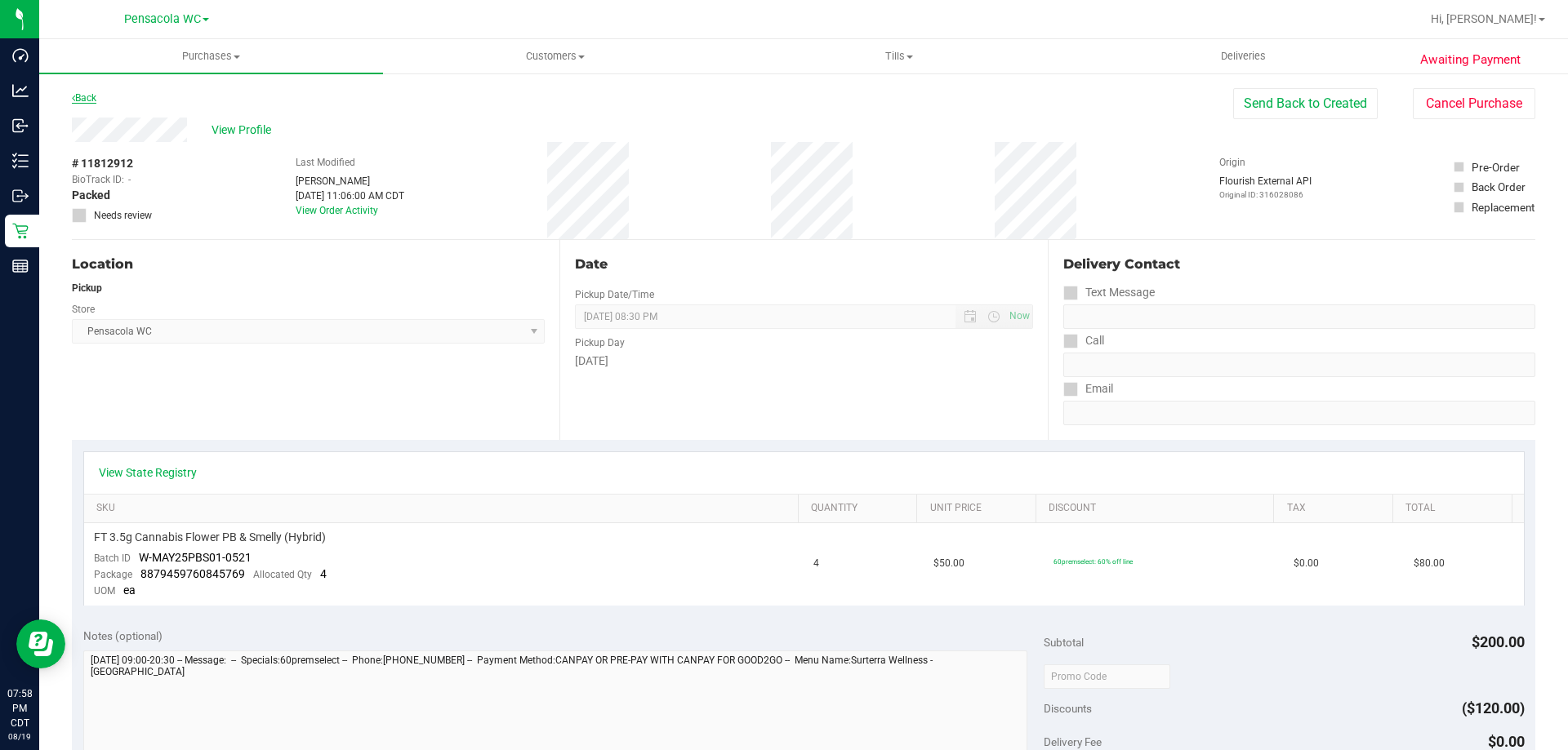
click at [97, 98] on link "Back" at bounding box center [84, 98] width 24 height 11
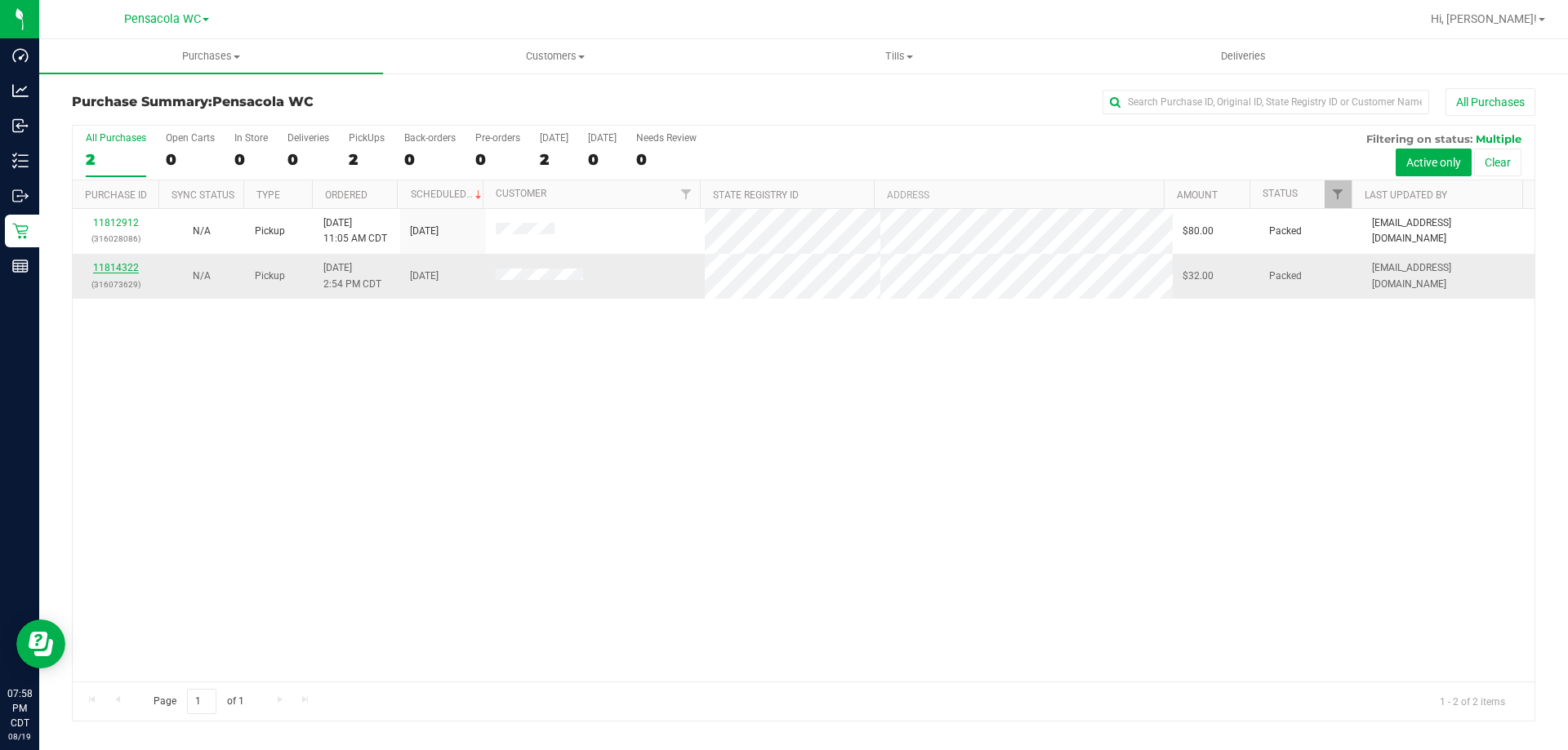
click at [117, 271] on link "11814322" at bounding box center [116, 267] width 45 height 11
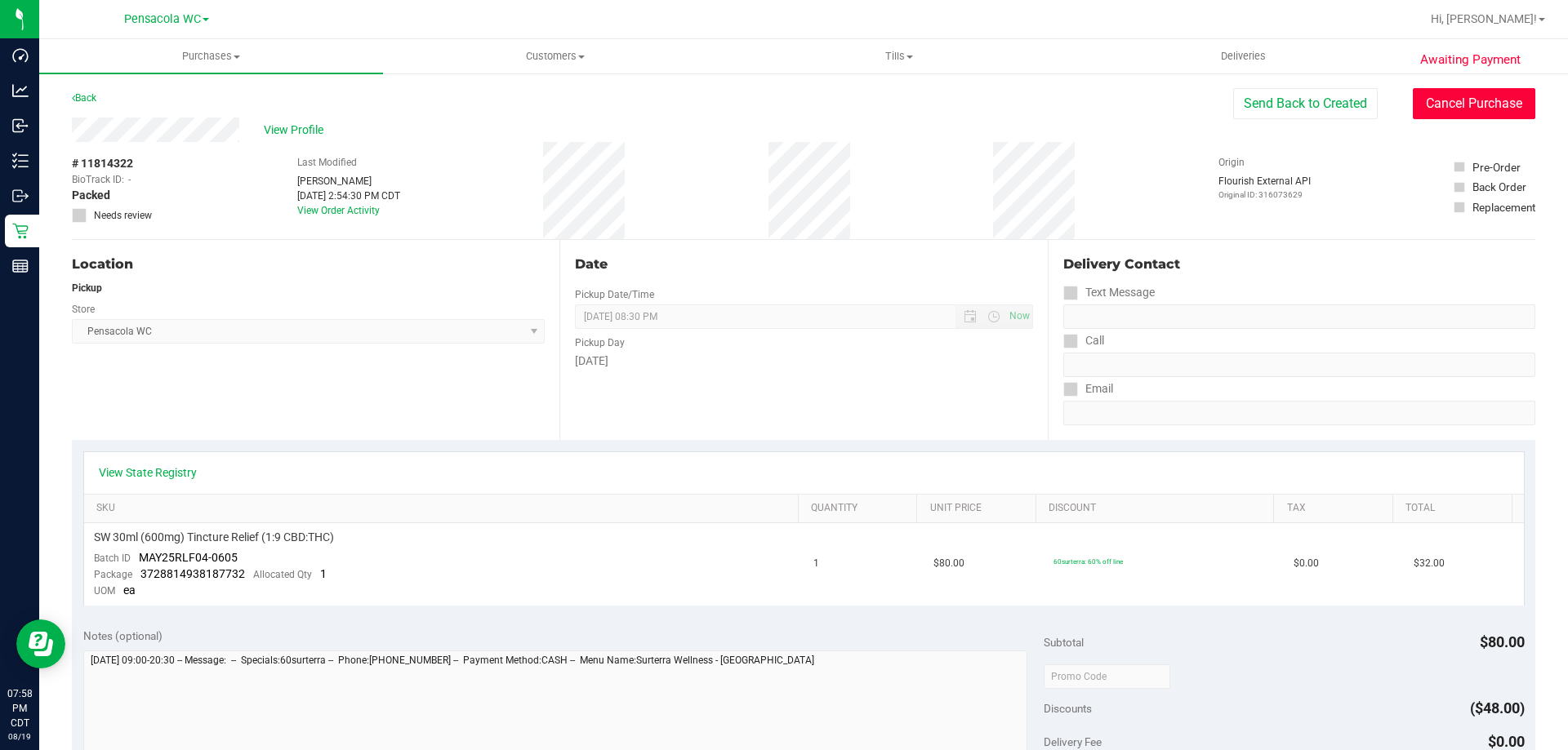
click at [1493, 104] on button "Cancel Purchase" at bounding box center [1474, 104] width 123 height 31
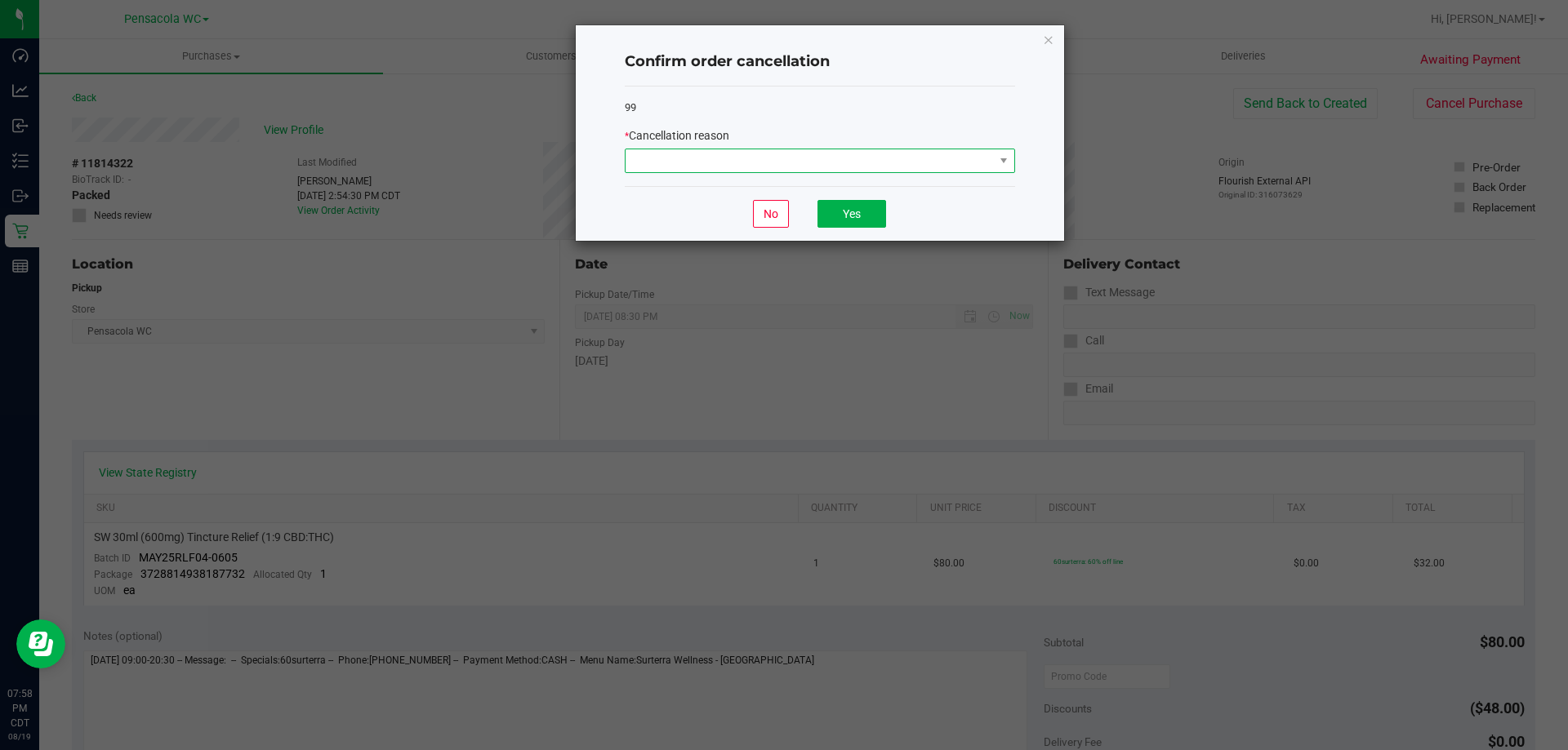
click at [865, 152] on span at bounding box center [810, 160] width 369 height 23
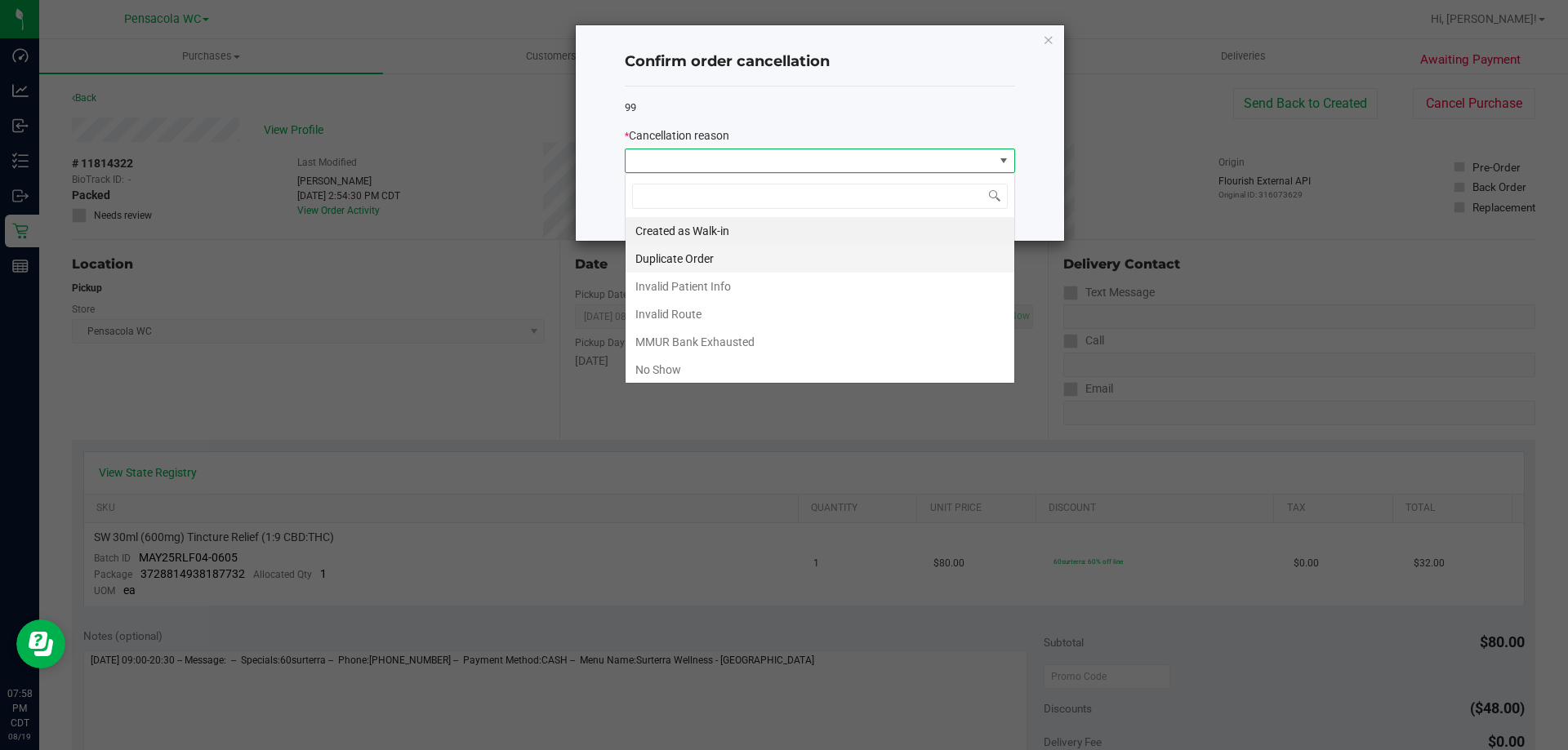
scroll to position [24, 390]
click at [676, 365] on li "No Show" at bounding box center [820, 370] width 389 height 28
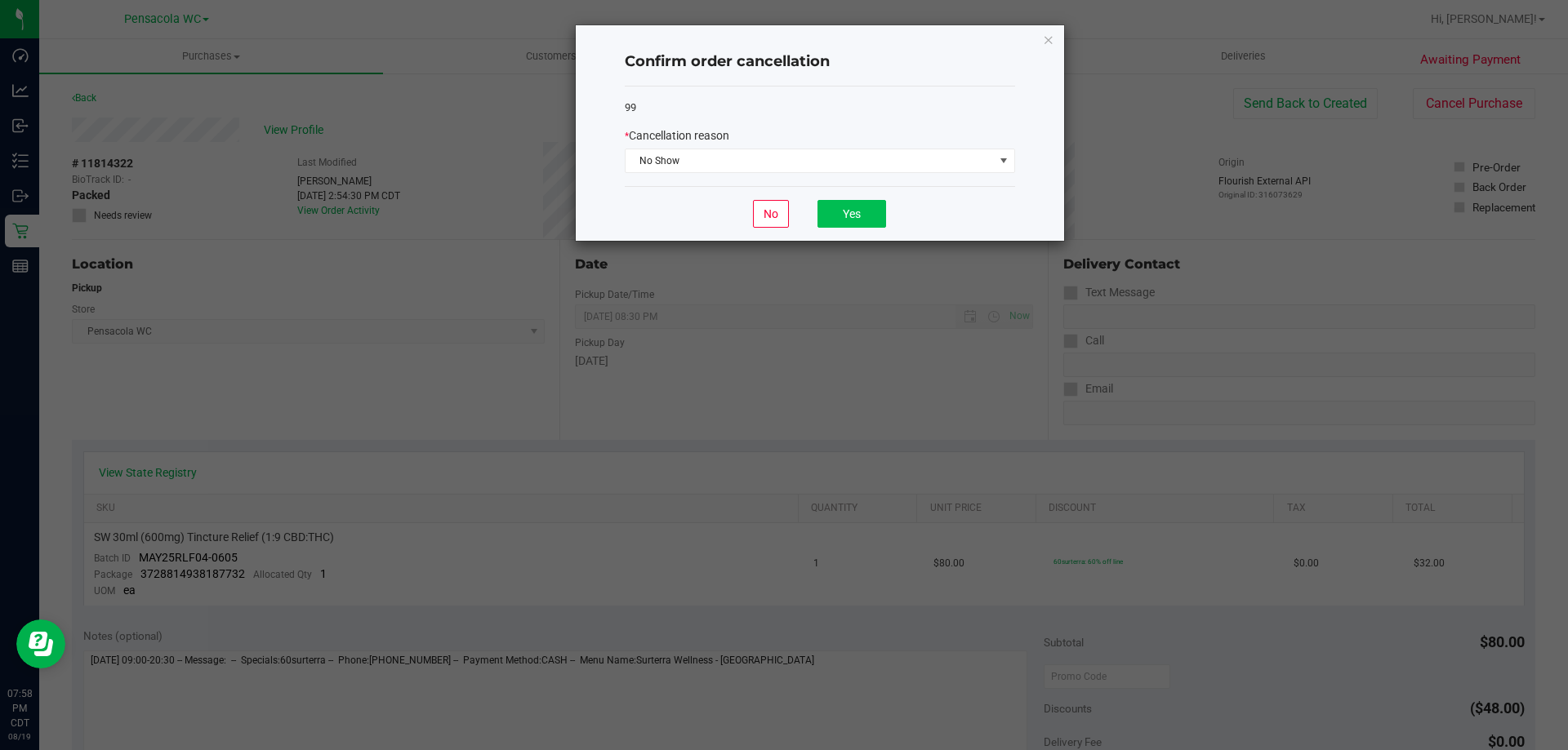
click at [852, 213] on div "No Yes" at bounding box center [820, 213] width 390 height 55
click at [871, 209] on button "Yes" at bounding box center [852, 214] width 69 height 28
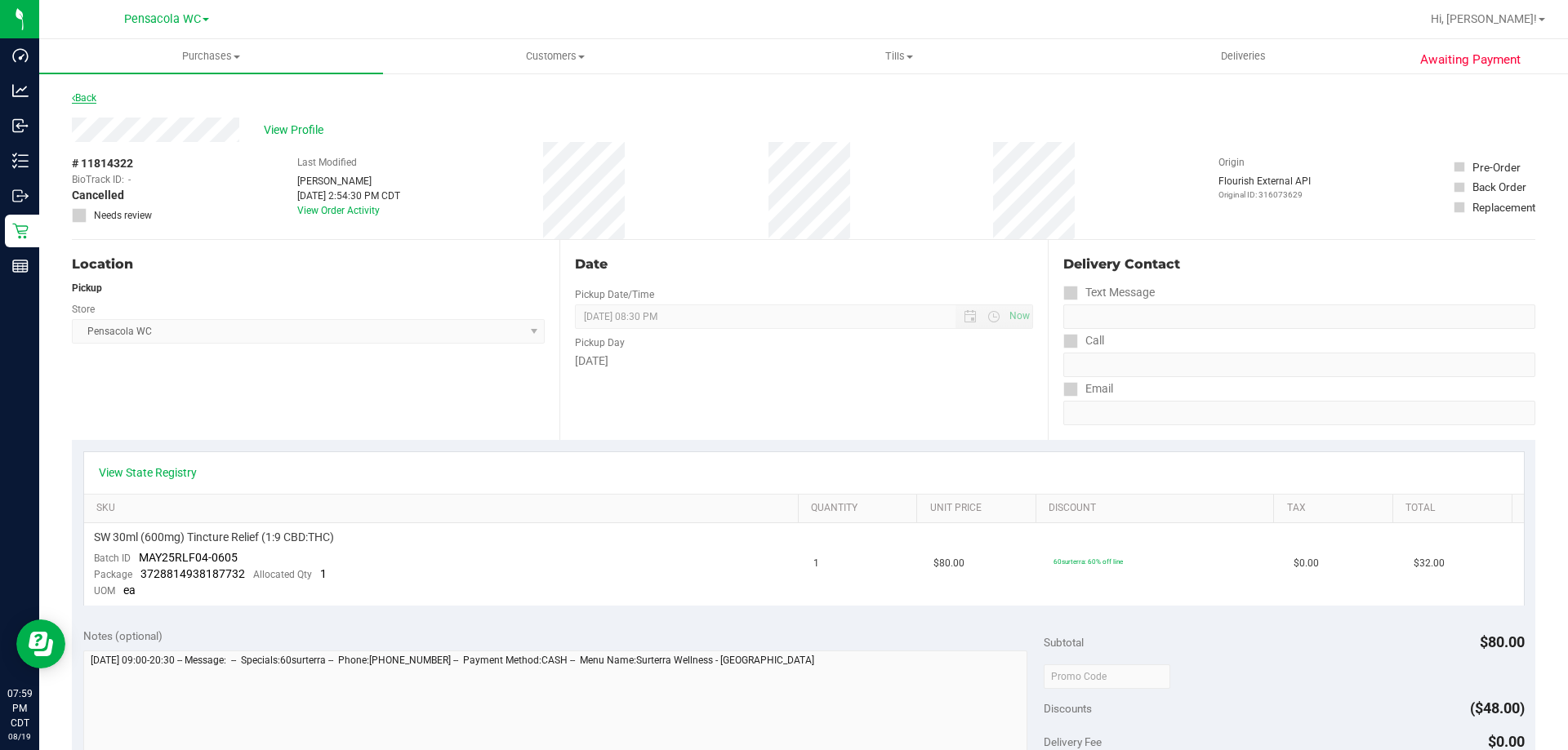
click at [81, 100] on link "Back" at bounding box center [84, 98] width 24 height 11
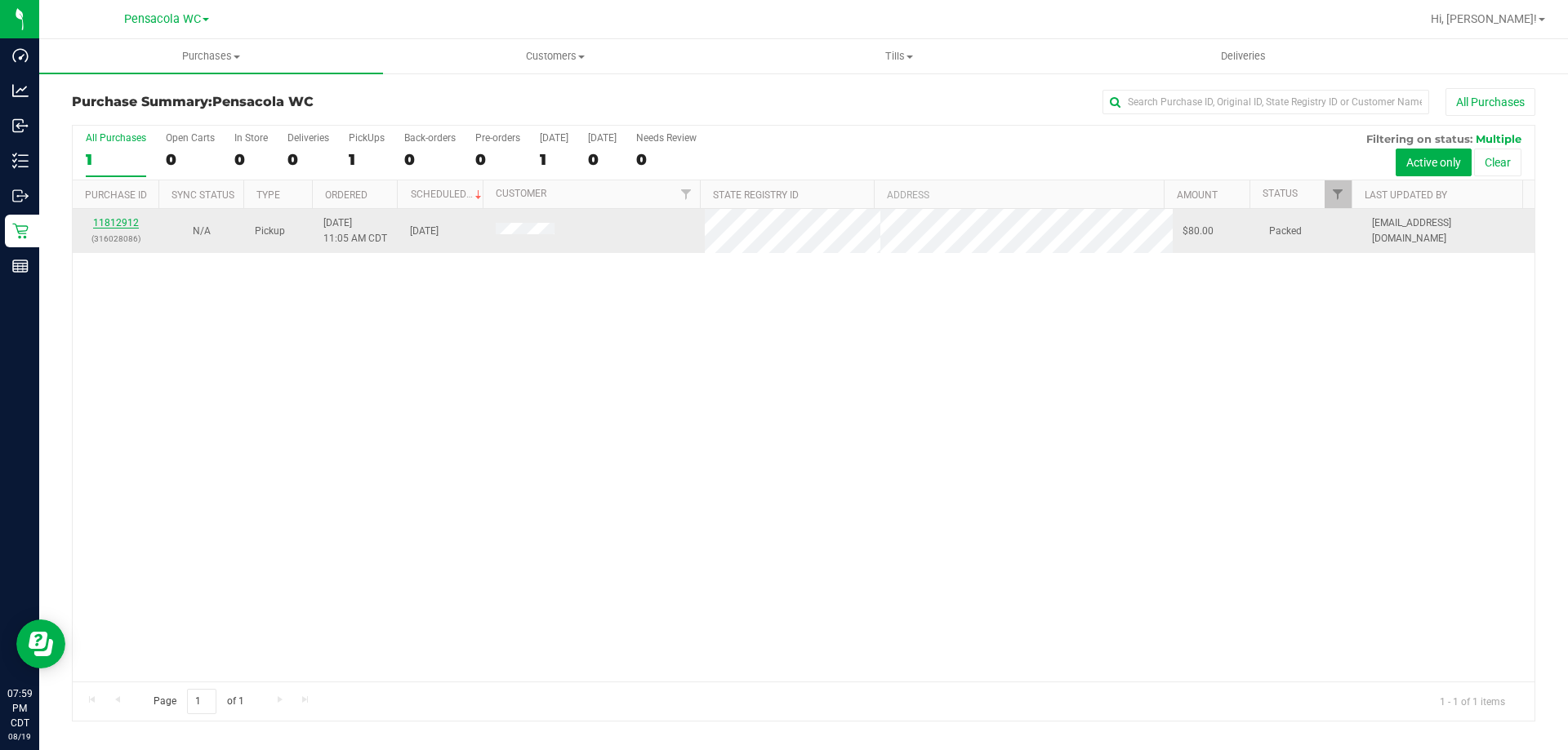
click at [108, 220] on link "11812912" at bounding box center [116, 222] width 45 height 11
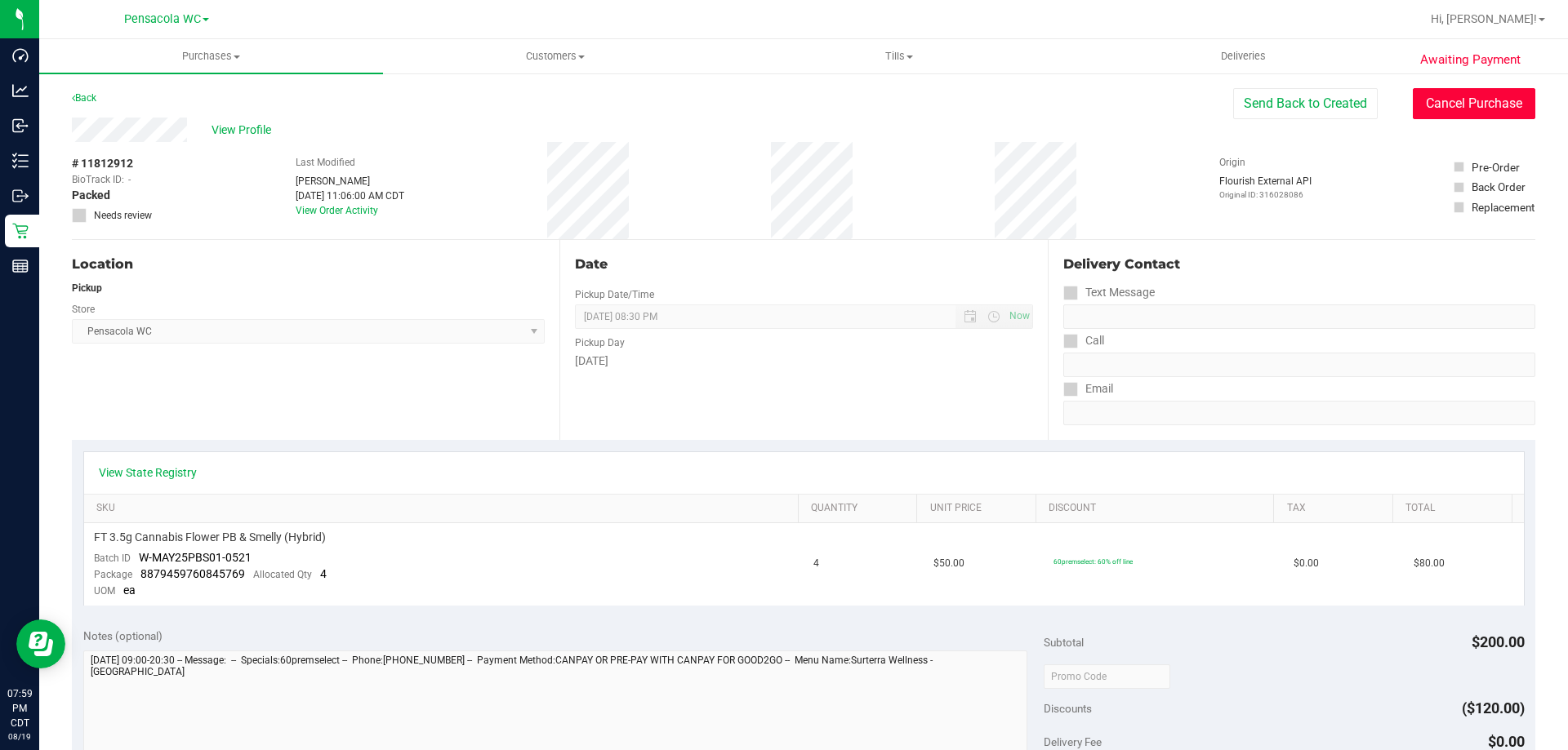
click at [1473, 95] on button "Cancel Purchase" at bounding box center [1474, 104] width 123 height 31
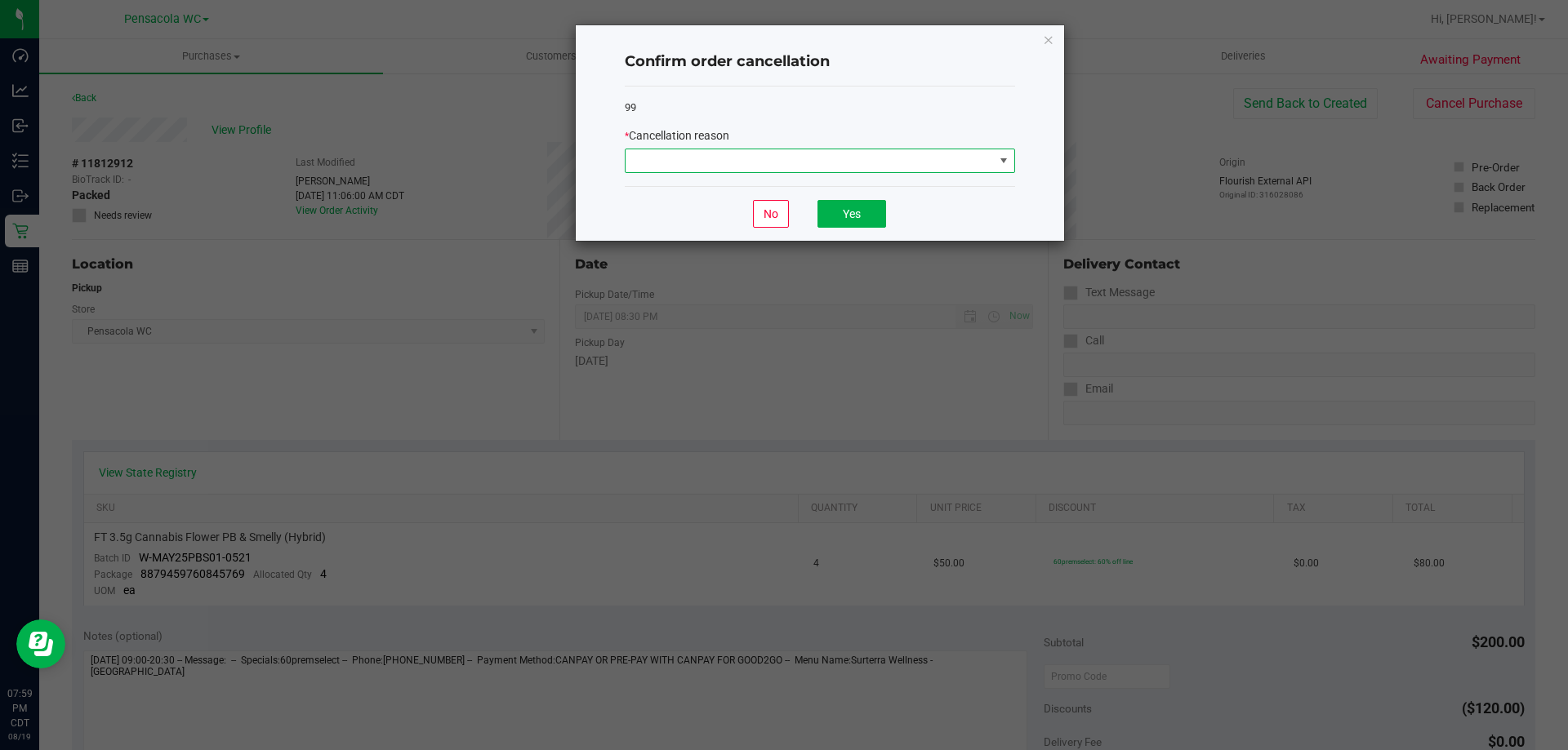
click at [946, 162] on span at bounding box center [810, 160] width 369 height 23
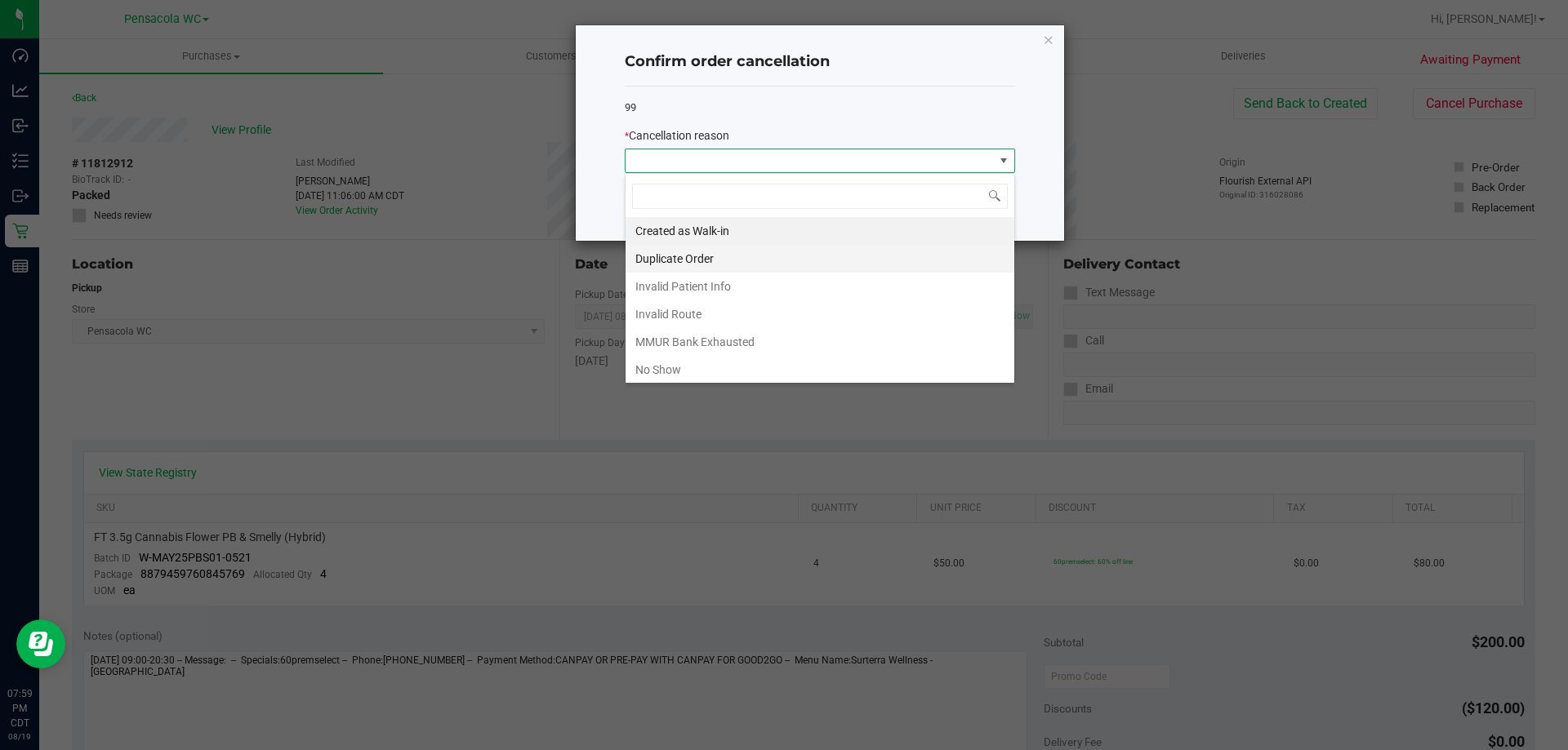
scroll to position [24, 390]
click at [669, 375] on li "No Show" at bounding box center [820, 370] width 389 height 28
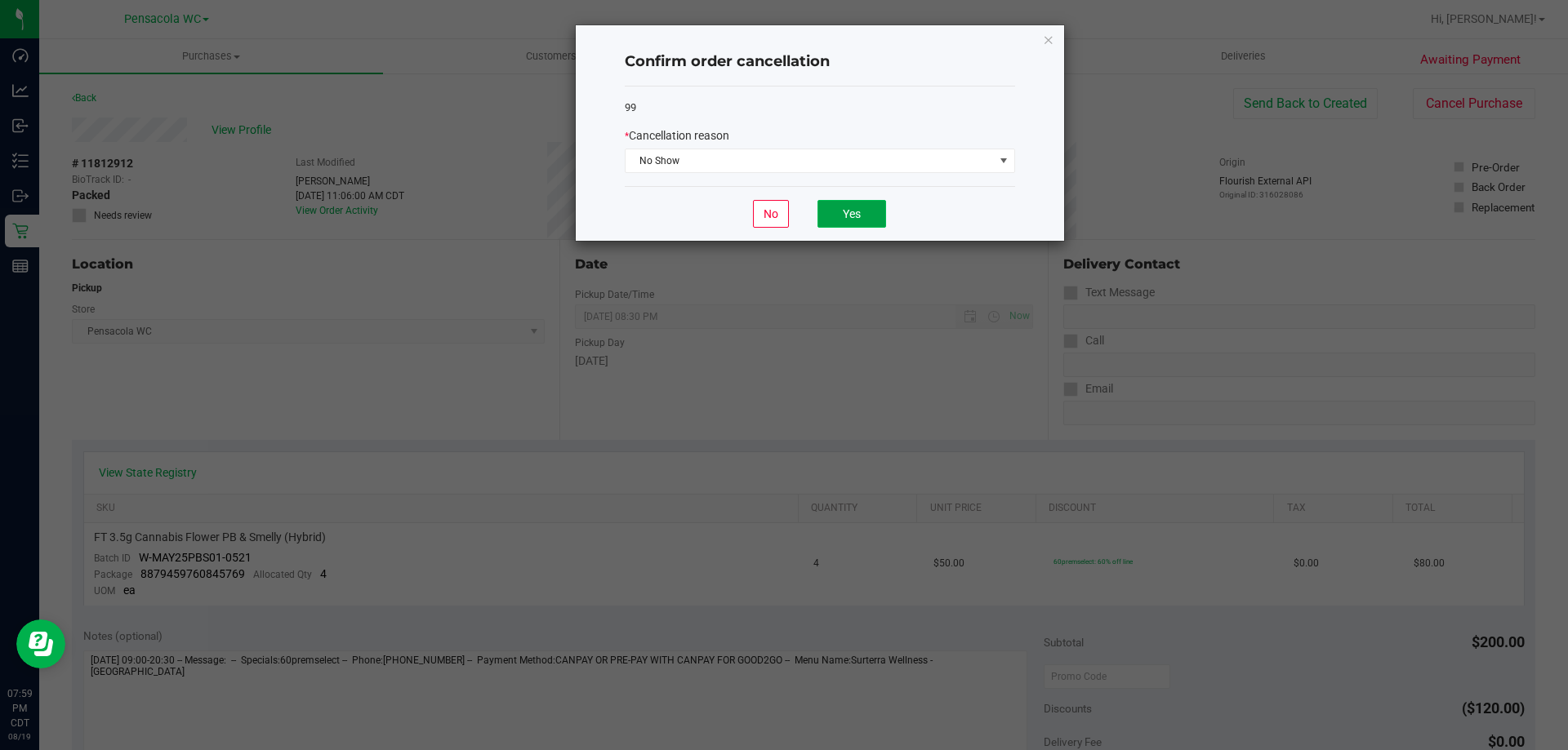
click at [854, 214] on button "Yes" at bounding box center [852, 214] width 69 height 28
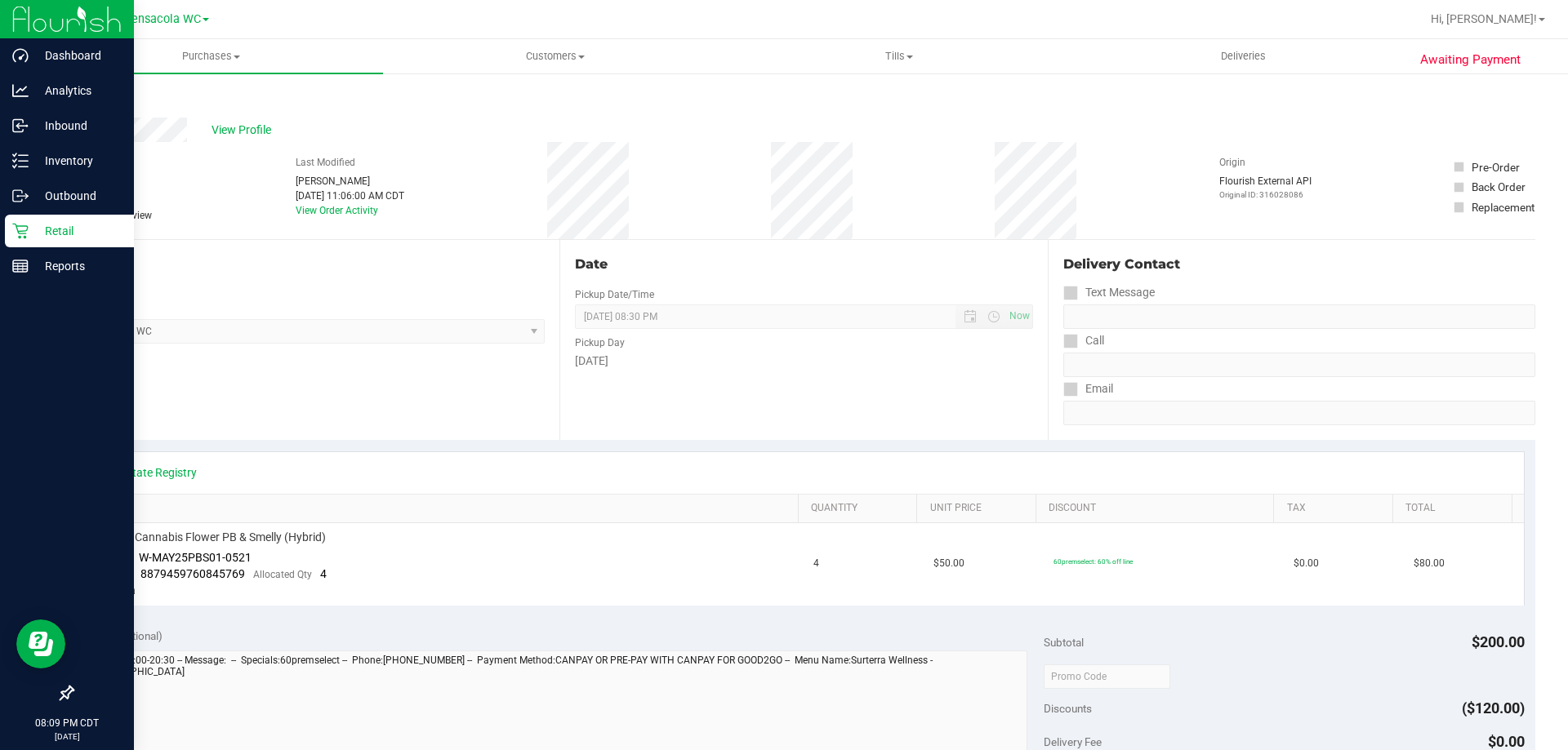
click at [16, 219] on div "Retail" at bounding box center [70, 230] width 129 height 32
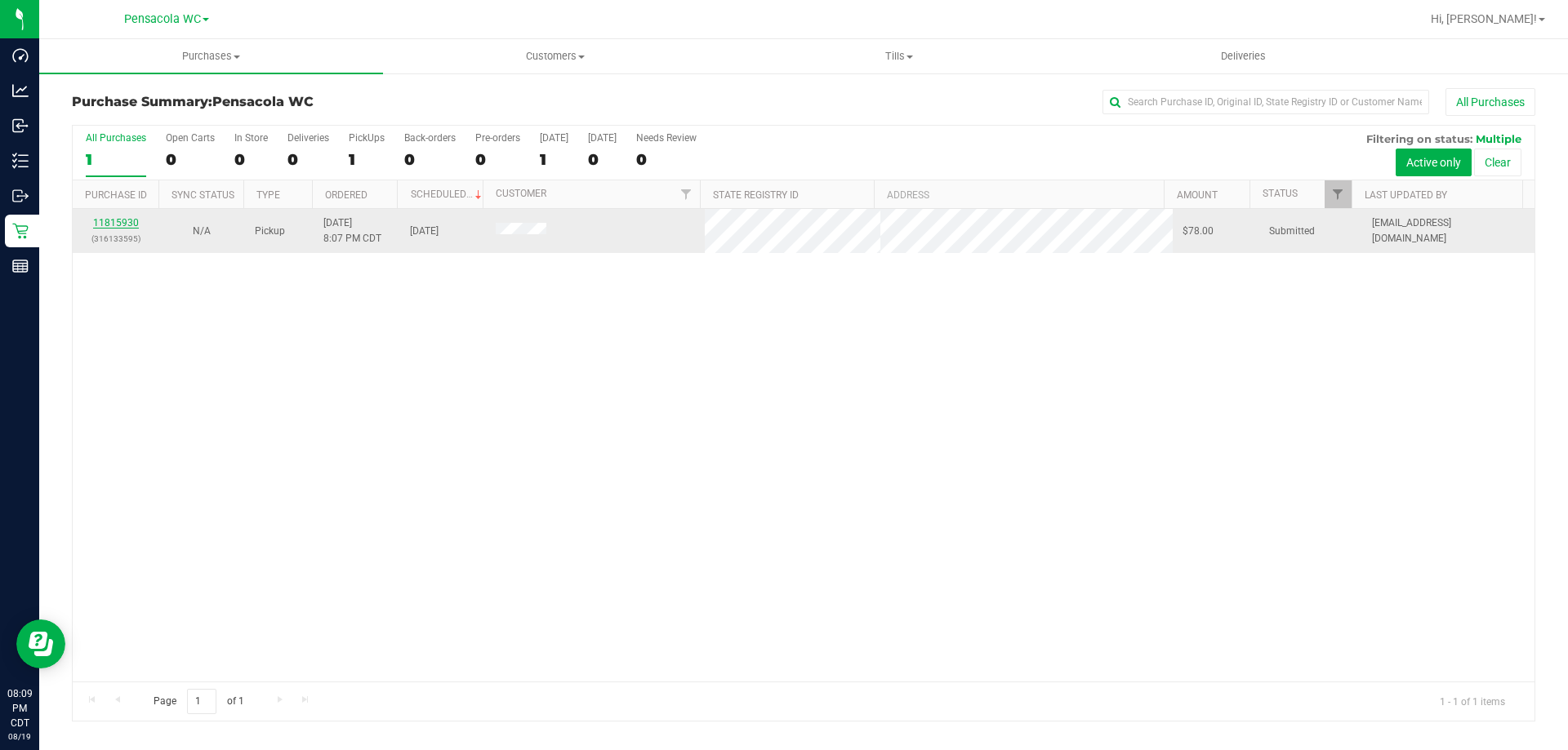
click at [118, 220] on link "11815930" at bounding box center [116, 222] width 45 height 11
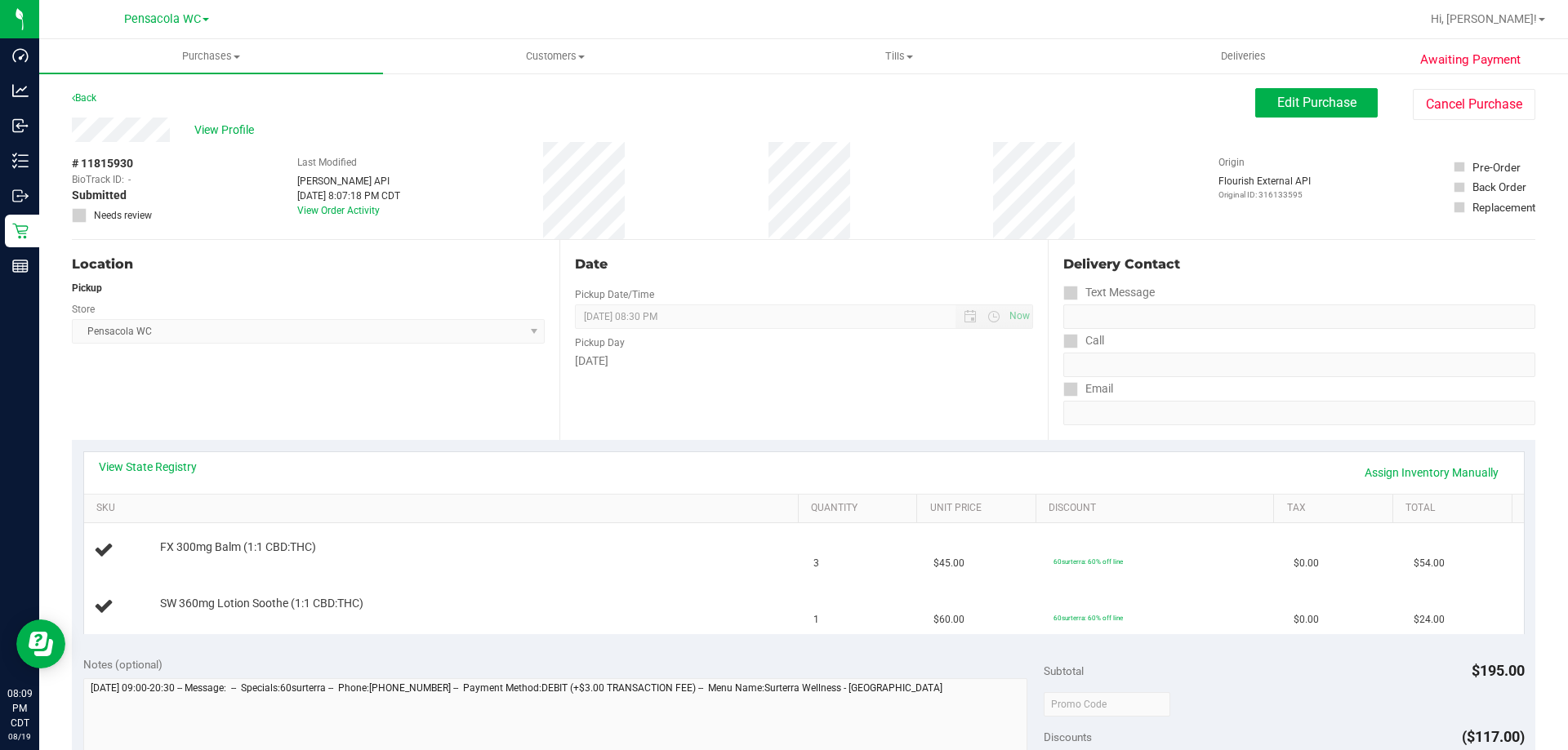
click at [92, 105] on div "Back" at bounding box center [84, 98] width 24 height 19
click at [88, 98] on link "Back" at bounding box center [84, 98] width 24 height 11
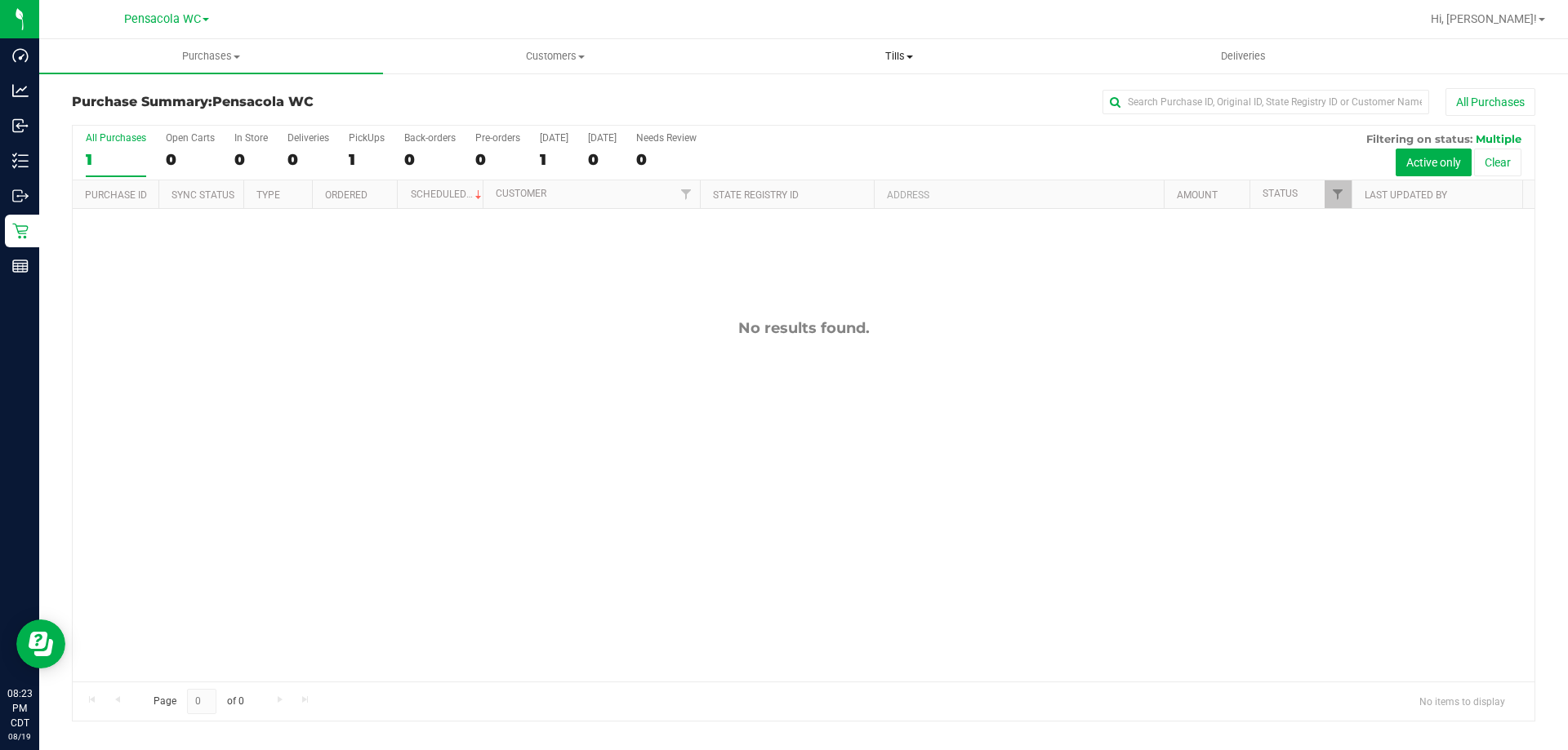
click at [903, 53] on span "Tills" at bounding box center [899, 56] width 343 height 15
click at [820, 94] on span "Manage tills" at bounding box center [782, 98] width 111 height 14
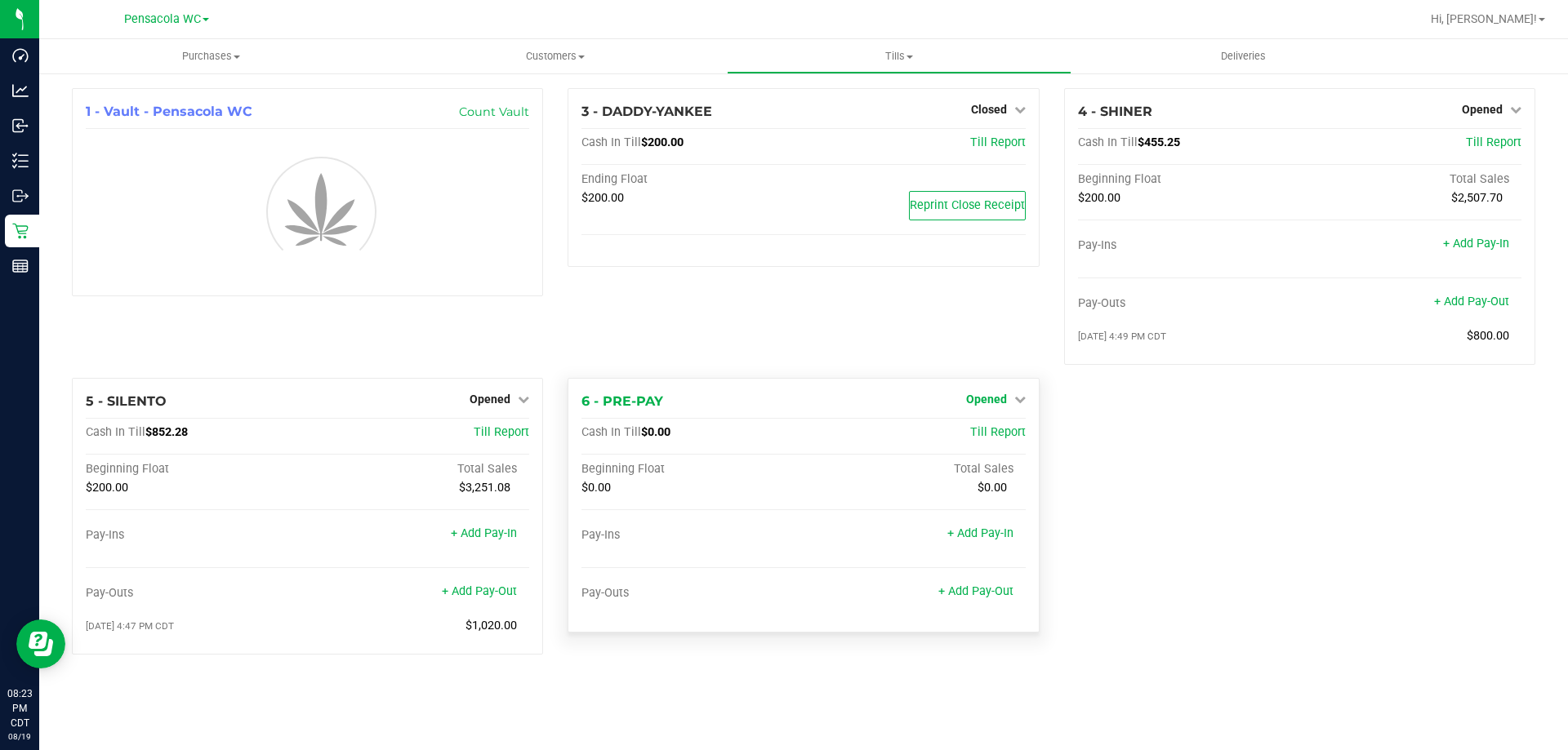
click at [982, 398] on span "Opened" at bounding box center [987, 399] width 41 height 13
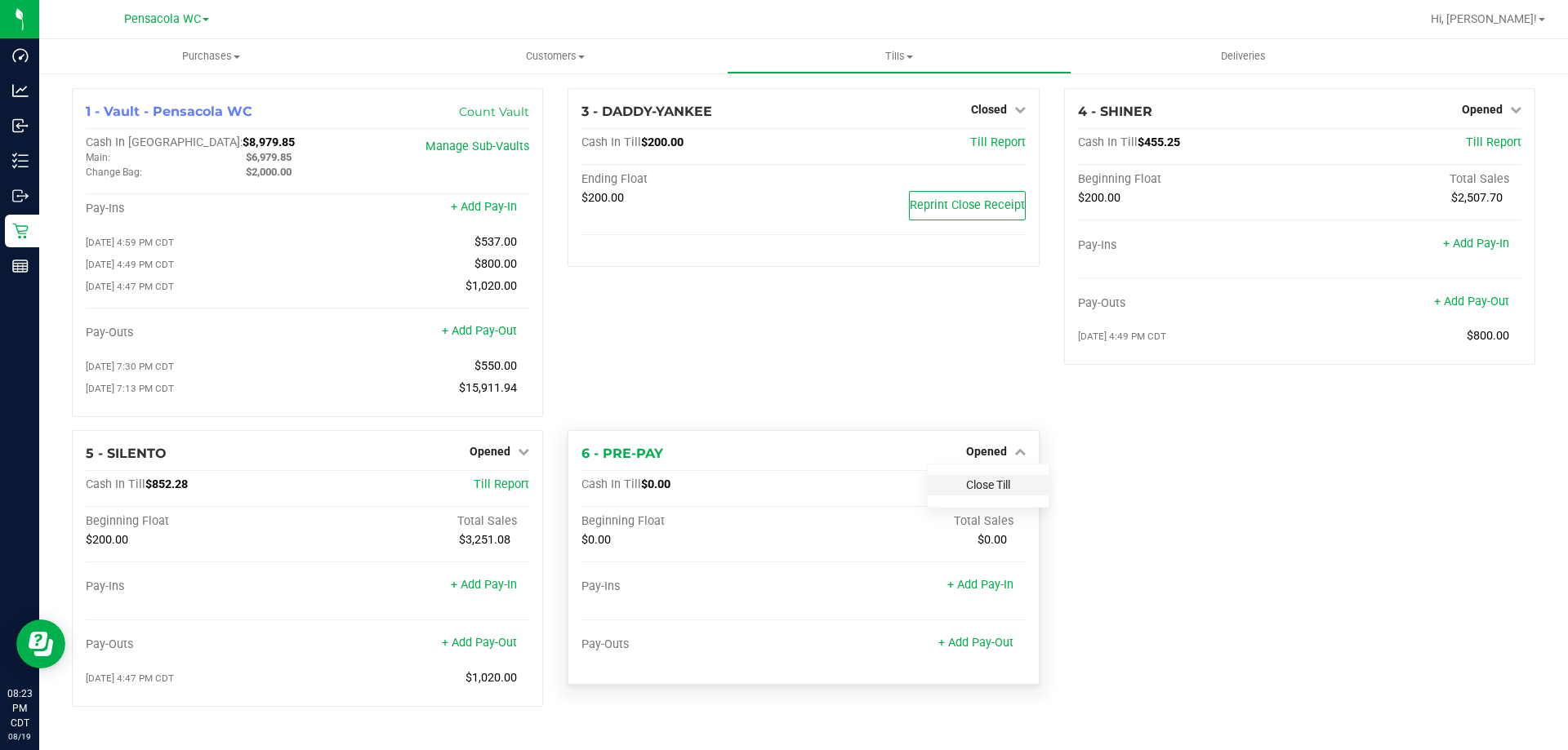
click at [994, 491] on link "Close Till" at bounding box center [988, 484] width 44 height 13
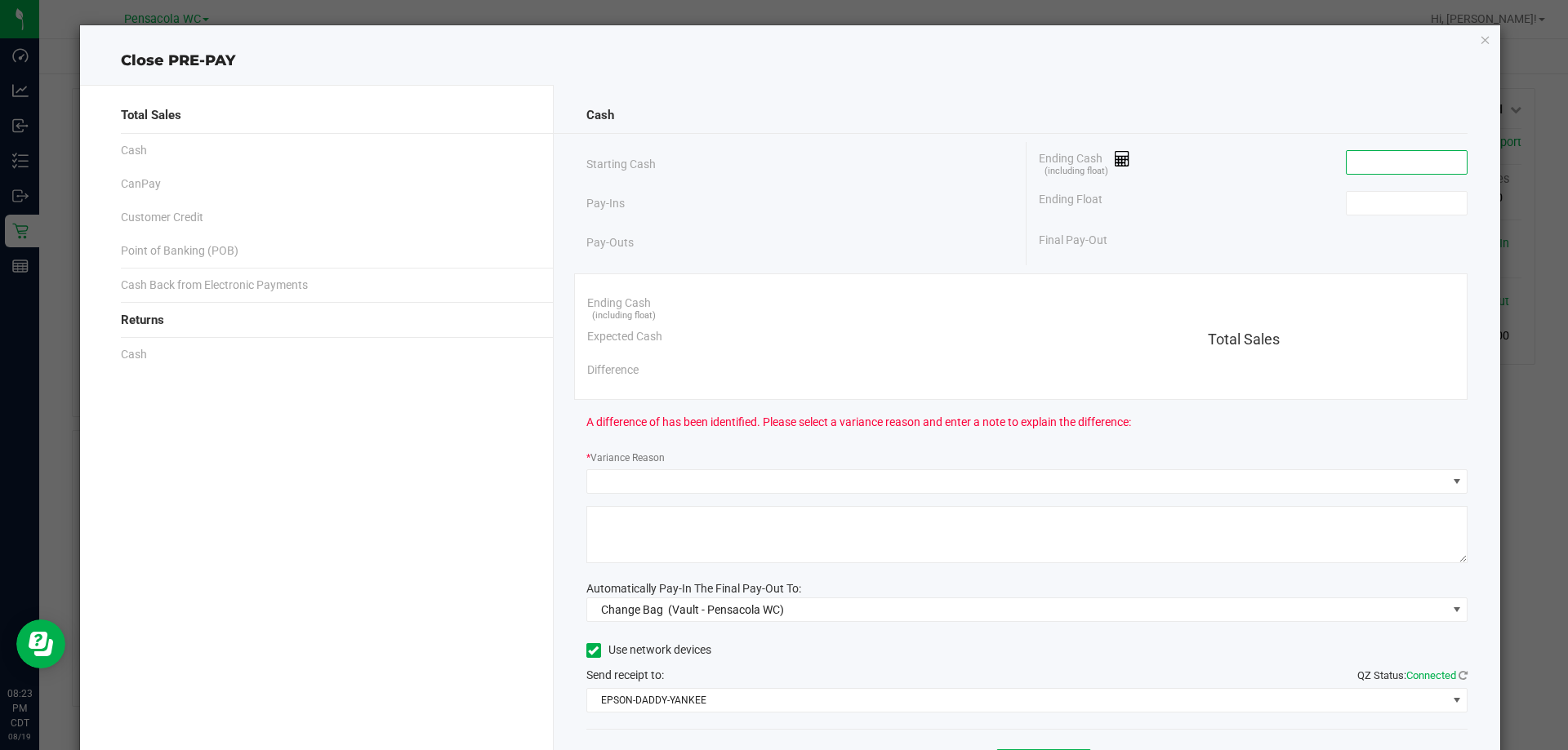
click at [1368, 163] on input at bounding box center [1407, 162] width 120 height 23
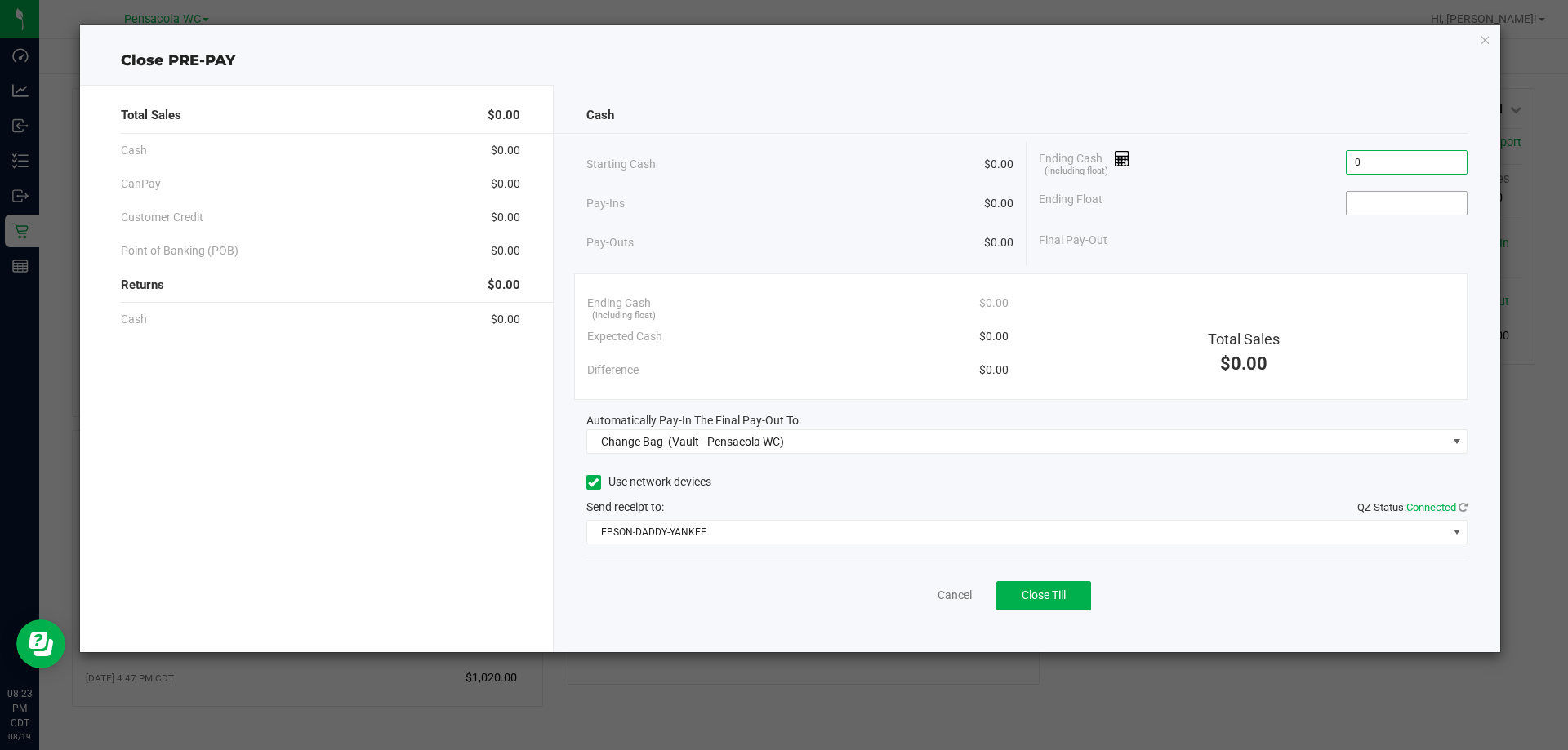
type input "$0.00"
click at [1379, 206] on input at bounding box center [1407, 203] width 120 height 23
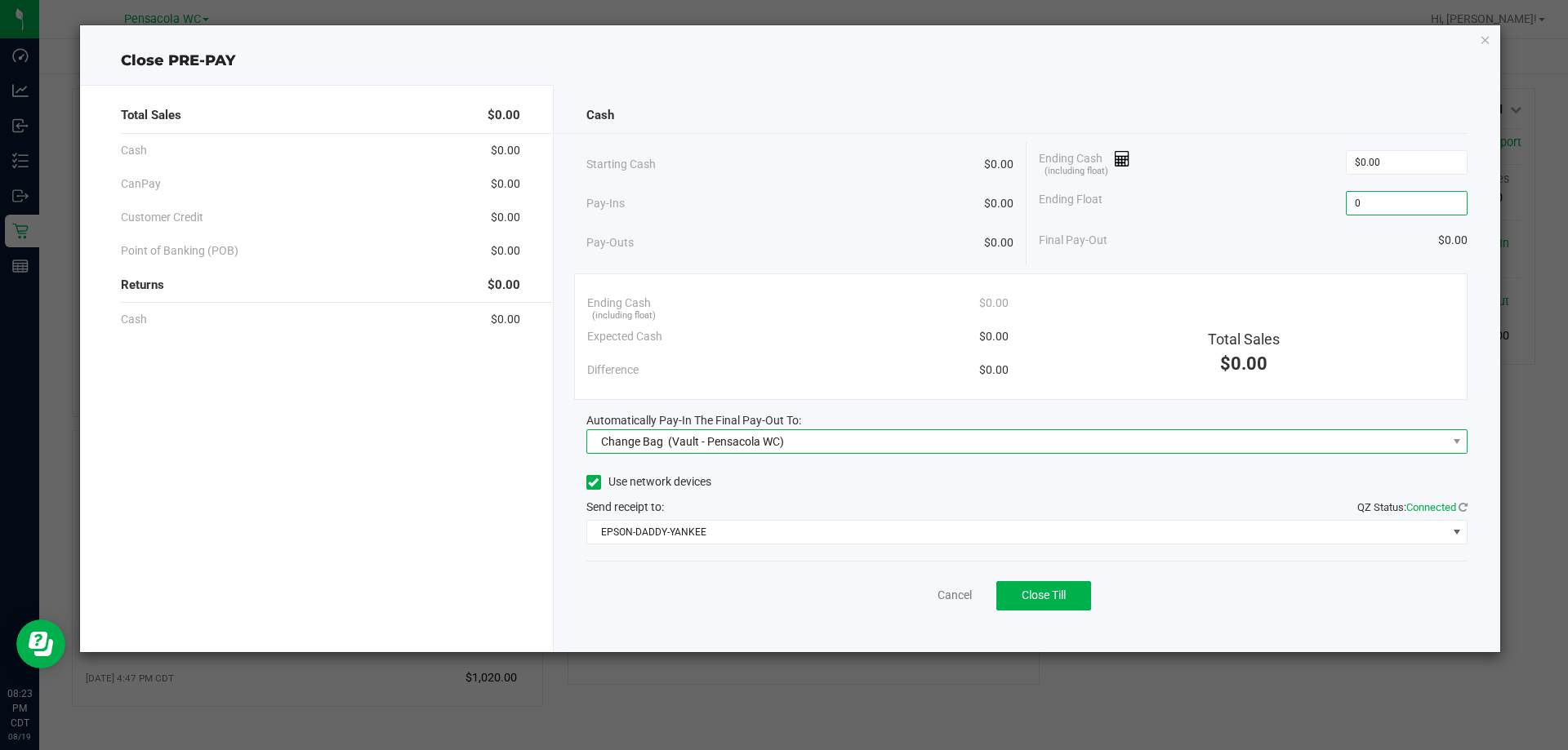
type input "$0.00"
click at [841, 431] on span "Change Bag (Vault - Pensacola WC)" at bounding box center [1017, 442] width 860 height 23
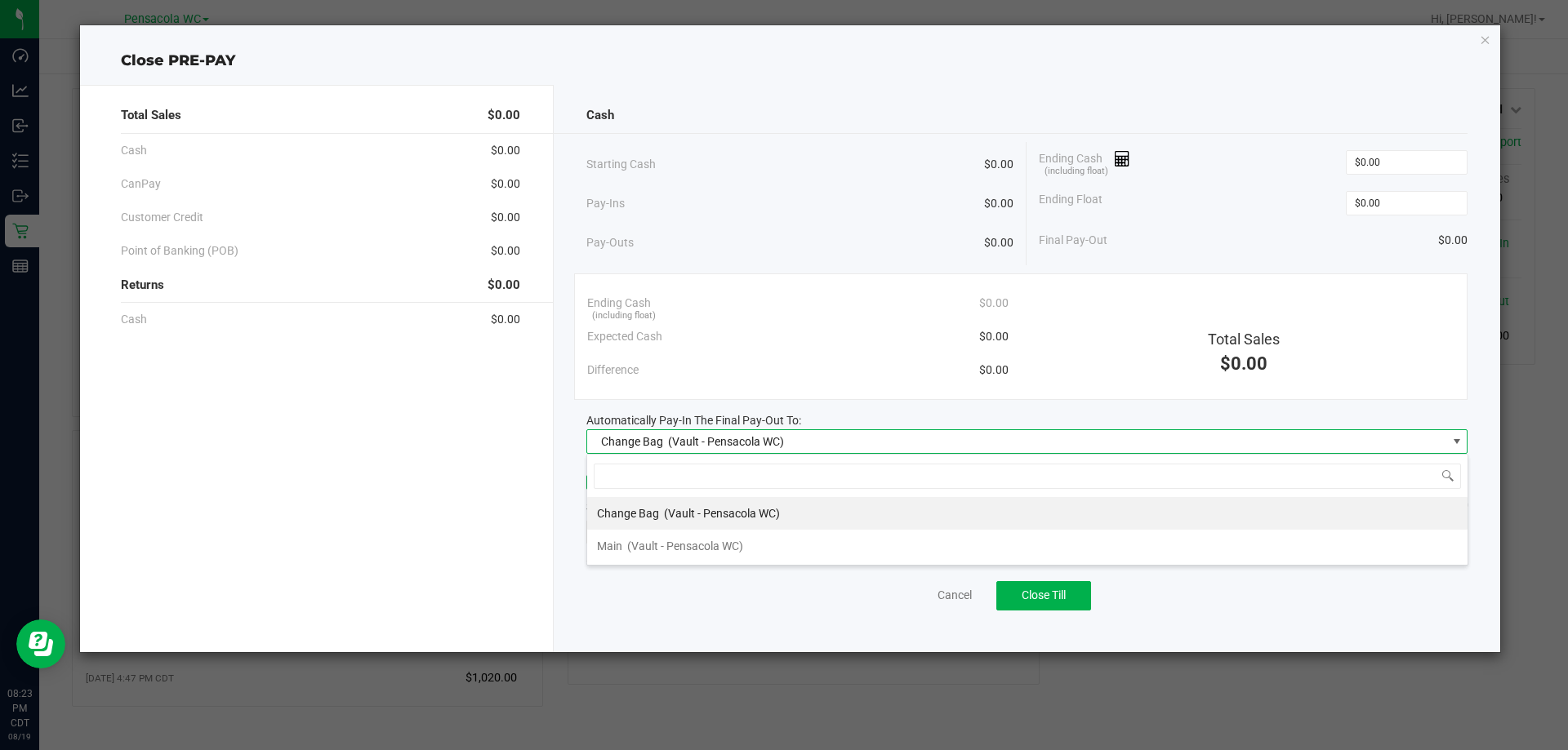
scroll to position [24, 881]
click at [635, 542] on span "(Vault - Pensacola WC)" at bounding box center [685, 545] width 116 height 13
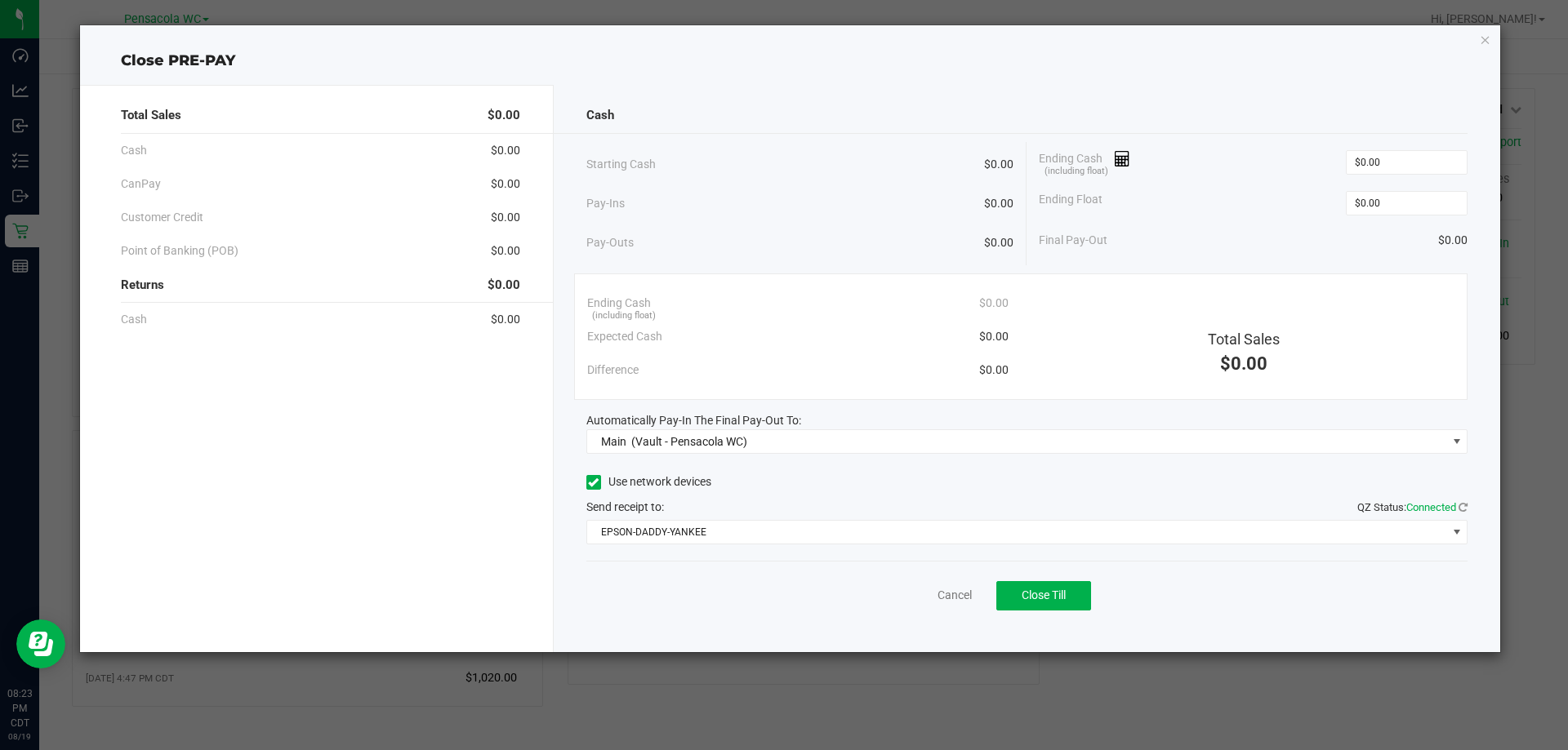
drag, startPoint x: 1059, startPoint y: 637, endPoint x: 1064, endPoint y: 618, distance: 19.6
click at [1060, 630] on div "Cash Starting Cash $0.00 Pay-Ins $0.00 Pay-Outs $0.00 Ending Cash (including fl…" at bounding box center [1027, 368] width 947 height 567
click at [1056, 598] on span "Close Till" at bounding box center [1043, 595] width 44 height 13
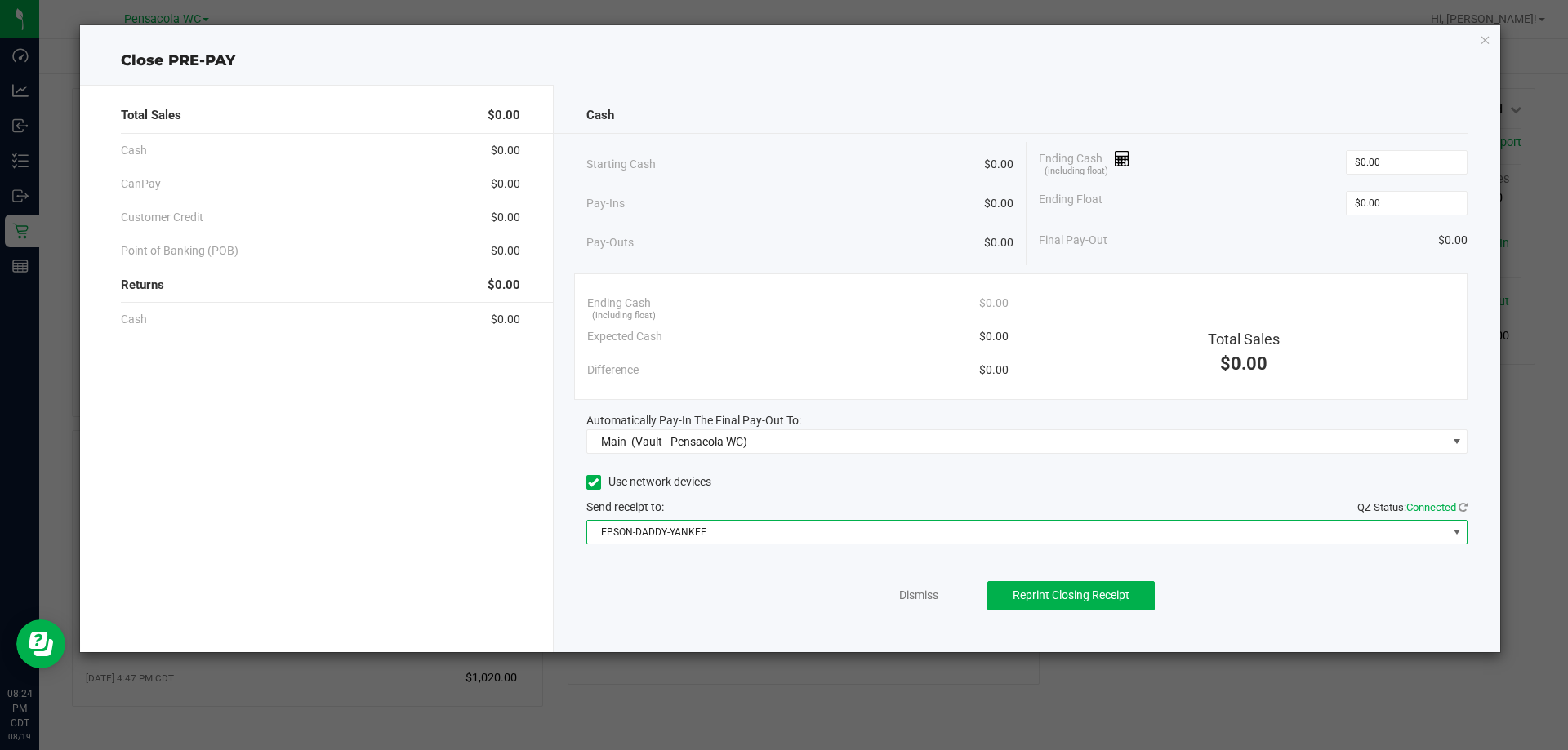
click at [902, 533] on span "EPSON-DADDY-YANKEE" at bounding box center [1017, 532] width 860 height 23
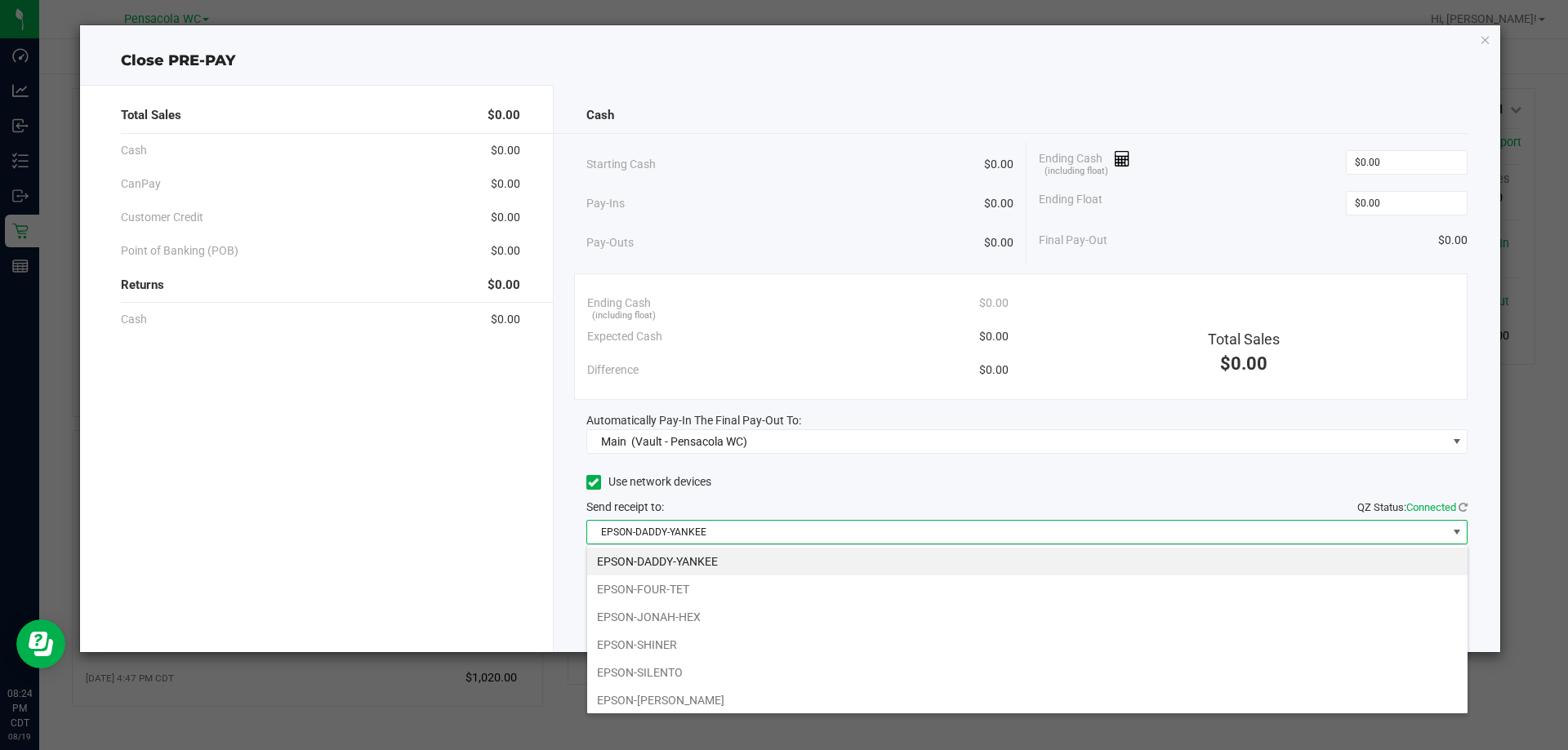
click at [694, 618] on li "EPSON-JONAH-HEX" at bounding box center [1028, 618] width 880 height 28
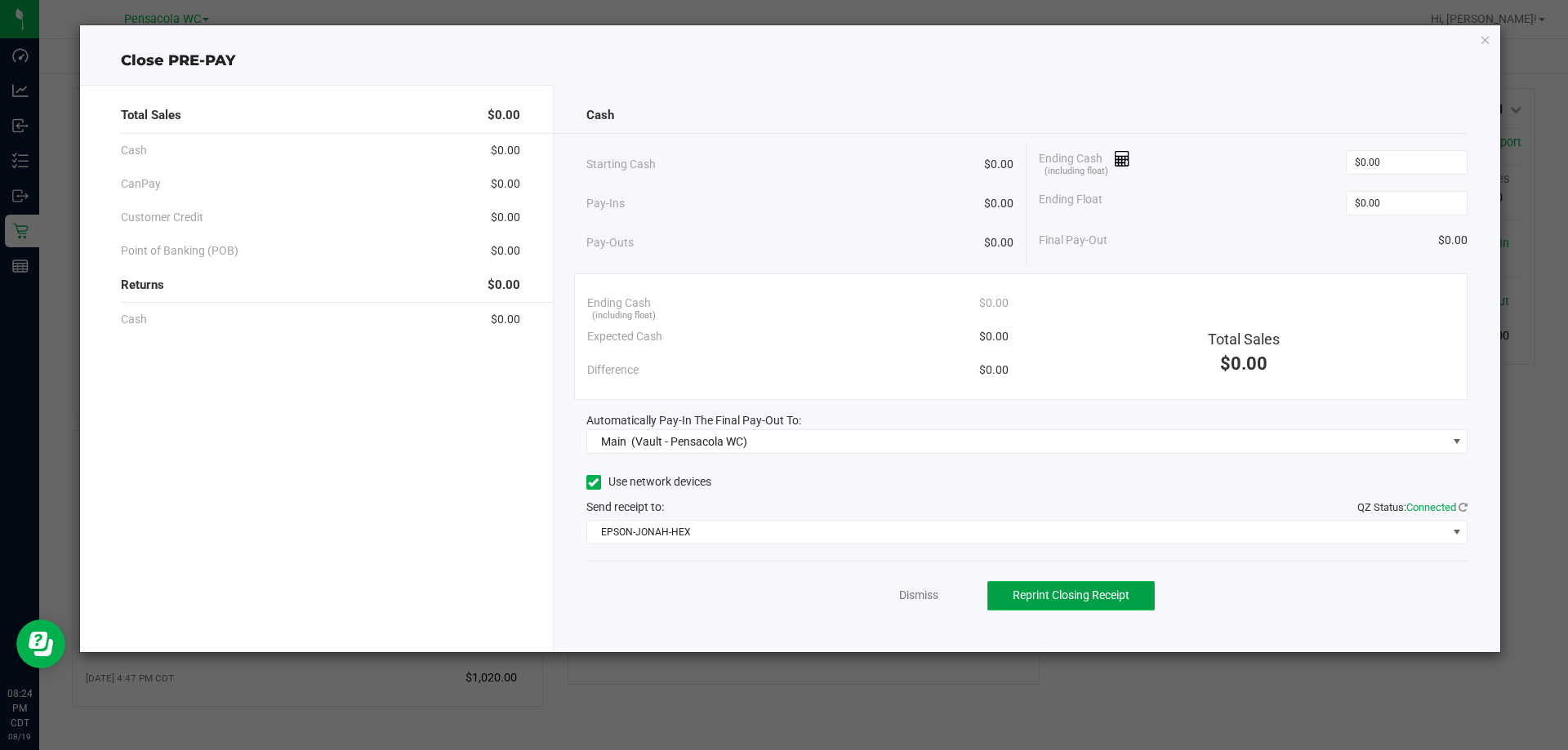
click at [1034, 591] on span "Reprint Closing Receipt" at bounding box center [1071, 595] width 117 height 13
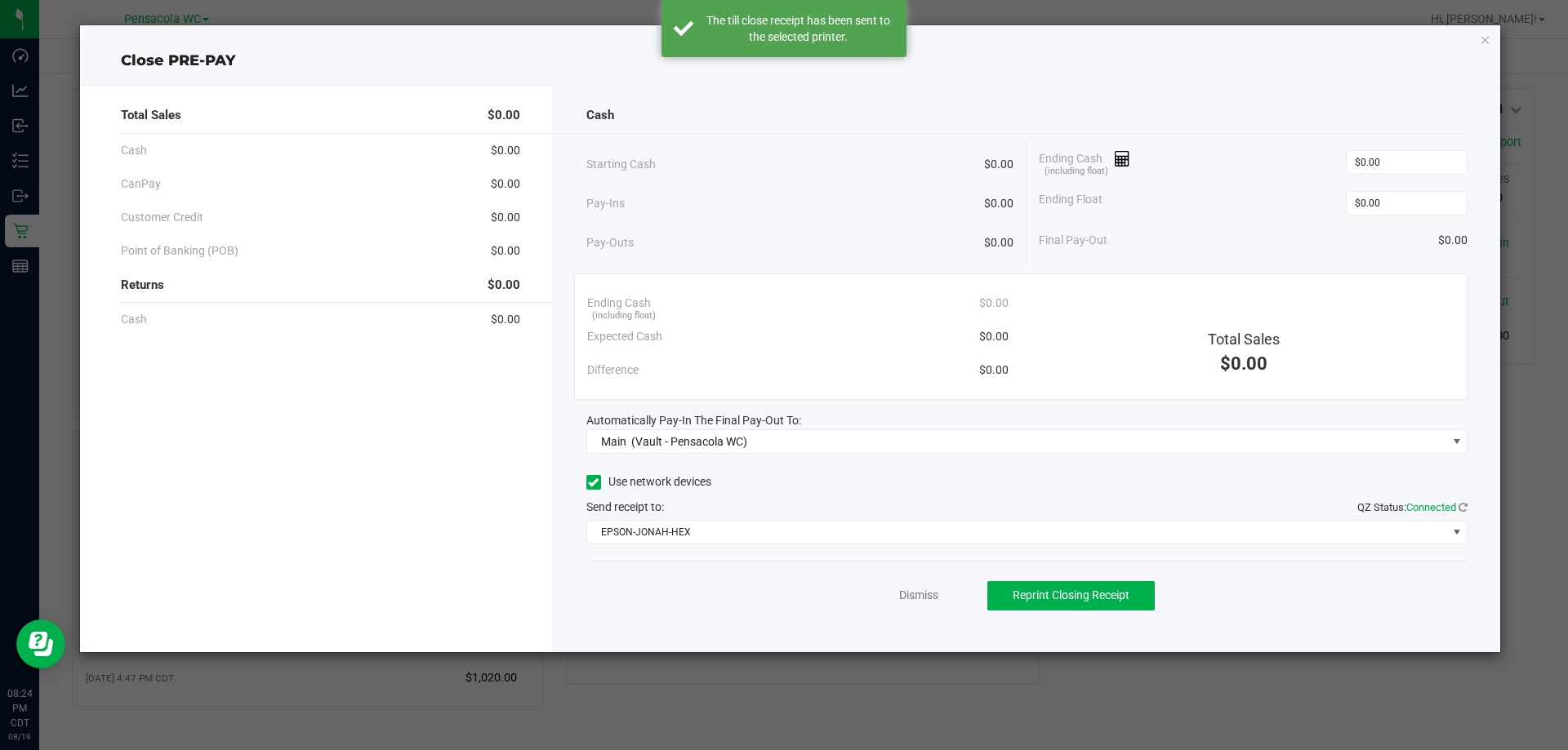
click at [920, 585] on div "Dismiss Reprint Closing Receipt" at bounding box center [1028, 592] width 882 height 63
click at [921, 596] on link "Dismiss" at bounding box center [919, 596] width 39 height 17
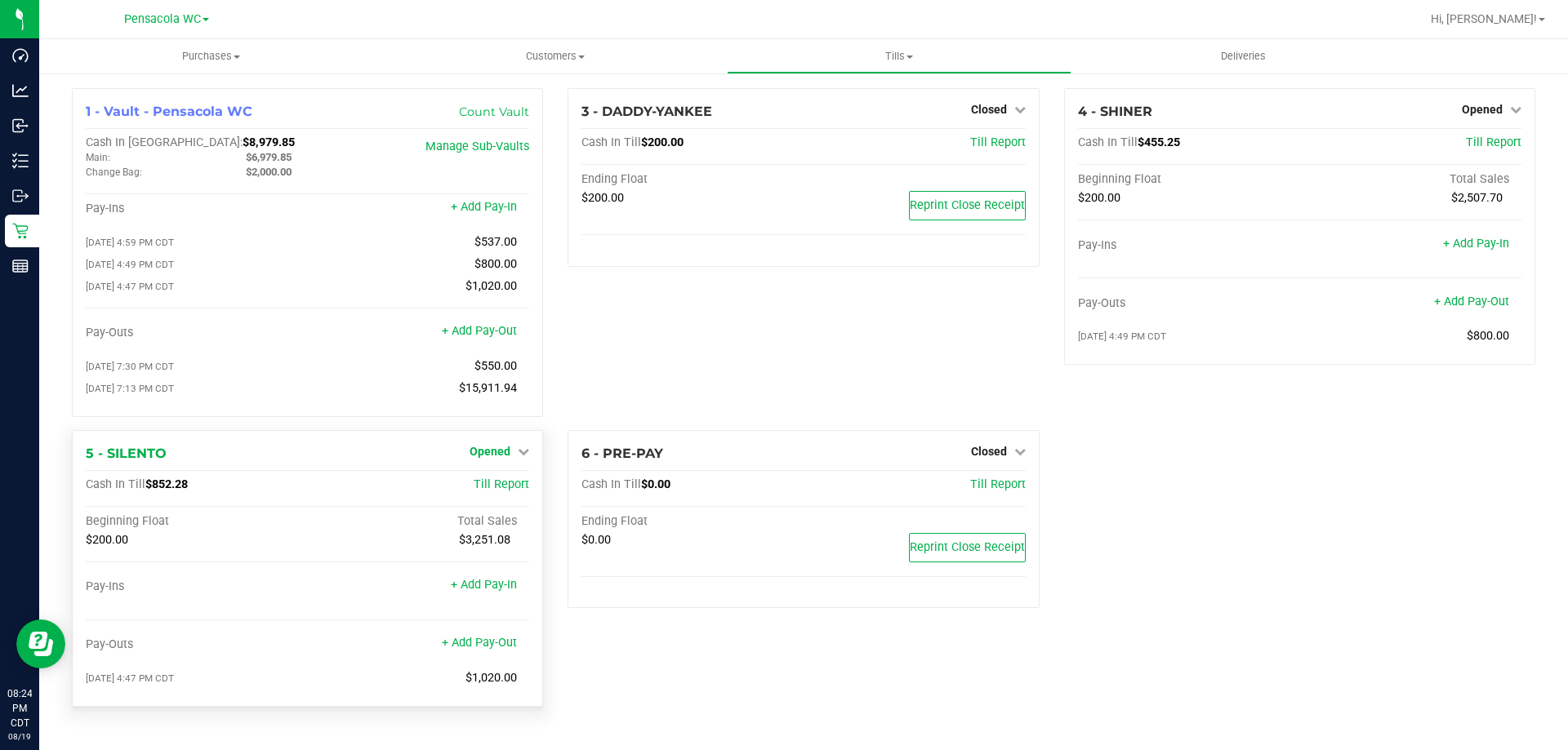
click at [502, 458] on span "Opened" at bounding box center [490, 451] width 41 height 13
click at [490, 491] on link "Close Till" at bounding box center [492, 484] width 44 height 13
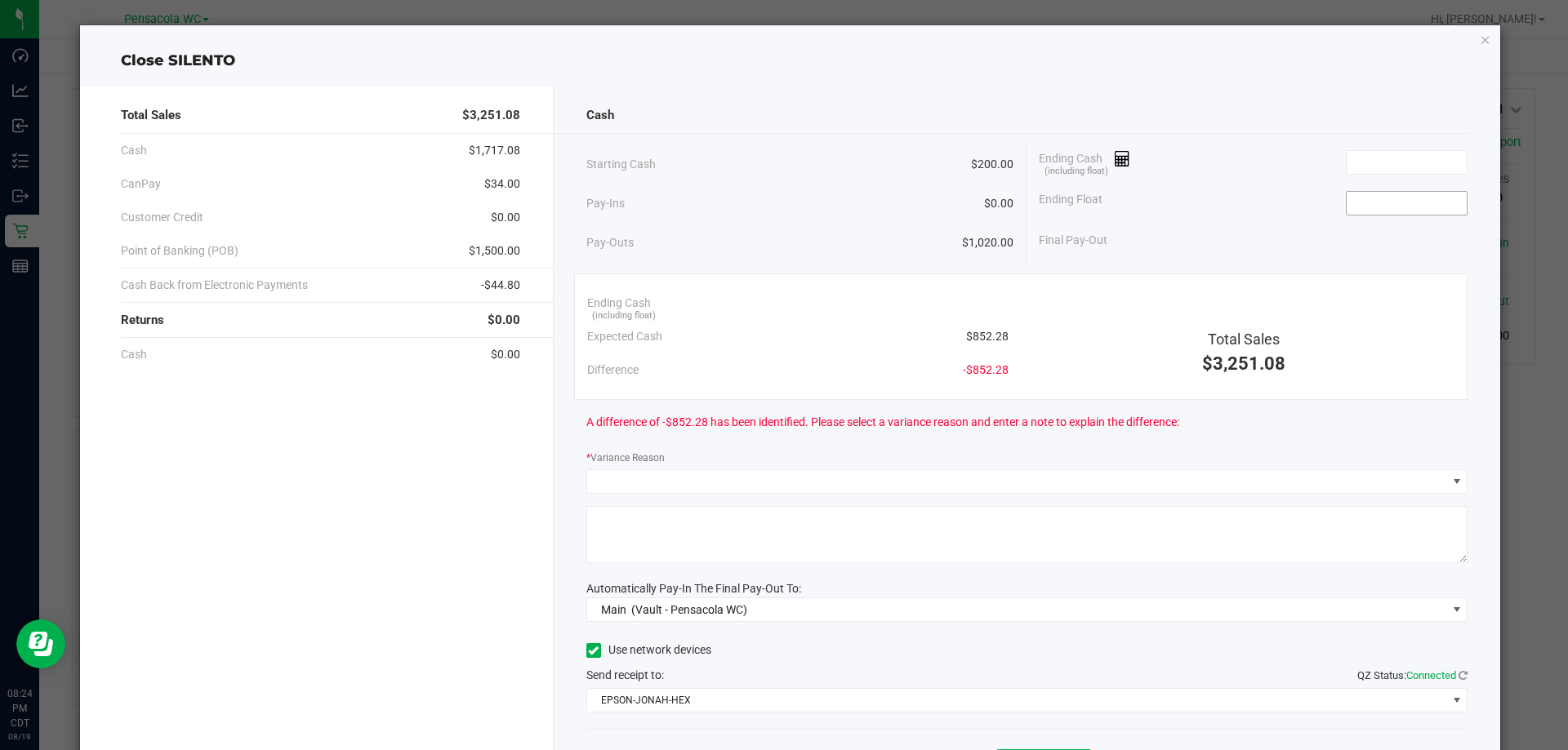
click at [1415, 202] on input at bounding box center [1407, 203] width 120 height 23
type input "$200.00"
click at [1398, 159] on input at bounding box center [1407, 162] width 120 height 23
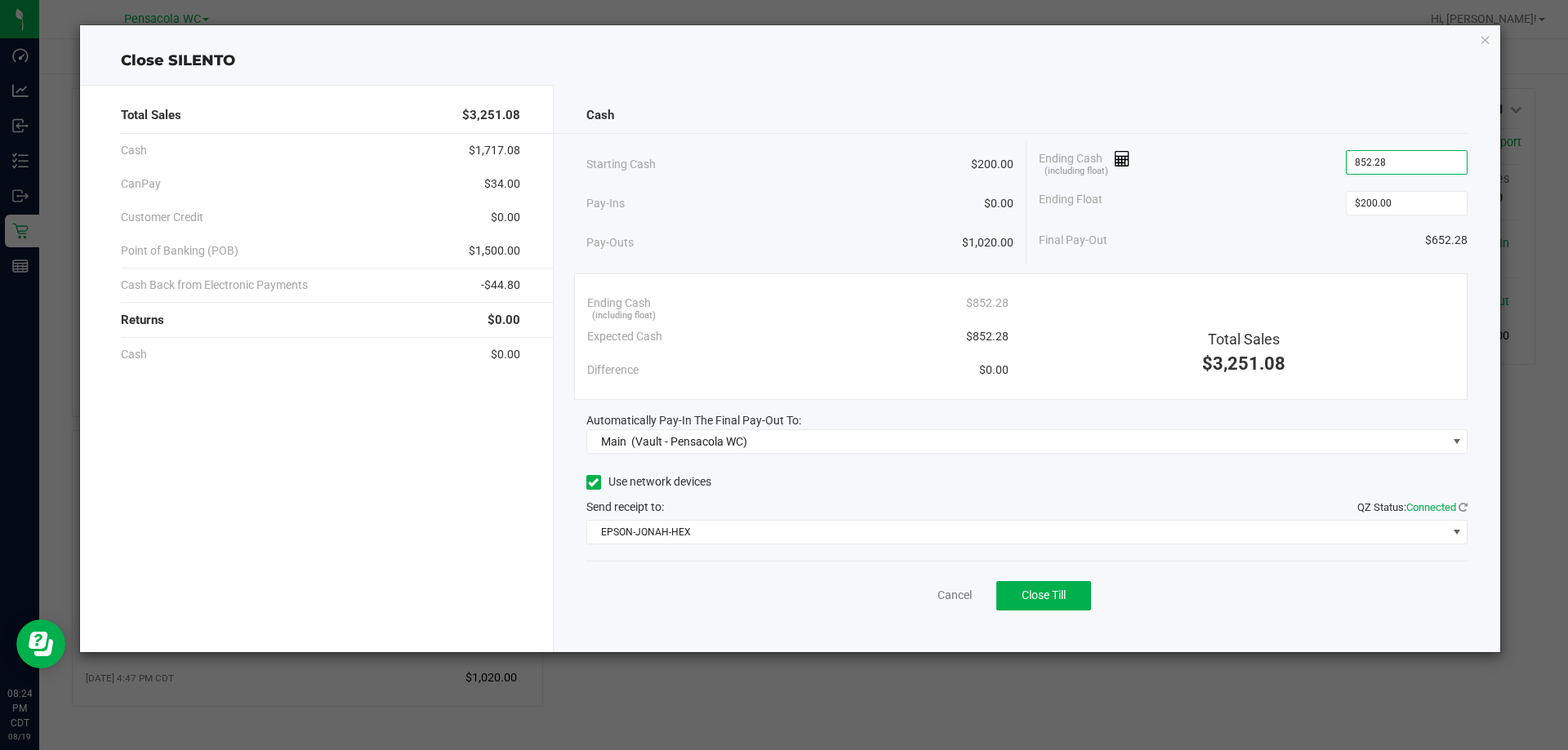
type input "$852.28"
click at [867, 331] on div "Expected Cash $852.28" at bounding box center [798, 336] width 422 height 33
click at [1066, 594] on span "Close Till" at bounding box center [1043, 595] width 44 height 13
click at [914, 596] on link "Dismiss" at bounding box center [919, 596] width 39 height 17
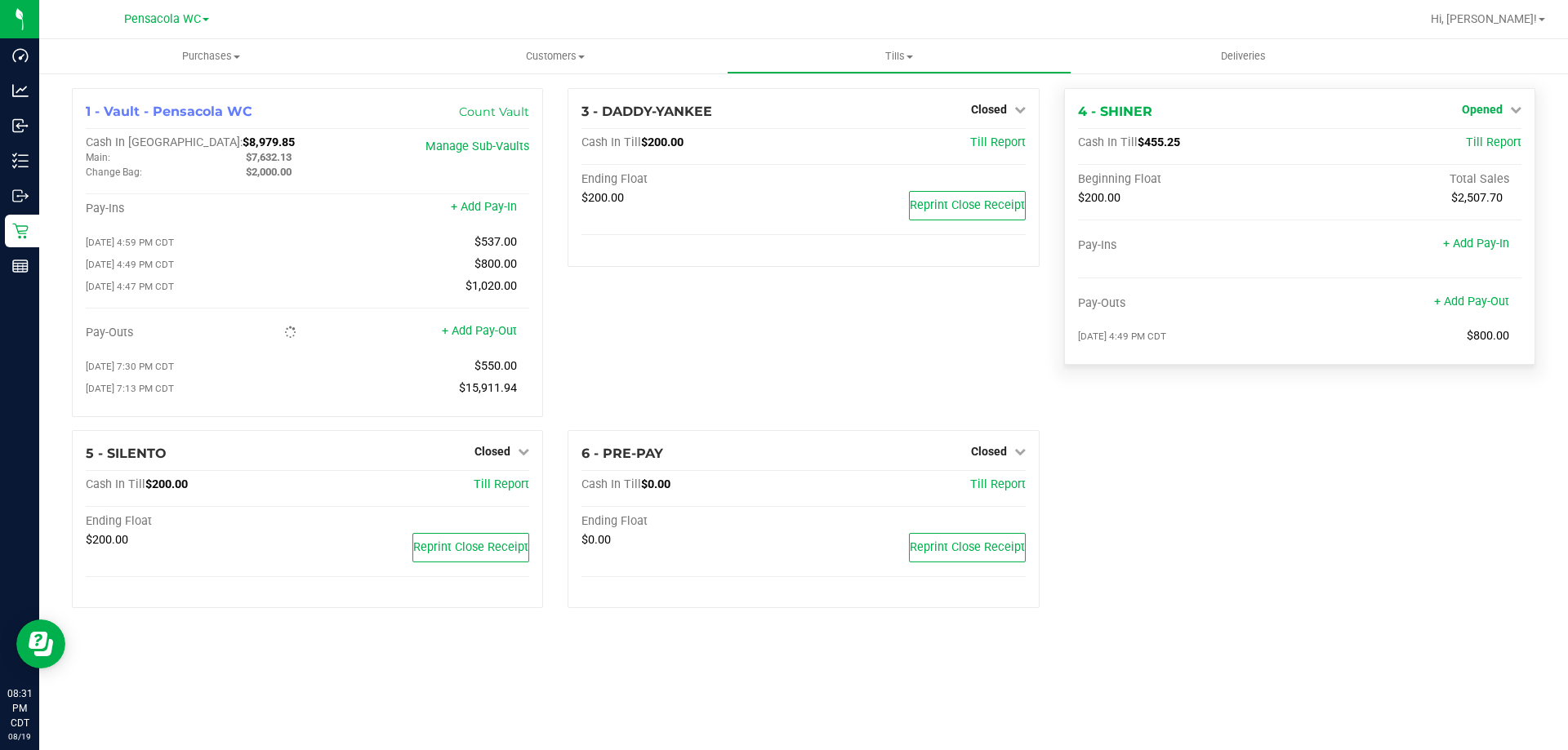
click at [1487, 106] on span "Opened" at bounding box center [1482, 109] width 41 height 13
click at [1470, 146] on link "Close Till" at bounding box center [1483, 143] width 44 height 13
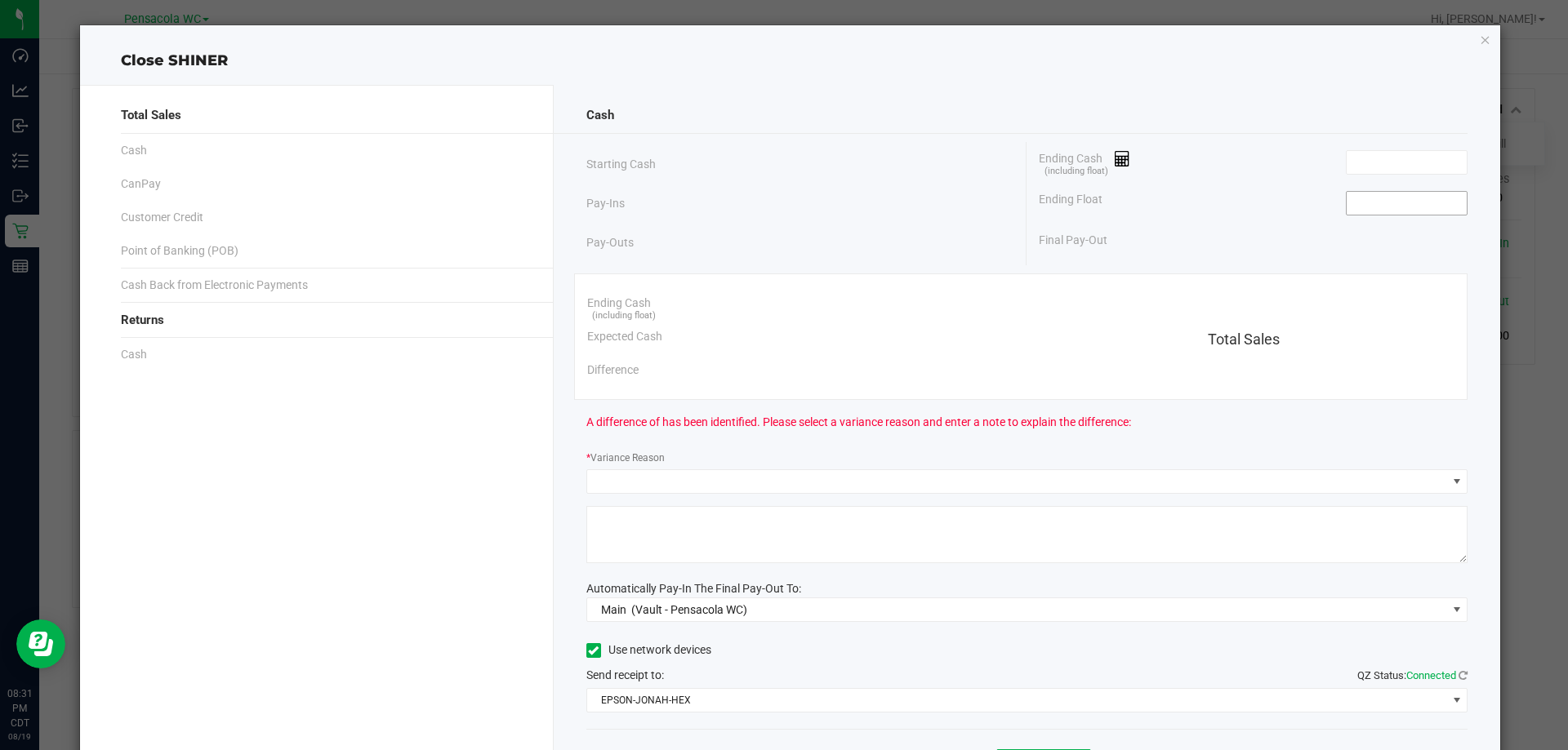
click at [1413, 206] on input at bounding box center [1407, 203] width 120 height 23
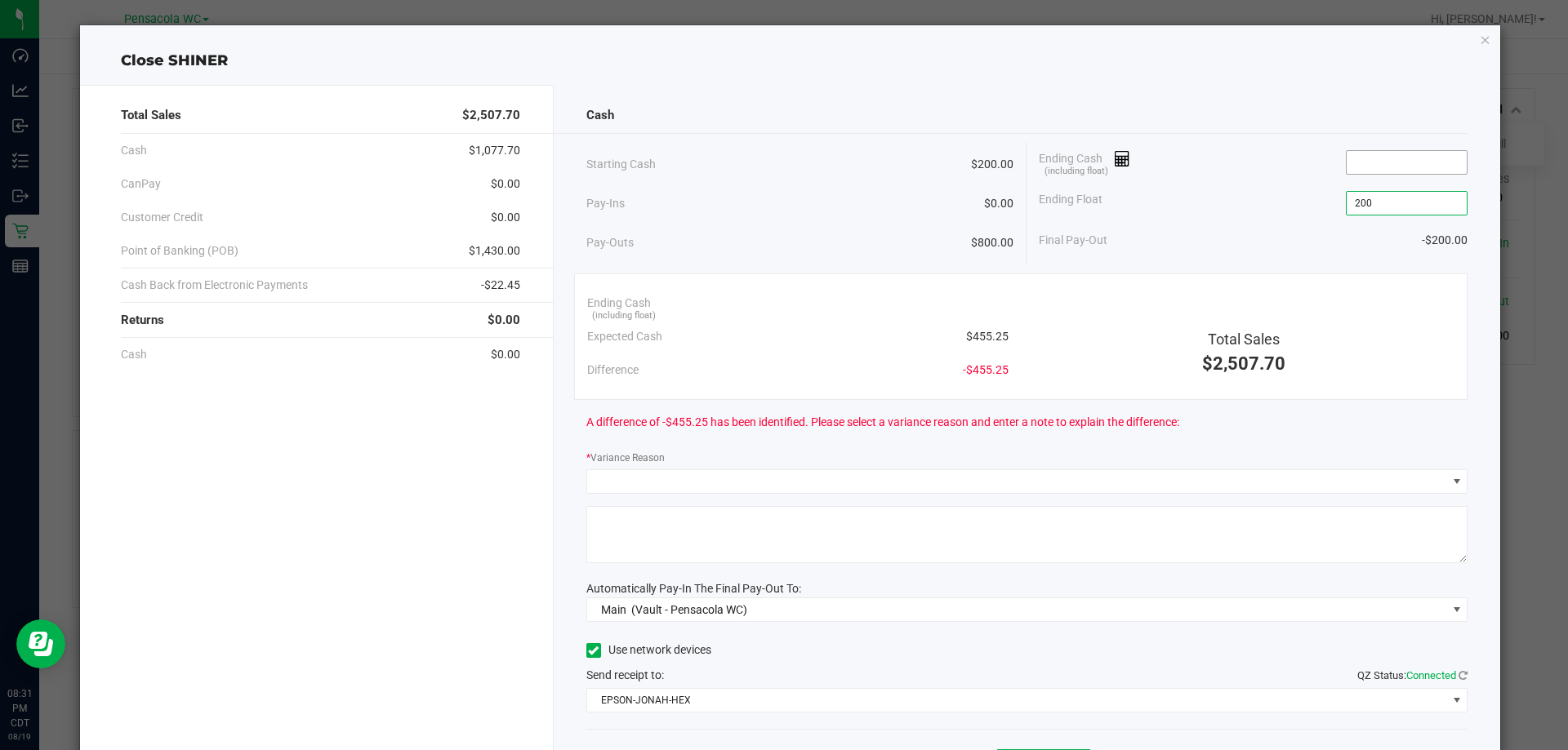
type input "$200.00"
click at [1408, 162] on input at bounding box center [1407, 162] width 120 height 23
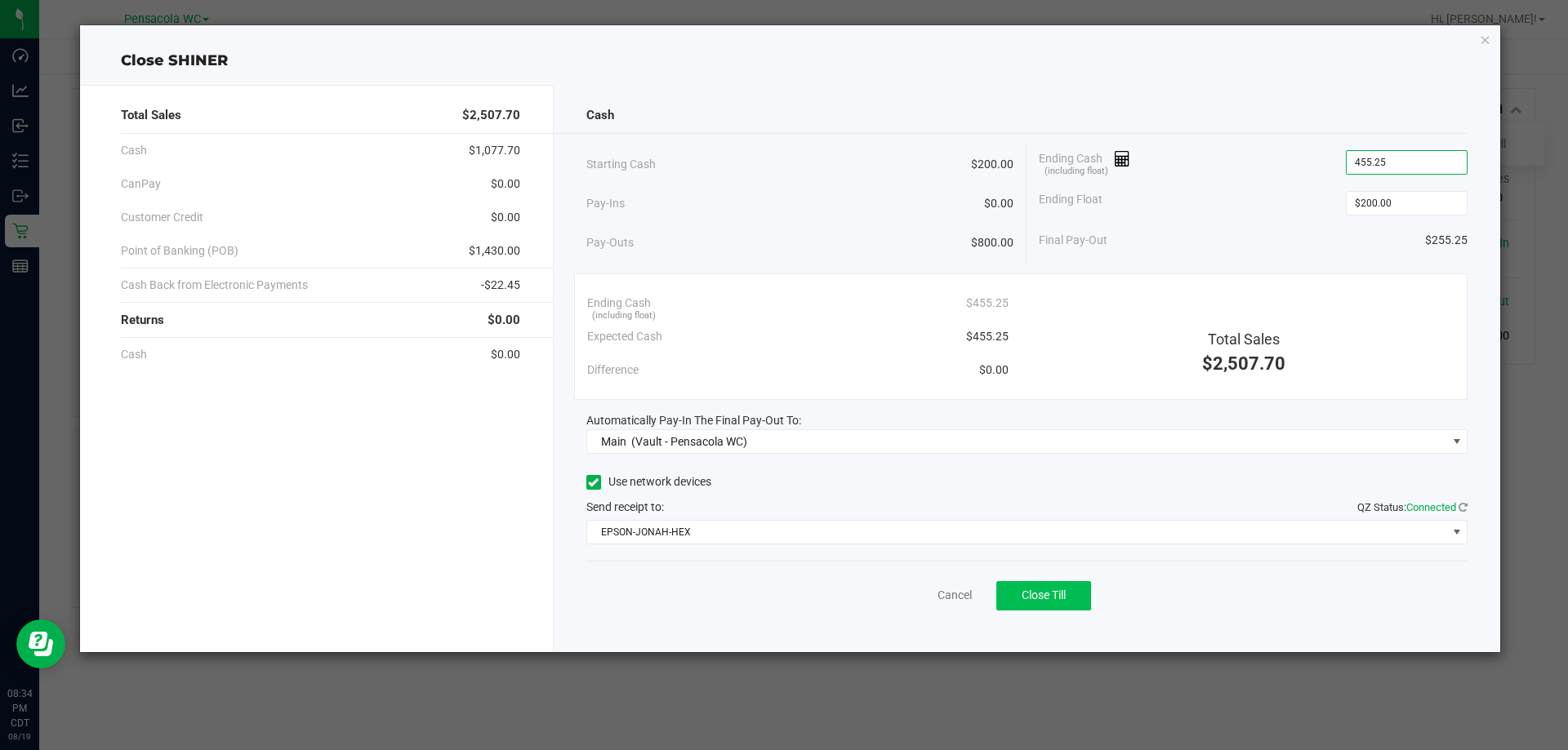
click at [1052, 609] on button "Close Till" at bounding box center [1043, 596] width 95 height 30
type input "$455.25"
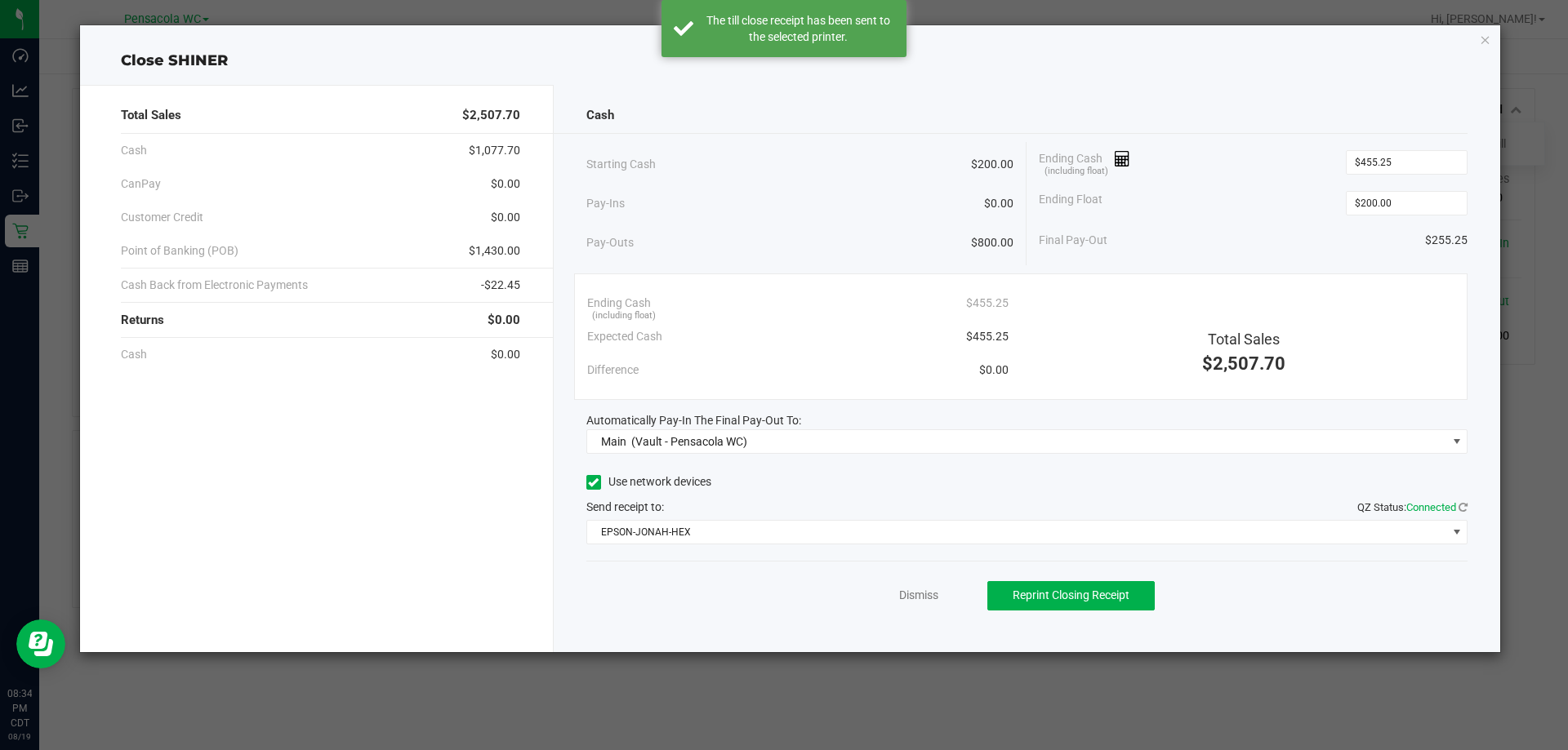
click at [1082, 567] on div "Dismiss Reprint Closing Receipt" at bounding box center [1028, 592] width 882 height 63
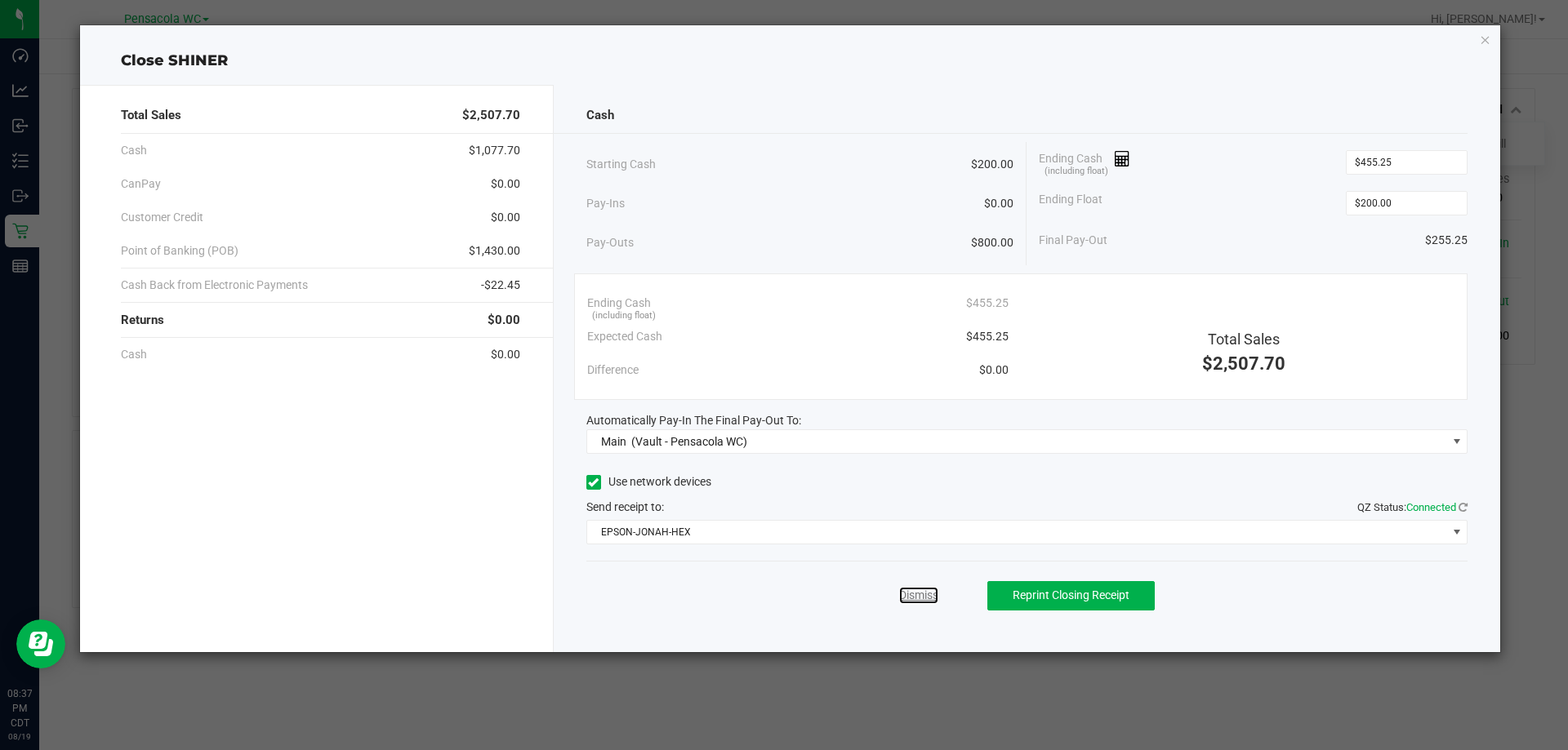
click at [931, 599] on link "Dismiss" at bounding box center [919, 596] width 39 height 17
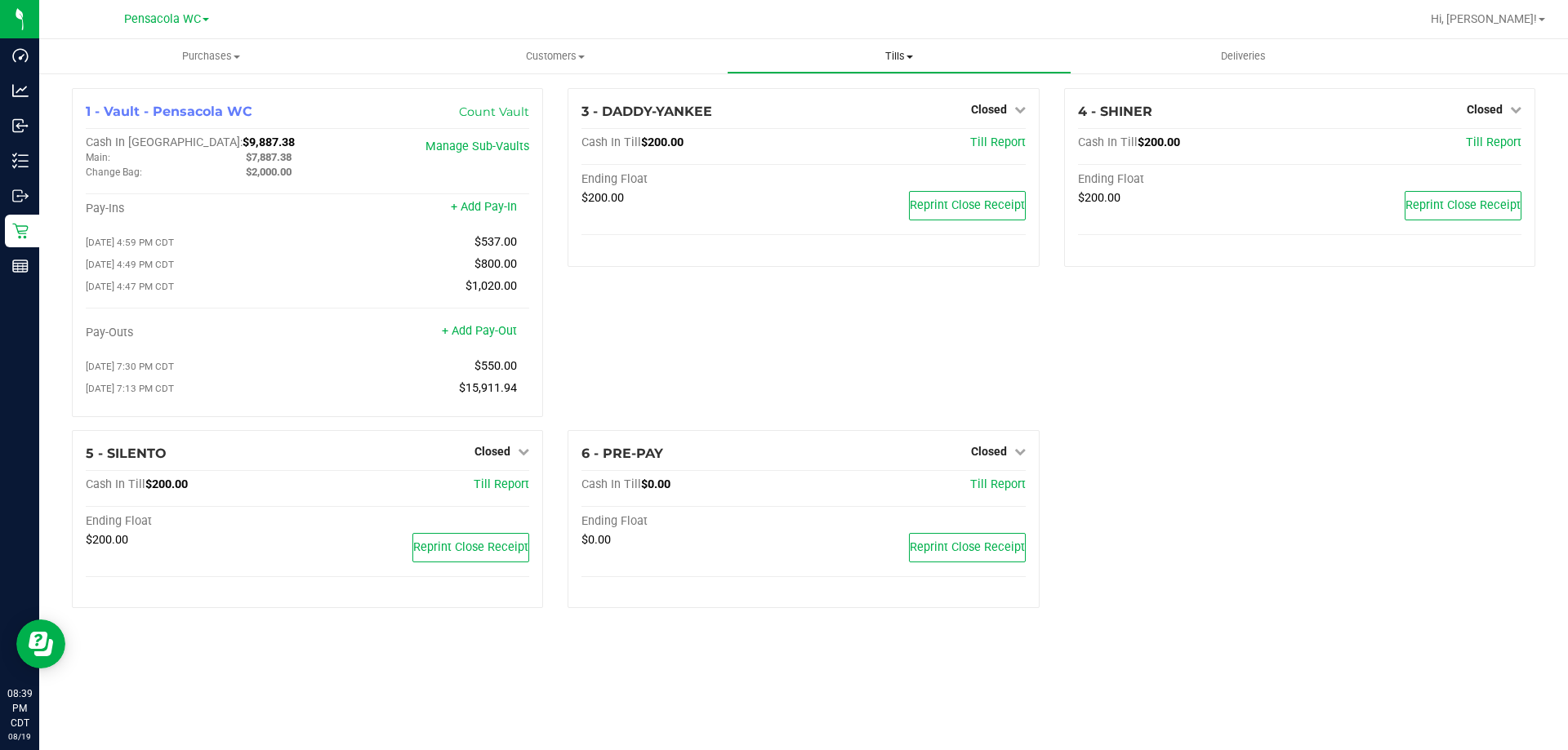
click at [903, 52] on span "Tills" at bounding box center [899, 56] width 343 height 15
click at [845, 126] on li "Reconcile e-payments" at bounding box center [899, 118] width 344 height 19
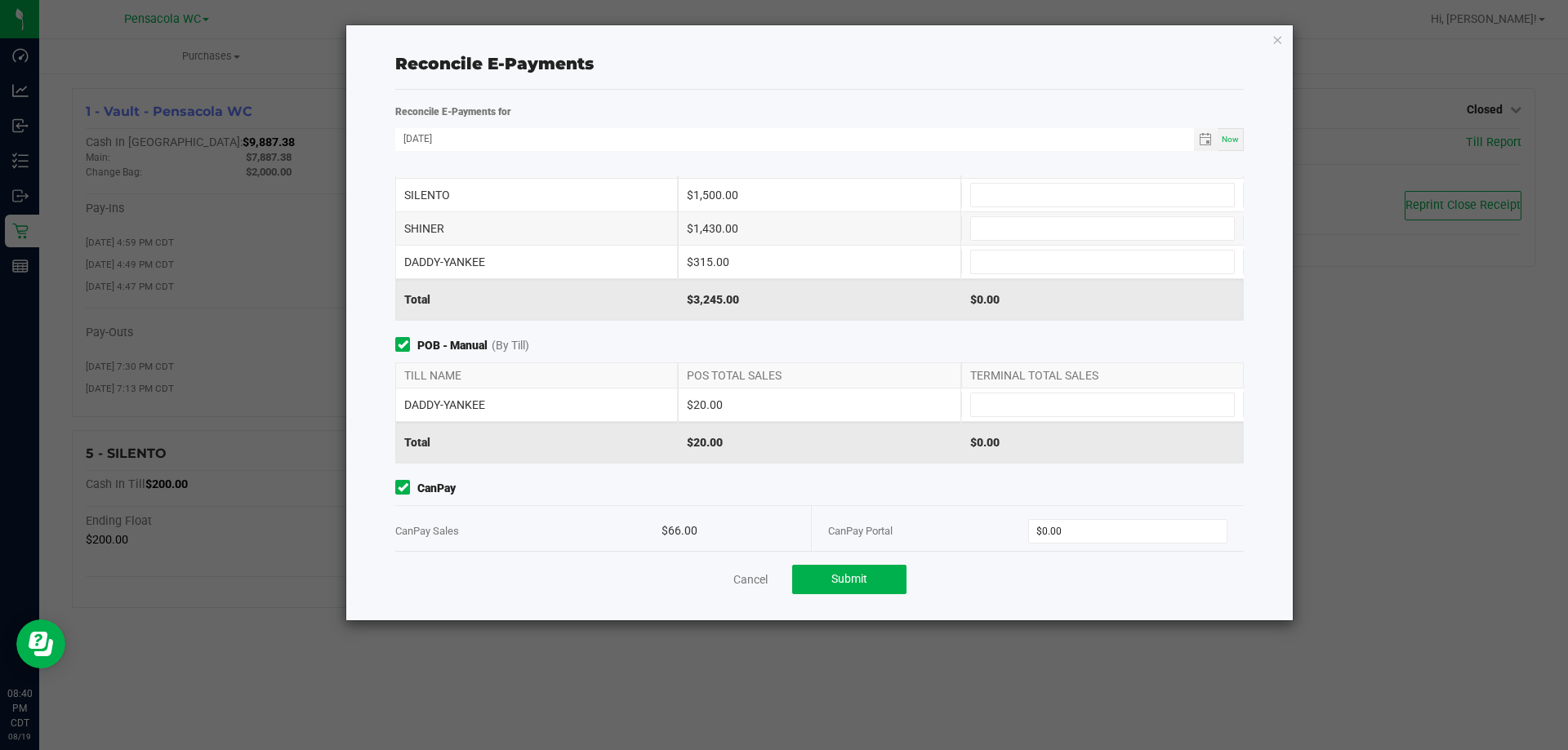
scroll to position [69, 0]
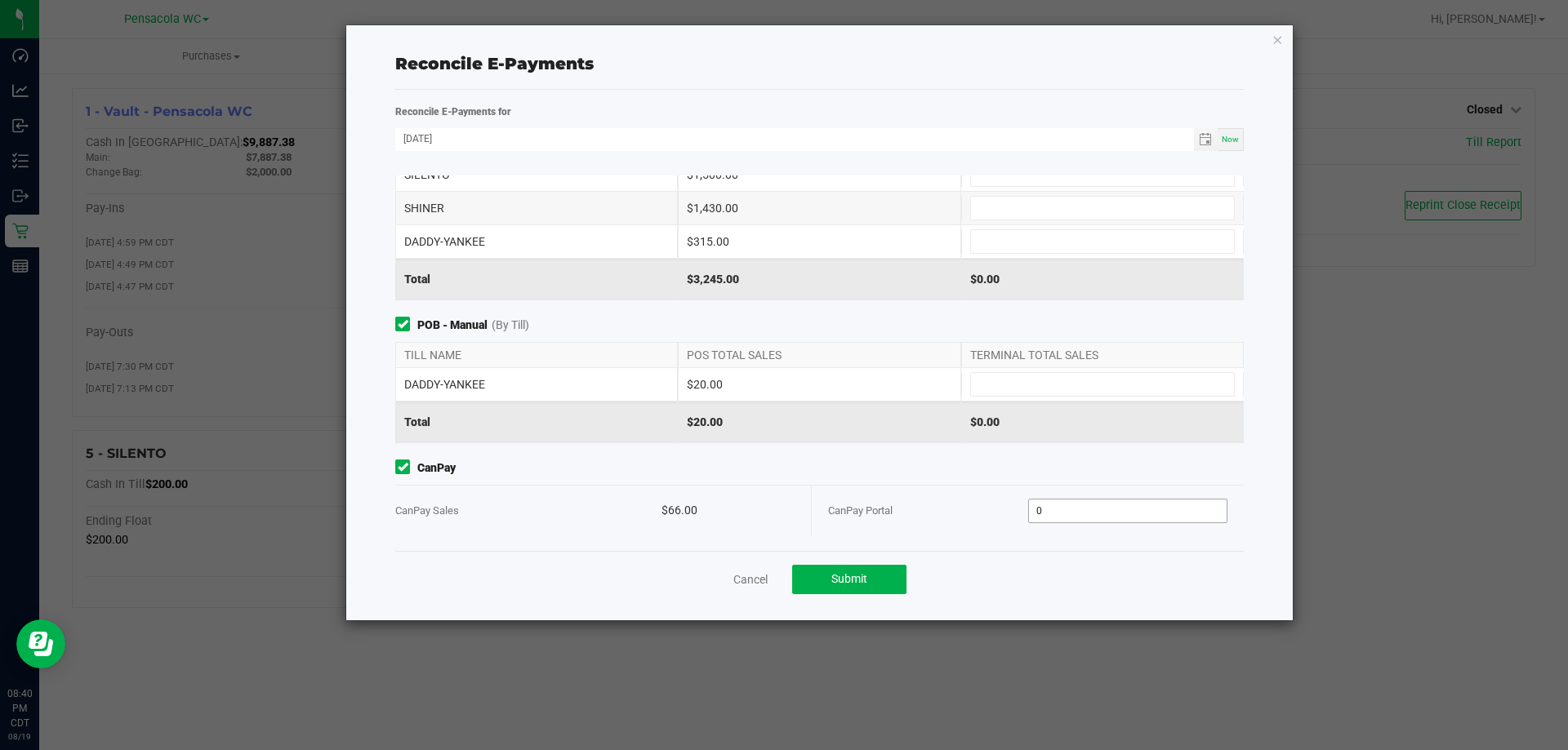
click at [1084, 503] on input "0" at bounding box center [1129, 511] width 199 height 23
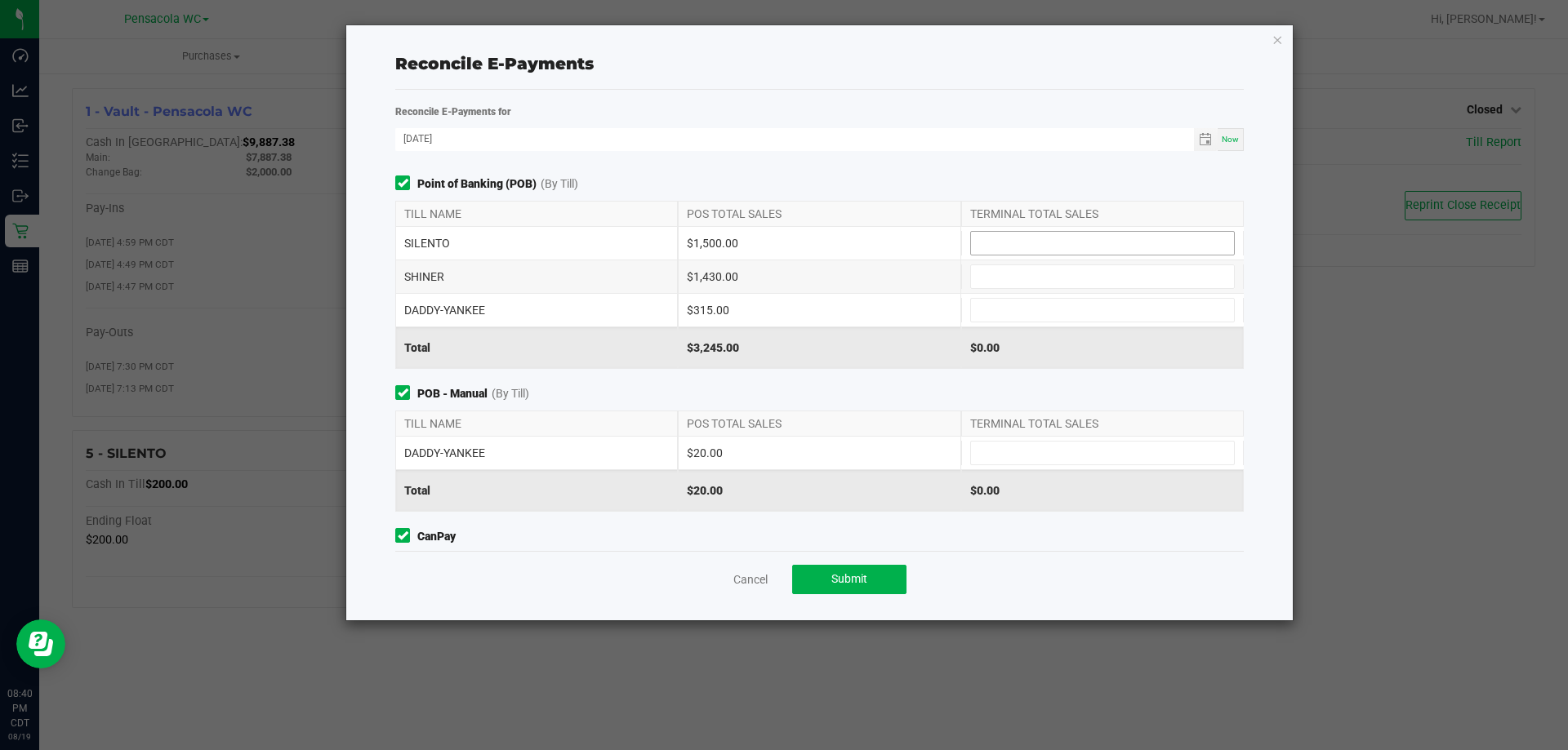
type input "$66.00"
click at [1032, 240] on input at bounding box center [1103, 243] width 263 height 23
type input "$1,500.00"
click at [1017, 268] on input at bounding box center [1103, 277] width 263 height 23
type input "$1,430.00"
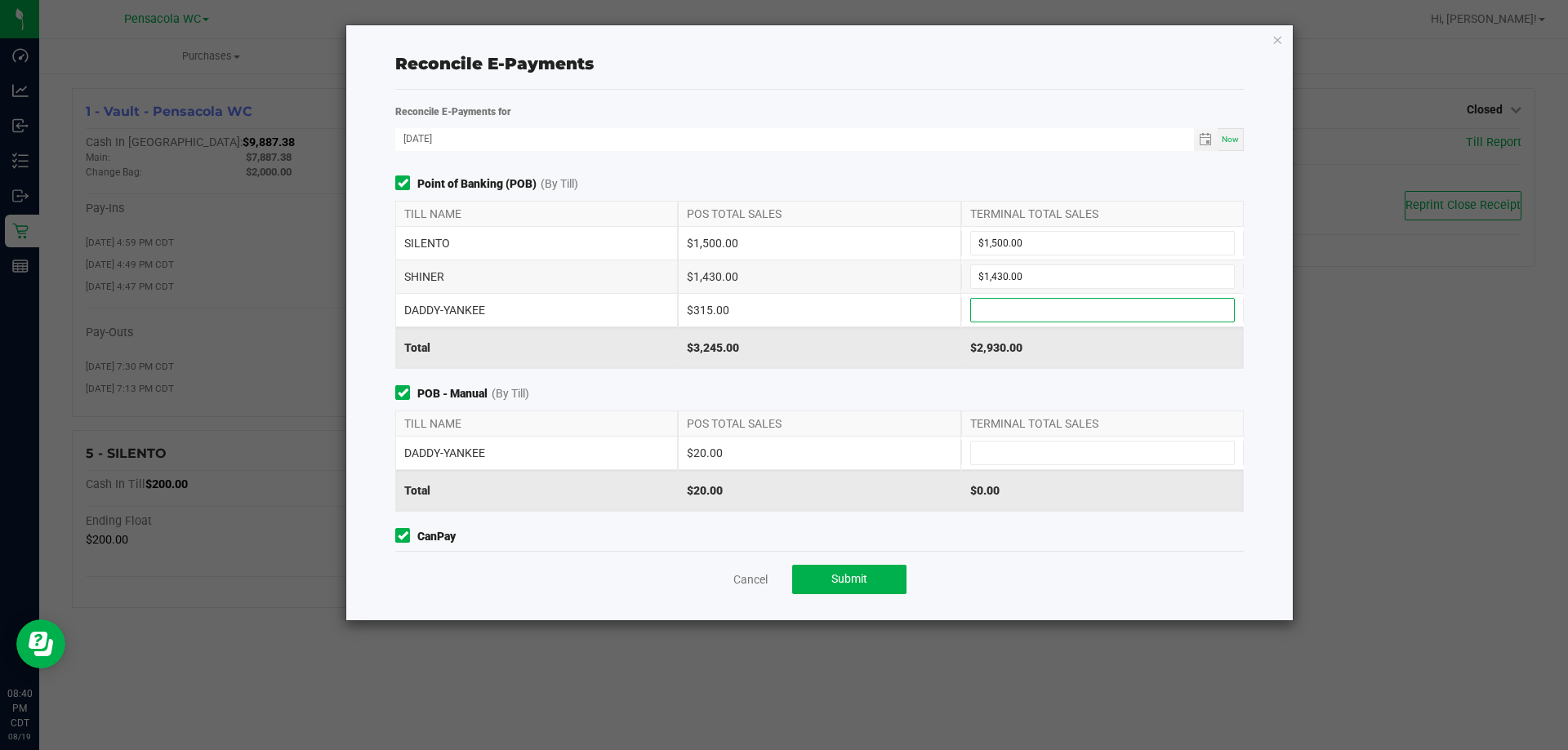
click at [1007, 307] on input at bounding box center [1103, 310] width 263 height 23
type input "$315.00"
drag, startPoint x: 1035, startPoint y: 449, endPoint x: 1035, endPoint y: 441, distance: 8.0
click at [1035, 441] on span at bounding box center [1103, 453] width 265 height 24
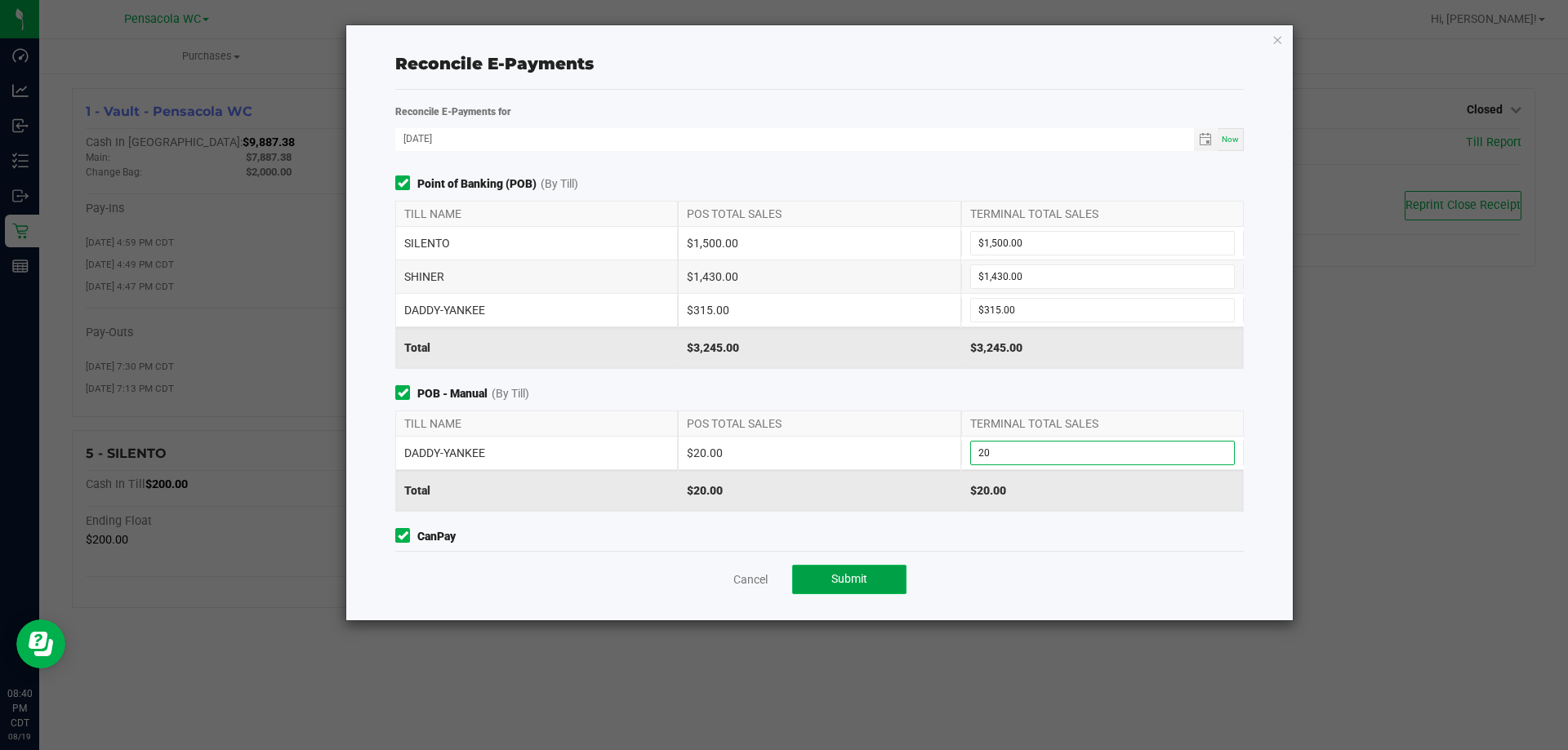
type input "$20.00"
click at [865, 584] on span "Submit" at bounding box center [849, 578] width 36 height 13
